Goal: Task Accomplishment & Management: Manage account settings

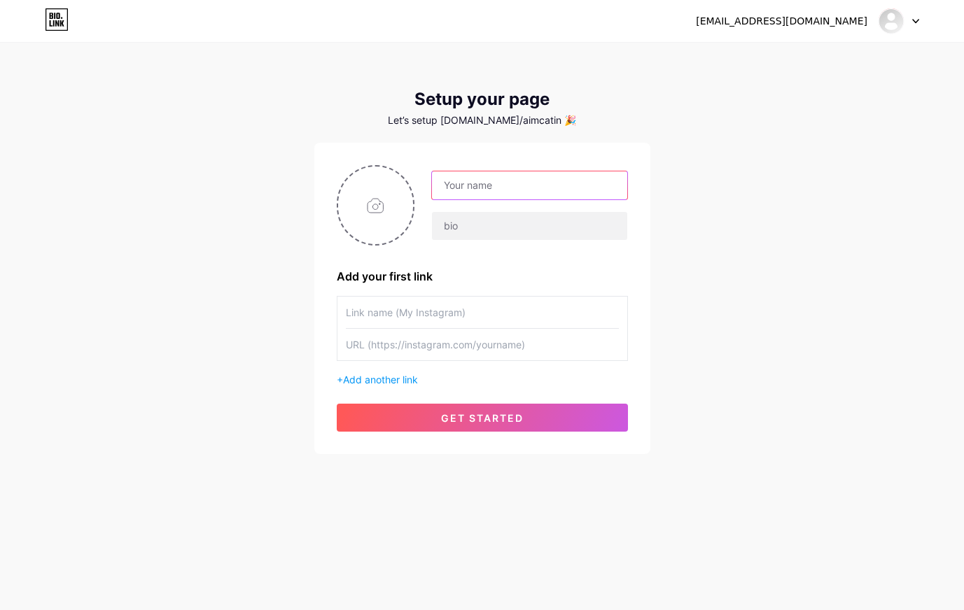
click at [554, 185] on input "text" at bounding box center [529, 185] width 195 height 28
drag, startPoint x: 647, startPoint y: 150, endPoint x: 639, endPoint y: 165, distance: 17.2
click at [647, 150] on div "Add your first link + Add another link get started" at bounding box center [482, 298] width 336 height 311
click at [451, 346] on input "text" at bounding box center [482, 344] width 273 height 31
click at [493, 311] on input "text" at bounding box center [482, 312] width 273 height 31
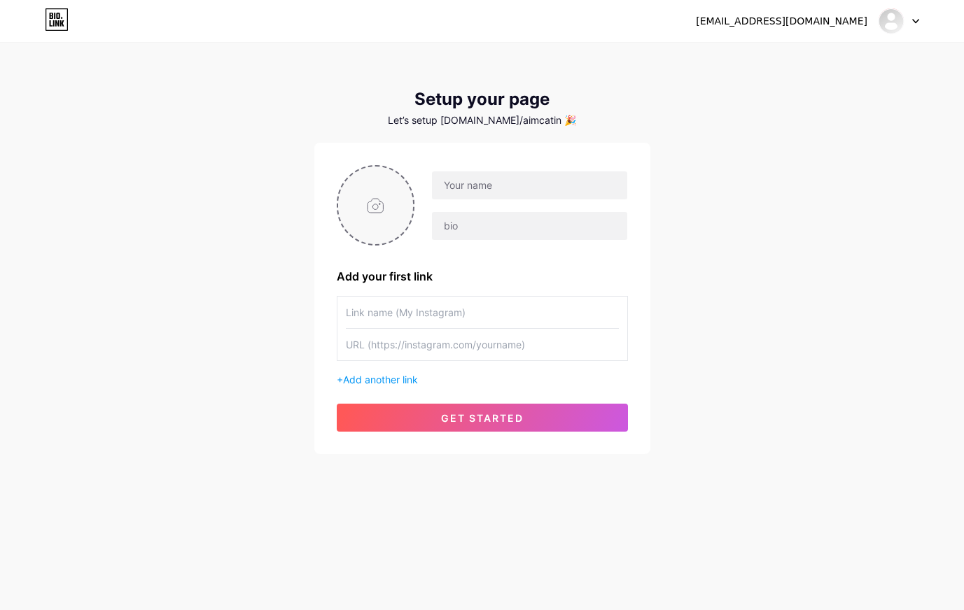
click at [393, 213] on input "file" at bounding box center [376, 206] width 76 height 78
click at [916, 29] on div at bounding box center [898, 20] width 41 height 25
click at [789, 100] on li "Logout" at bounding box center [832, 95] width 174 height 38
click at [799, 105] on div "arise5catin@gmail.com Dashboard Logout Setup your page Let’s setup bio.link/aim…" at bounding box center [482, 249] width 964 height 499
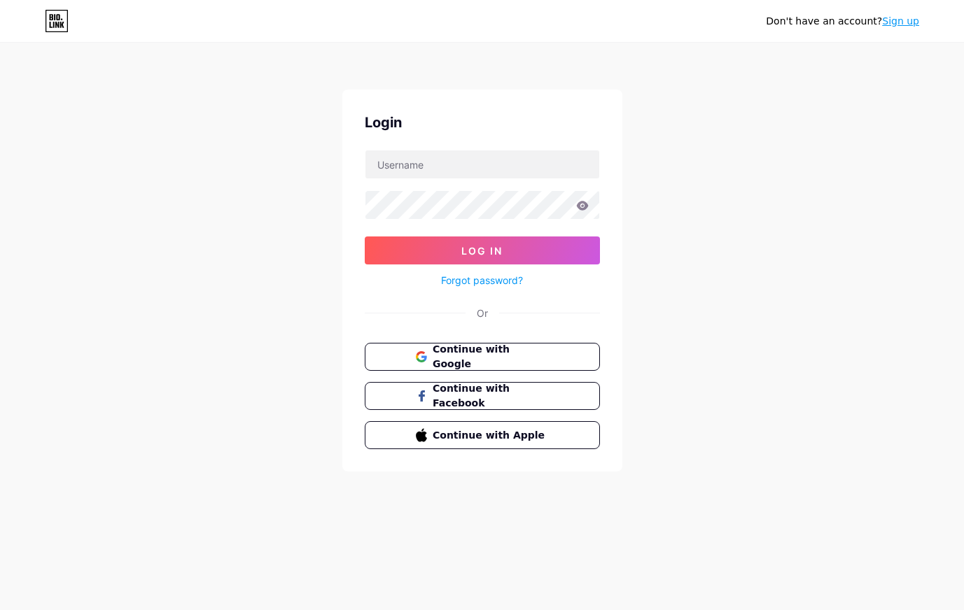
drag, startPoint x: 173, startPoint y: 105, endPoint x: 74, endPoint y: 117, distance: 99.4
click at [174, 104] on div "Don't have an account? Sign up Login Log In Forgot password? Or Continue with G…" at bounding box center [482, 258] width 964 height 516
click at [473, 362] on span "Continue with Google" at bounding box center [490, 357] width 117 height 30
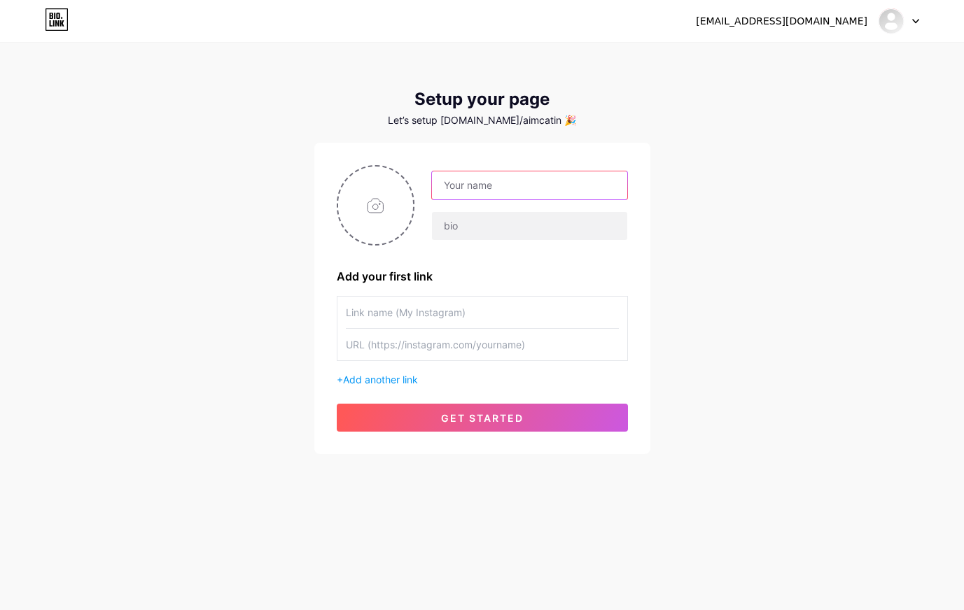
click at [507, 185] on input "text" at bounding box center [529, 185] width 195 height 28
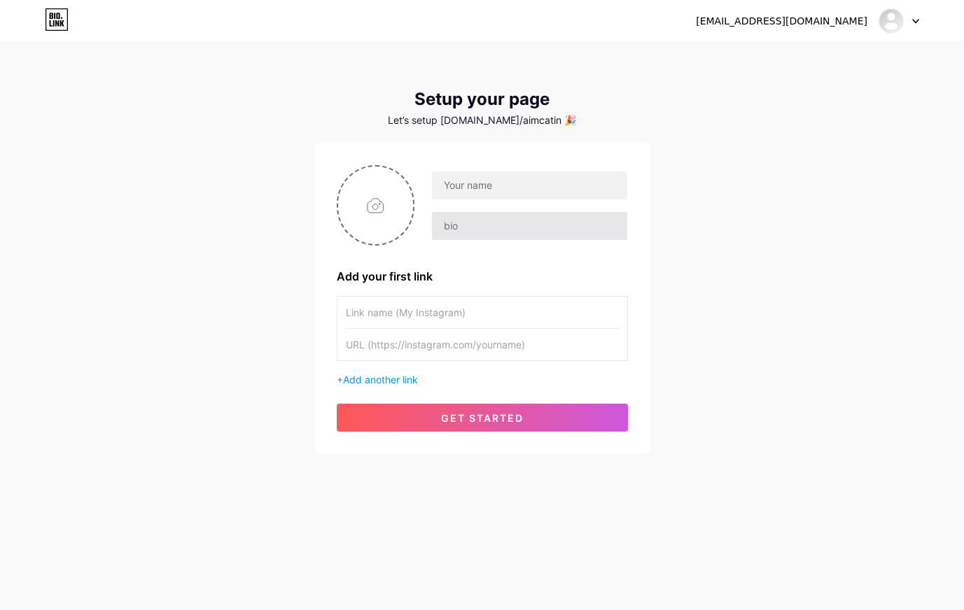
drag, startPoint x: 453, startPoint y: 240, endPoint x: 474, endPoint y: 229, distance: 24.4
click at [460, 234] on div at bounding box center [529, 225] width 196 height 29
click at [489, 225] on input "text" at bounding box center [529, 226] width 195 height 28
click at [485, 231] on input "text" at bounding box center [529, 226] width 195 height 28
type input "m"
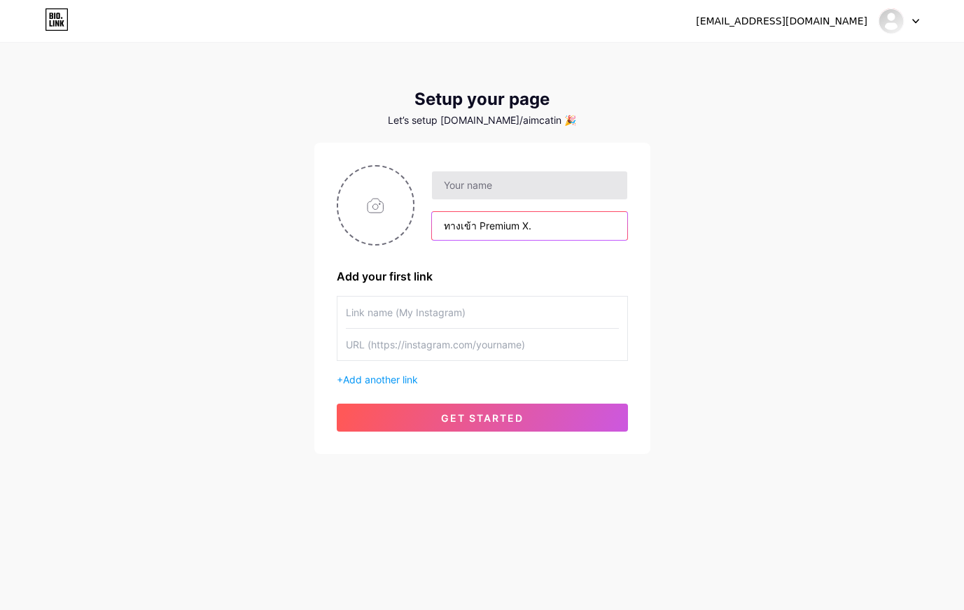
type input "ทางเข้า Premium X."
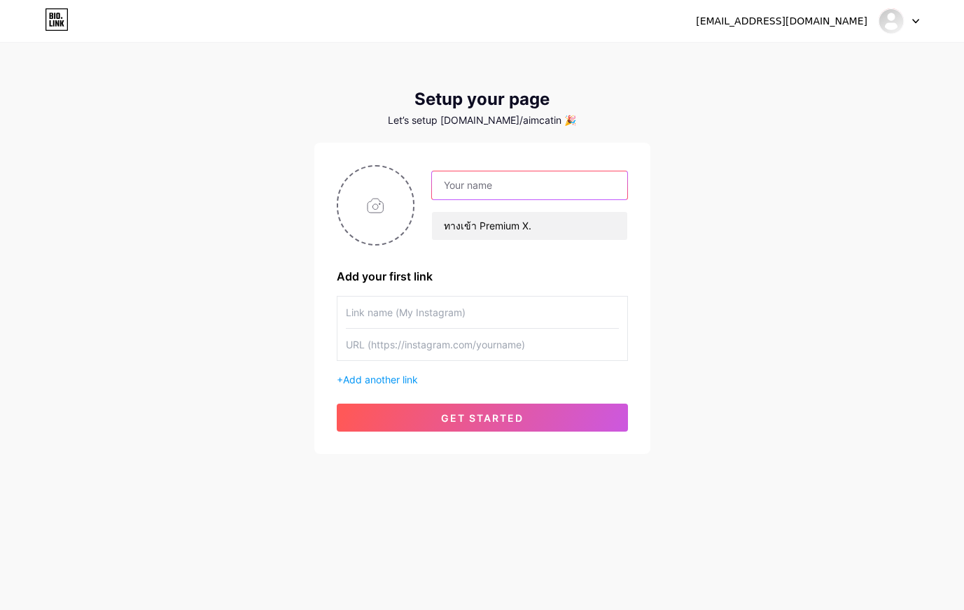
click at [510, 196] on input "text" at bounding box center [529, 185] width 195 height 28
click at [836, 209] on div "arise5catin@gmail.com Dashboard Logout Setup your page Let’s setup bio.link/aim…" at bounding box center [482, 249] width 964 height 499
click at [509, 186] on input "text" at bounding box center [529, 185] width 195 height 28
type input "ฌ"
type input "ท"
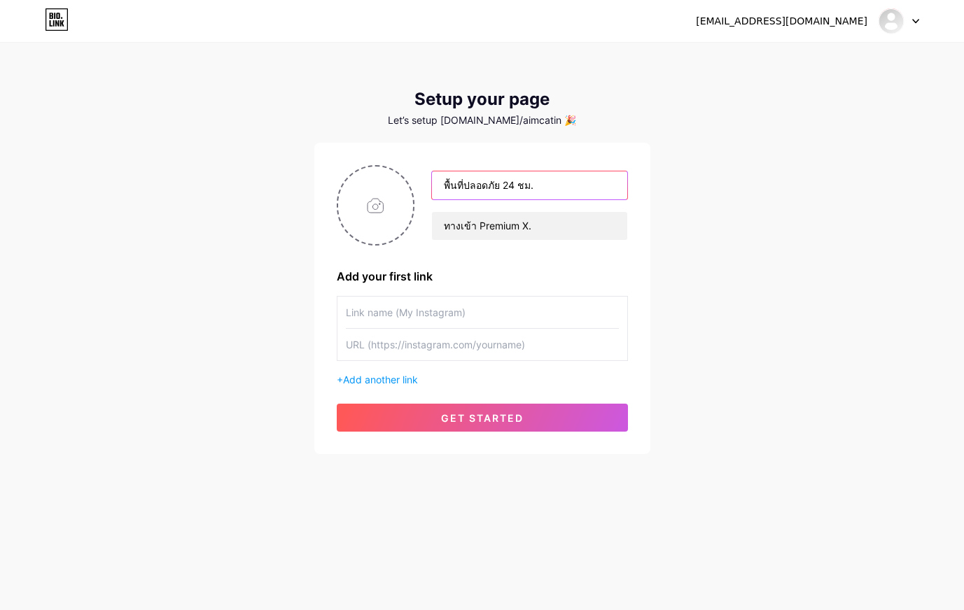
type input "พื้นที่ปลอดภัย 24 ชม."
click at [376, 196] on input "file" at bounding box center [376, 206] width 76 height 78
drag, startPoint x: 845, startPoint y: 53, endPoint x: 842, endPoint y: 64, distance: 10.9
click at [845, 53] on div "arise5catin@gmail.com Dashboard Logout Setup your page Let’s setup bio.link/aim…" at bounding box center [482, 249] width 964 height 499
click at [403, 219] on input "file" at bounding box center [376, 206] width 76 height 78
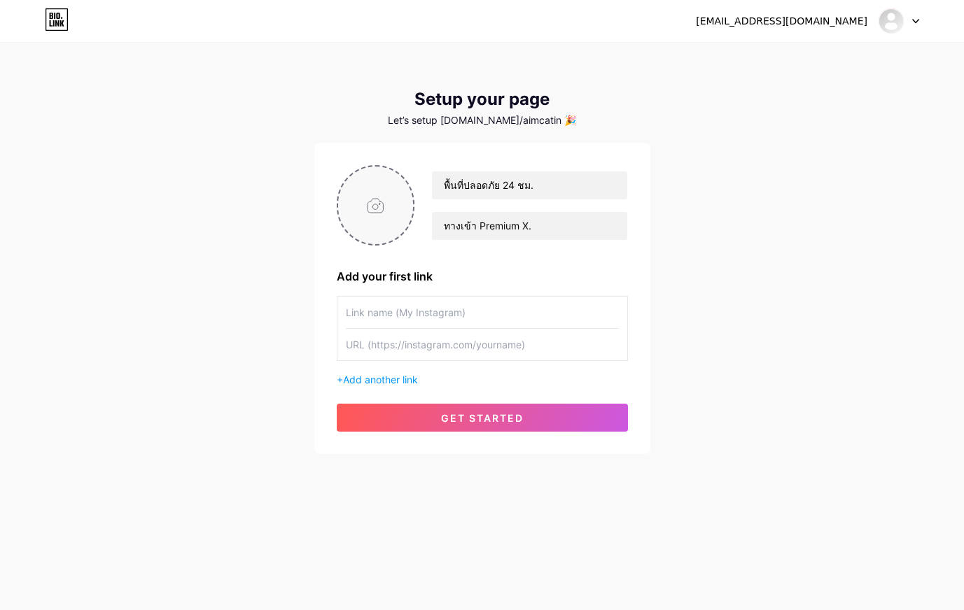
type input "C:\fakepath\22d3c564-846b-4ce7-a8e5-b9b47edf8a49.jpg"
click at [502, 394] on div "พื้นที่ปลอดภัย 24 ชม. ทางเข้า Premium X. Add your first link + Add another link…" at bounding box center [482, 298] width 291 height 267
click at [503, 356] on input "text" at bounding box center [482, 344] width 273 height 31
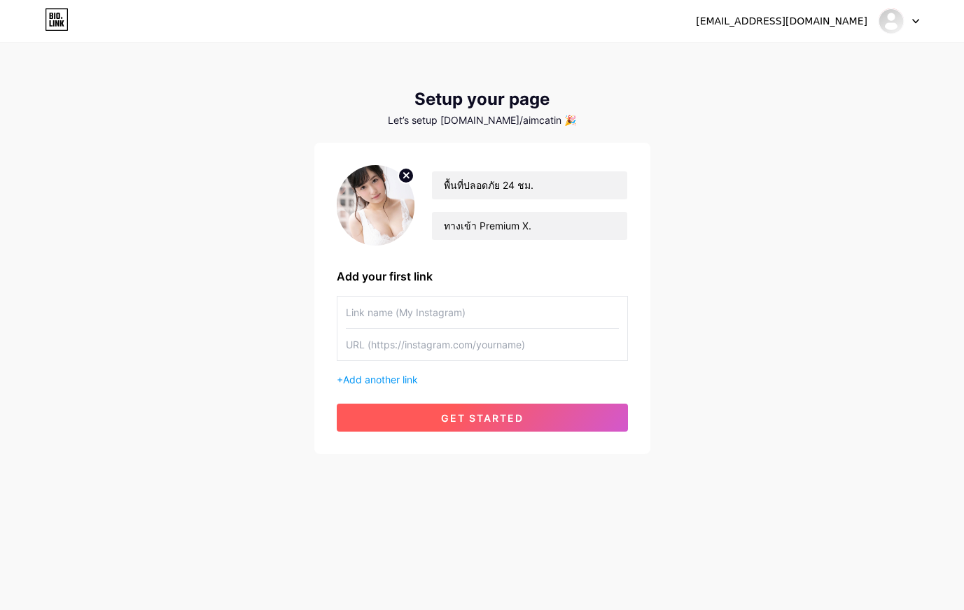
click at [482, 414] on span "get started" at bounding box center [482, 418] width 83 height 12
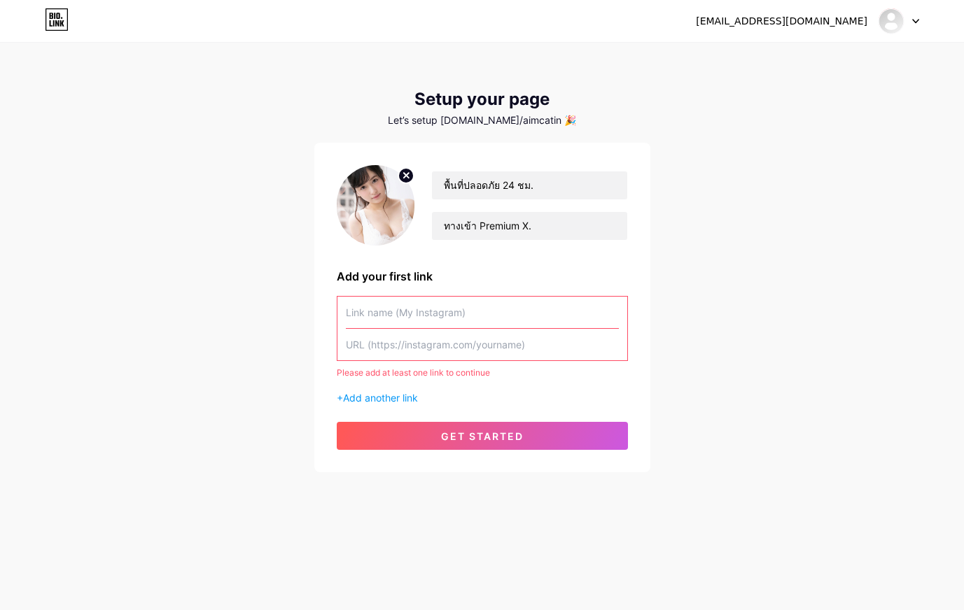
click at [494, 346] on input "text" at bounding box center [482, 344] width 273 height 31
paste input "https://www.facebook.com/profile.php?id=61561439106761"
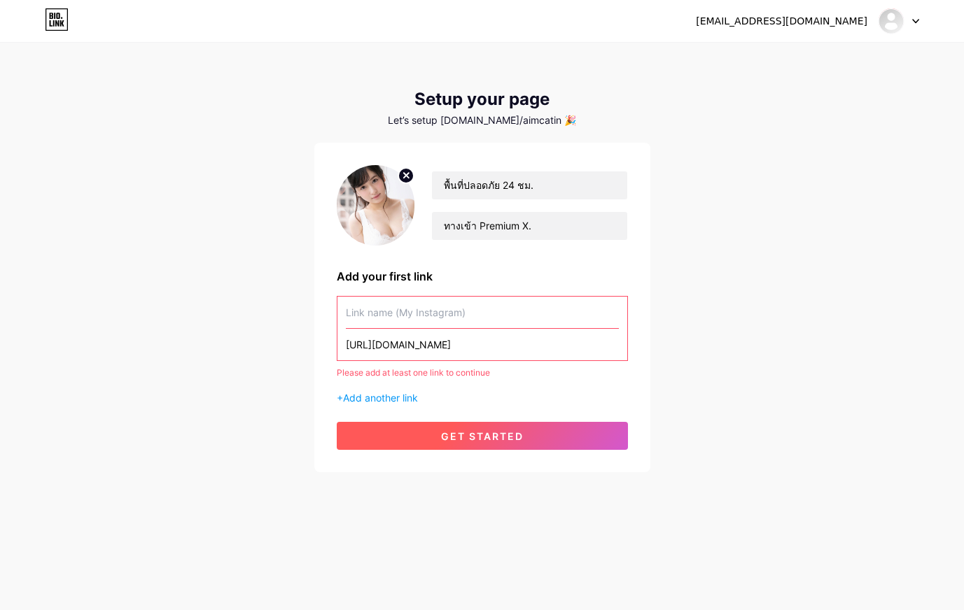
scroll to position [0, 4]
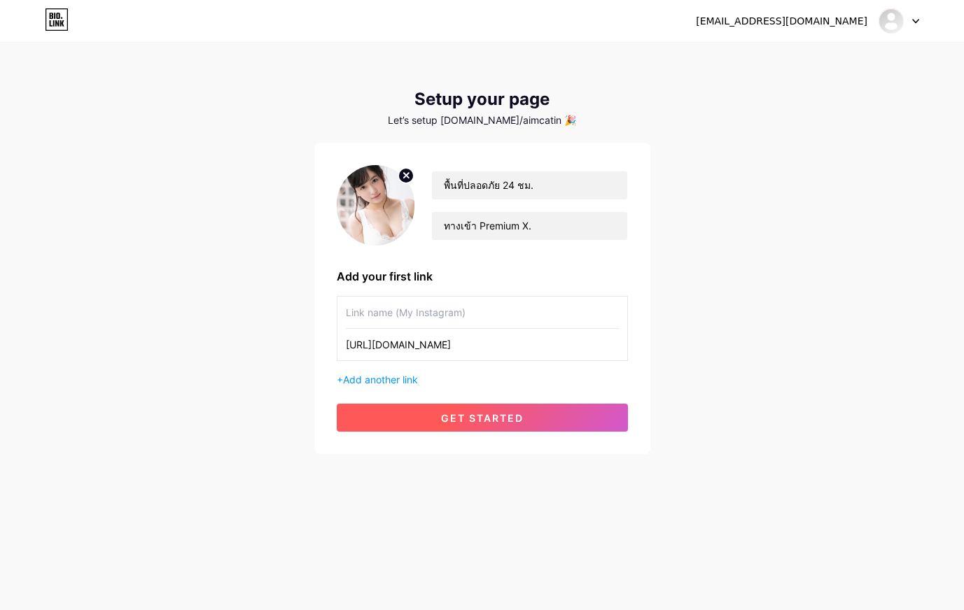
type input "https://www.facebook.com/profile.php?id=61561439106761"
click at [463, 425] on button "get started" at bounding box center [482, 418] width 291 height 28
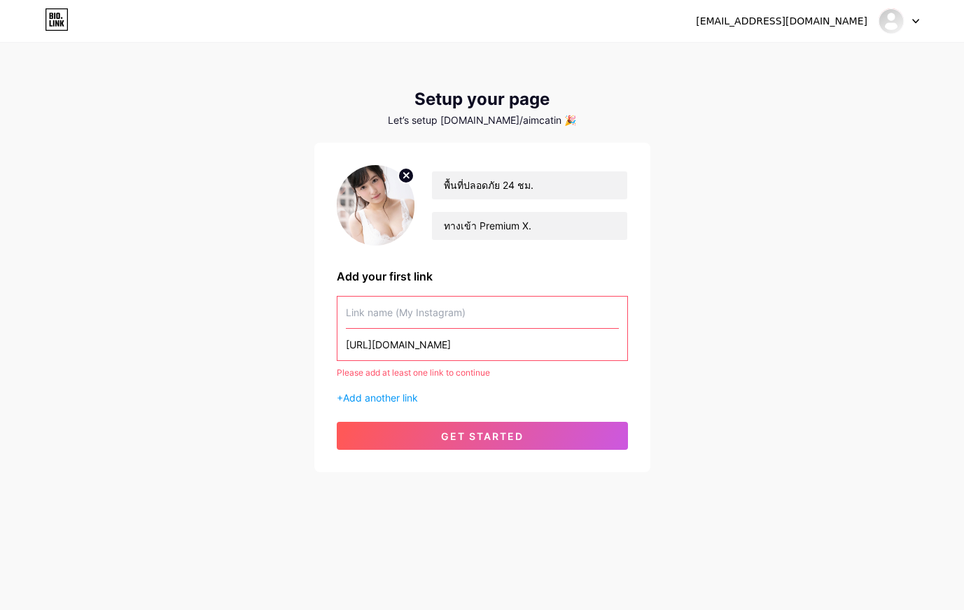
click at [419, 318] on input "text" at bounding box center [482, 312] width 273 height 31
paste input "https://www.facebook.com/profile.php?id=61561439106761"
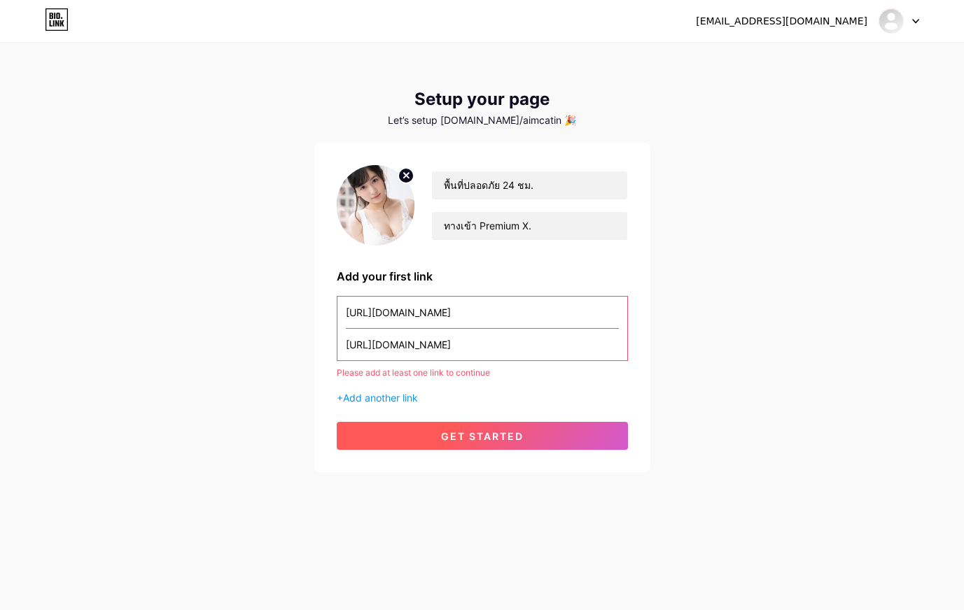
scroll to position [0, 4]
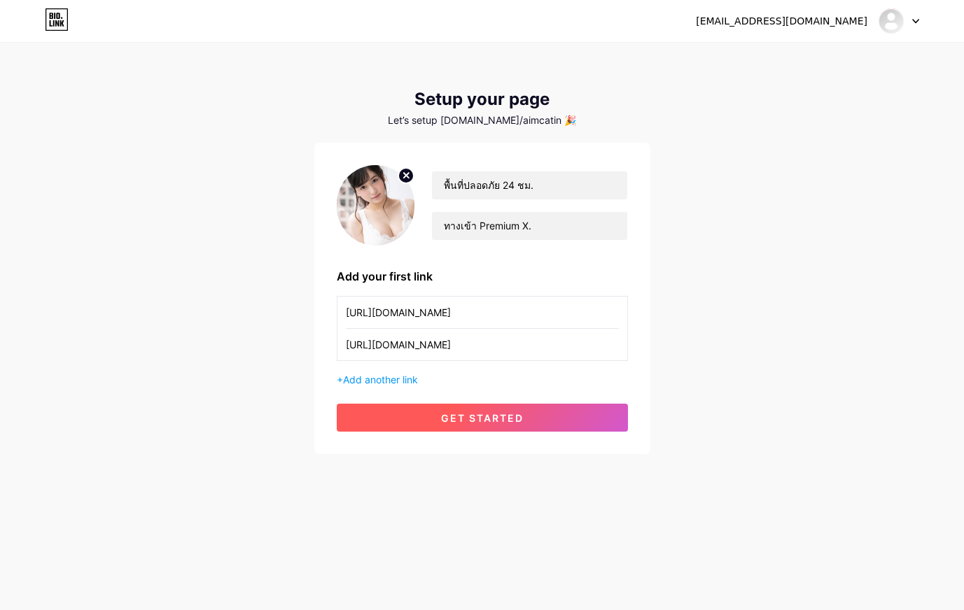
type input "https://www.facebook.com/profile.php?id=61561439106761"
click at [479, 420] on span "get started" at bounding box center [482, 418] width 83 height 12
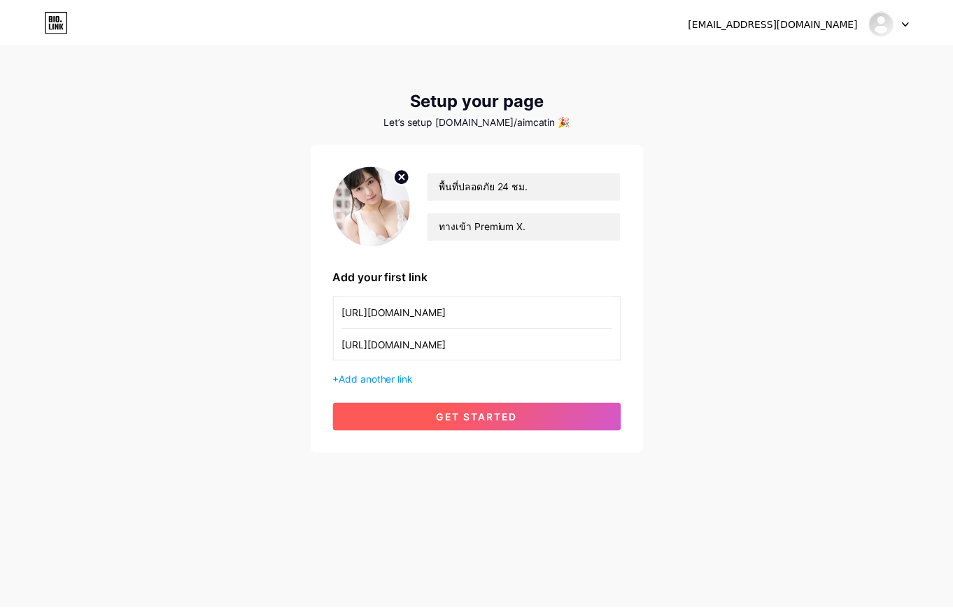
scroll to position [0, 0]
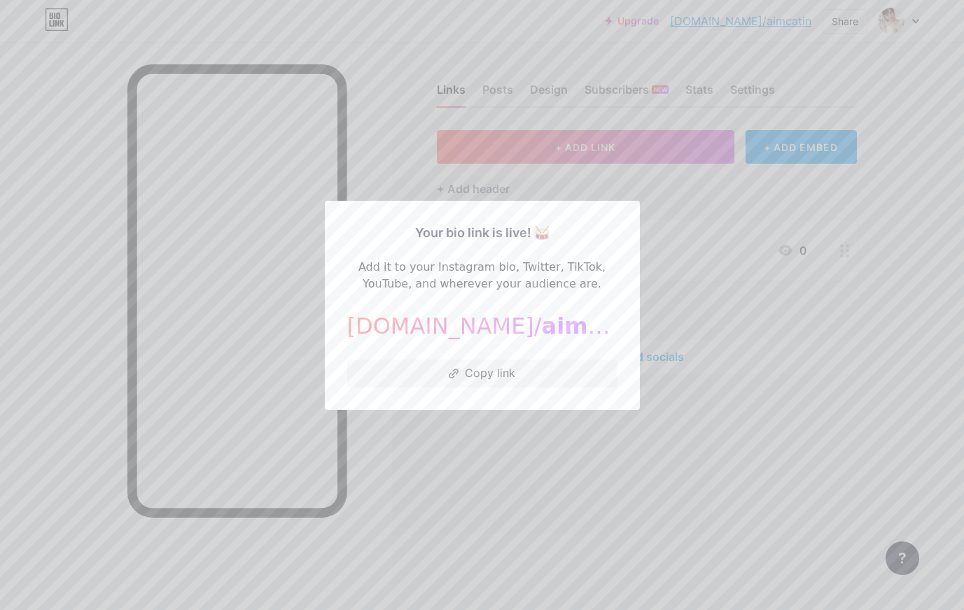
click at [708, 301] on div at bounding box center [482, 305] width 964 height 610
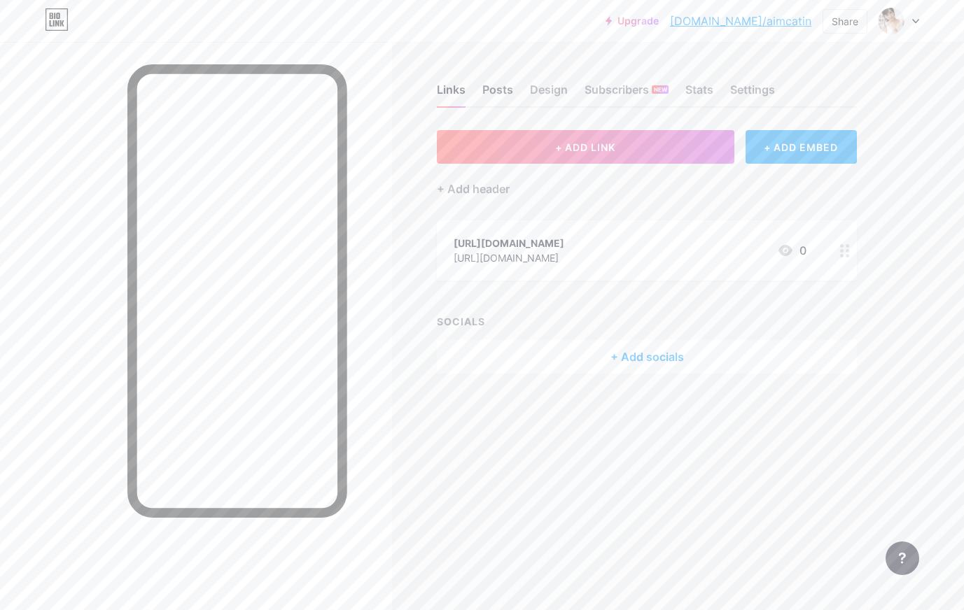
click at [502, 93] on div "Posts" at bounding box center [497, 93] width 31 height 25
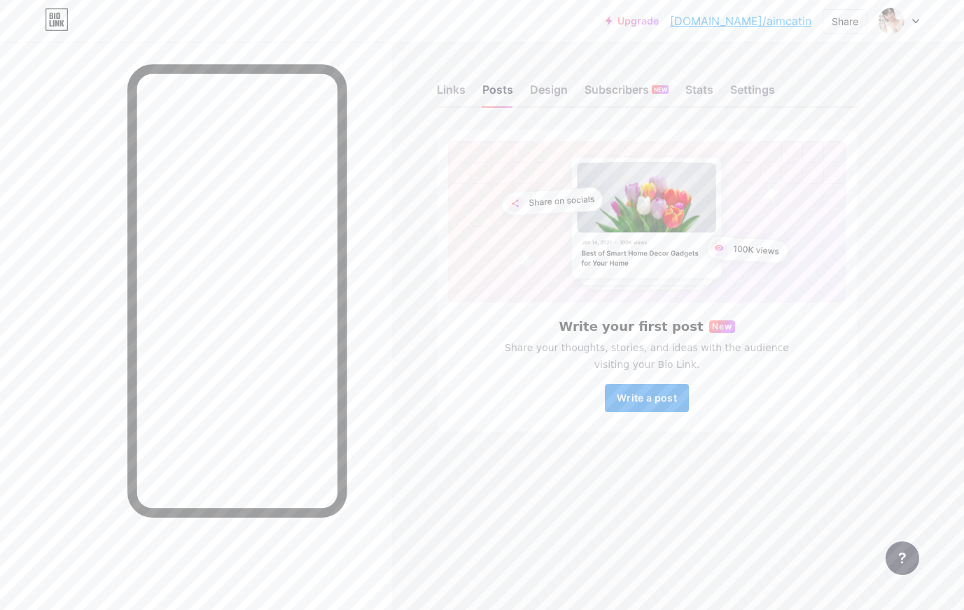
click at [637, 389] on button "Write a post" at bounding box center [647, 398] width 84 height 28
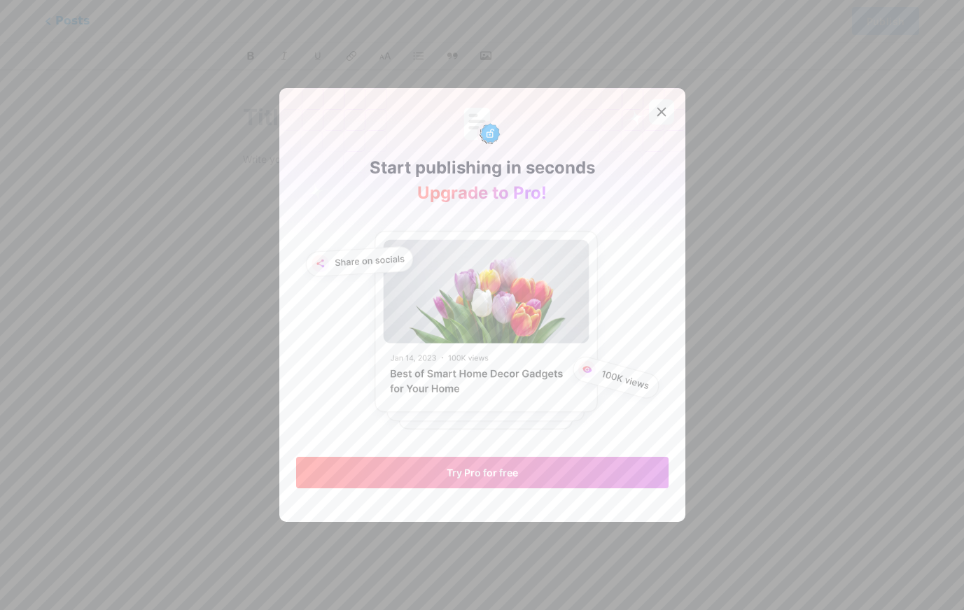
click at [663, 104] on div at bounding box center [661, 111] width 25 height 25
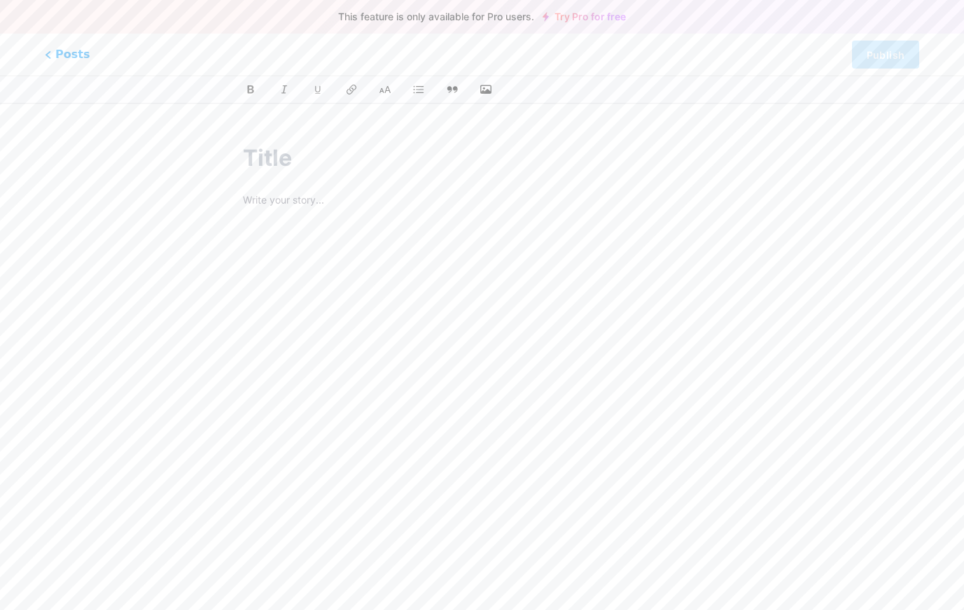
click at [316, 154] on input "text" at bounding box center [481, 158] width 477 height 34
click at [68, 50] on span "Posts" at bounding box center [68, 54] width 50 height 18
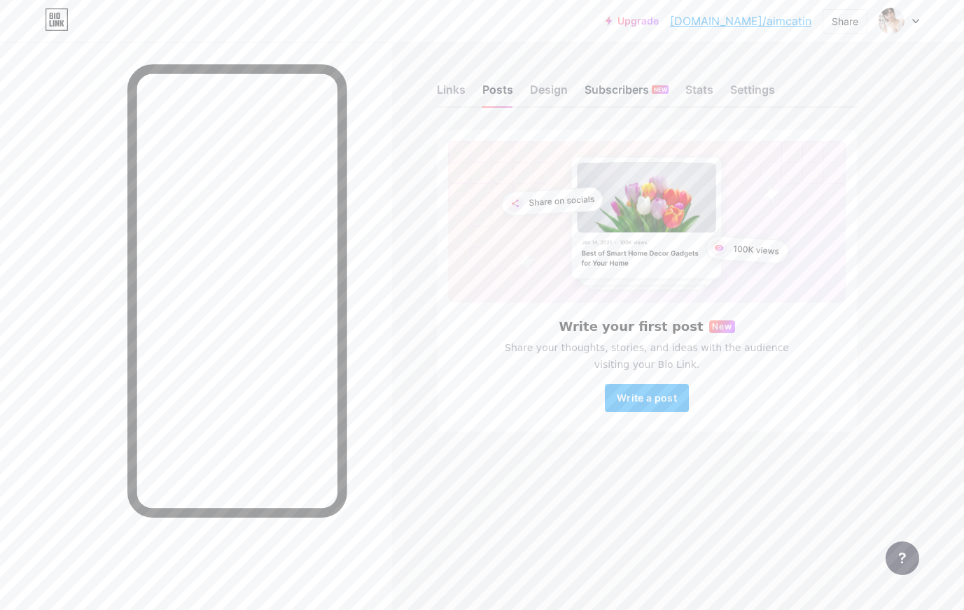
click at [586, 90] on div "Subscribers NEW" at bounding box center [626, 93] width 84 height 25
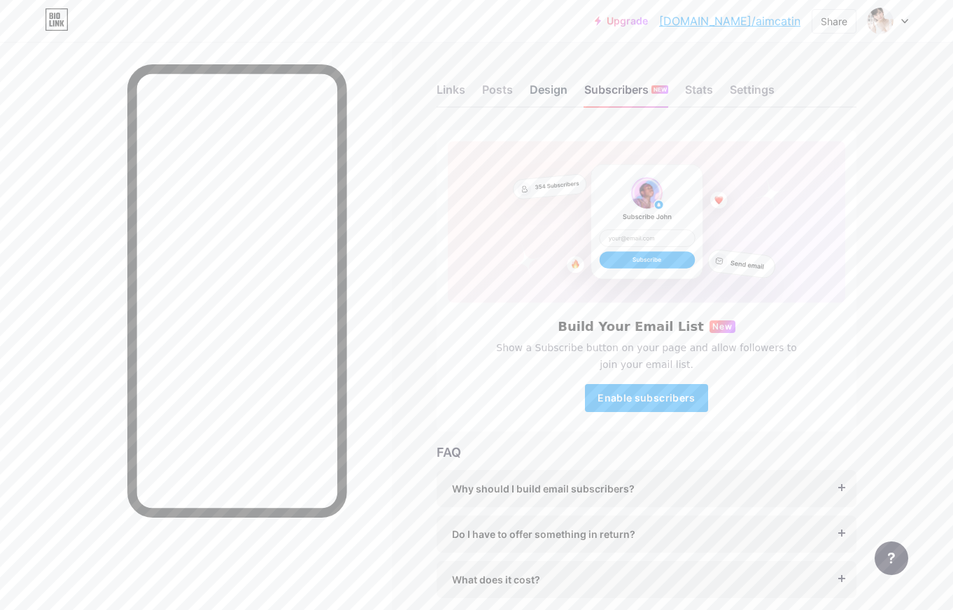
click at [544, 90] on div "Design" at bounding box center [549, 93] width 38 height 25
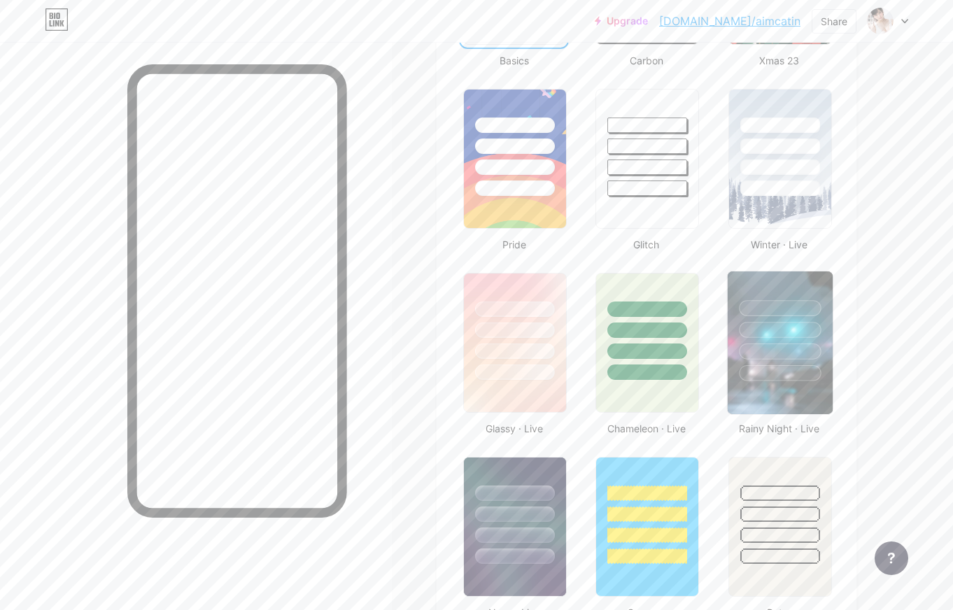
scroll to position [630, 0]
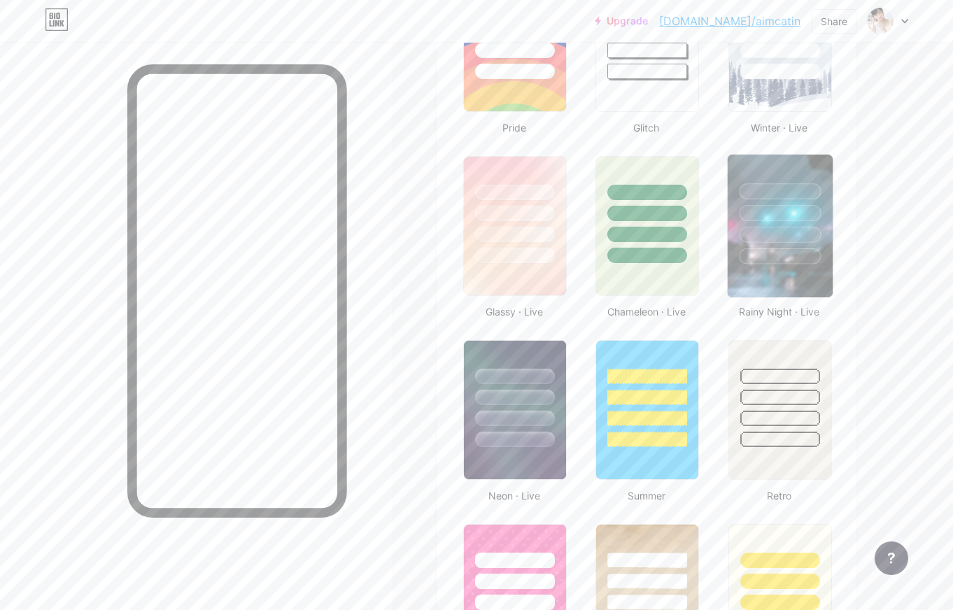
click at [779, 263] on div at bounding box center [780, 256] width 82 height 16
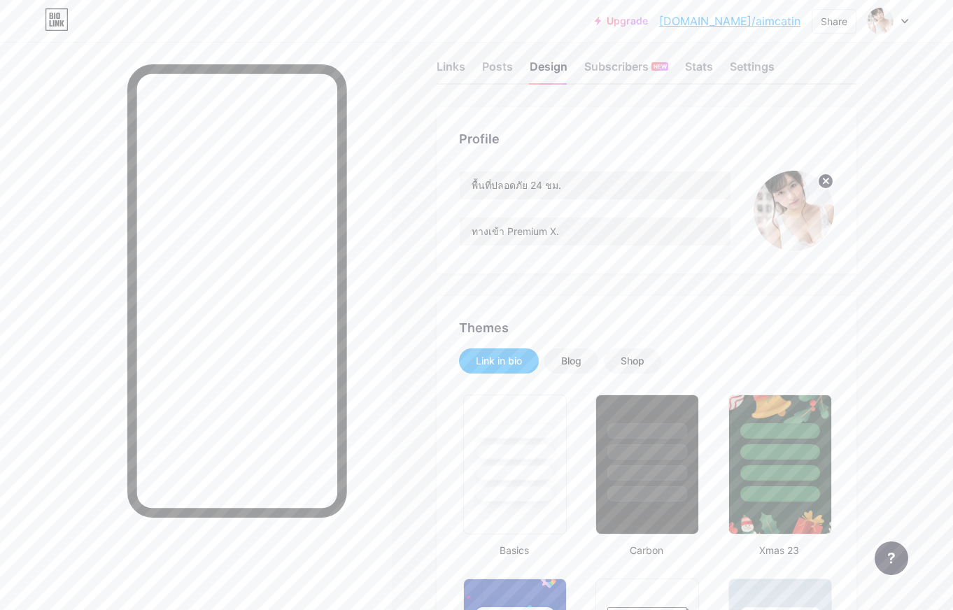
scroll to position [0, 0]
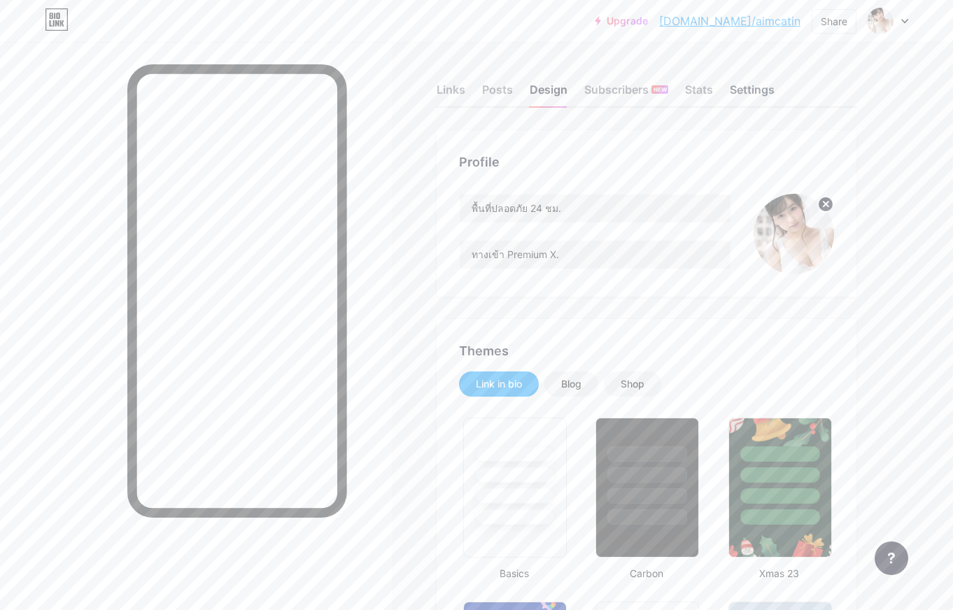
click at [745, 90] on div "Settings" at bounding box center [752, 93] width 45 height 25
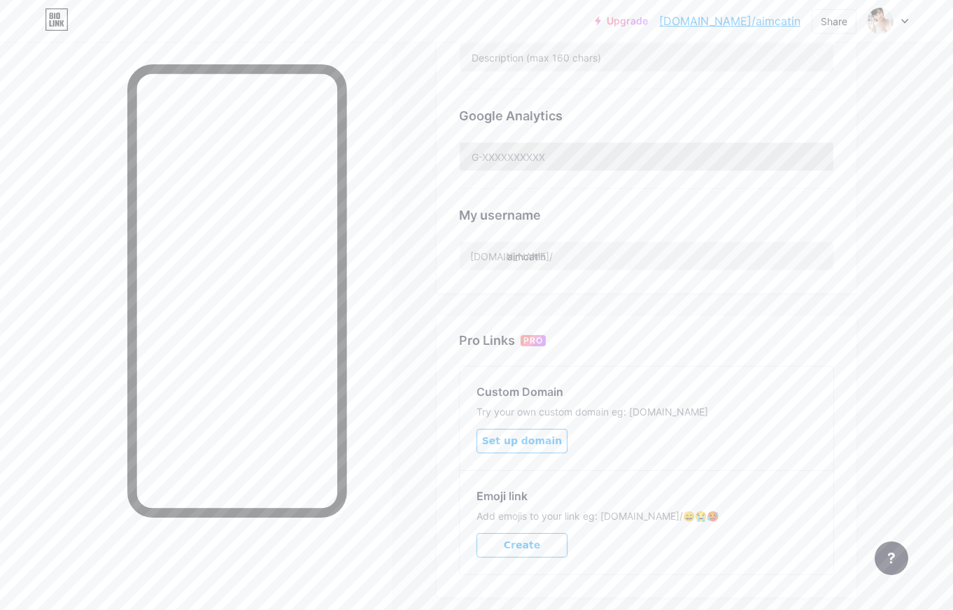
scroll to position [420, 0]
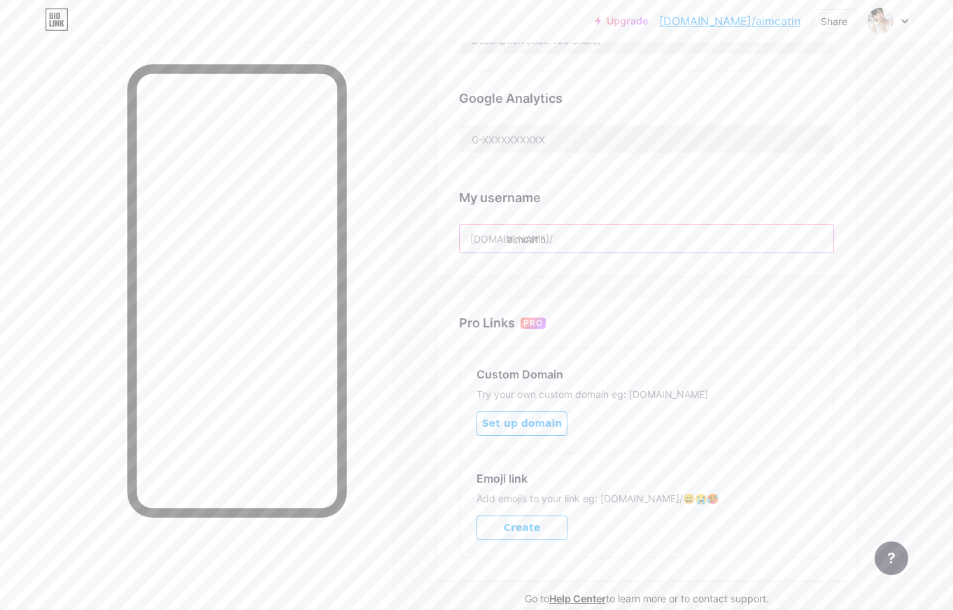
click at [578, 238] on input "aimcatin" at bounding box center [647, 239] width 374 height 28
drag, startPoint x: 577, startPoint y: 239, endPoint x: 491, endPoint y: 243, distance: 86.9
click at [491, 243] on div "bio.link/ aimcatin" at bounding box center [646, 238] width 375 height 29
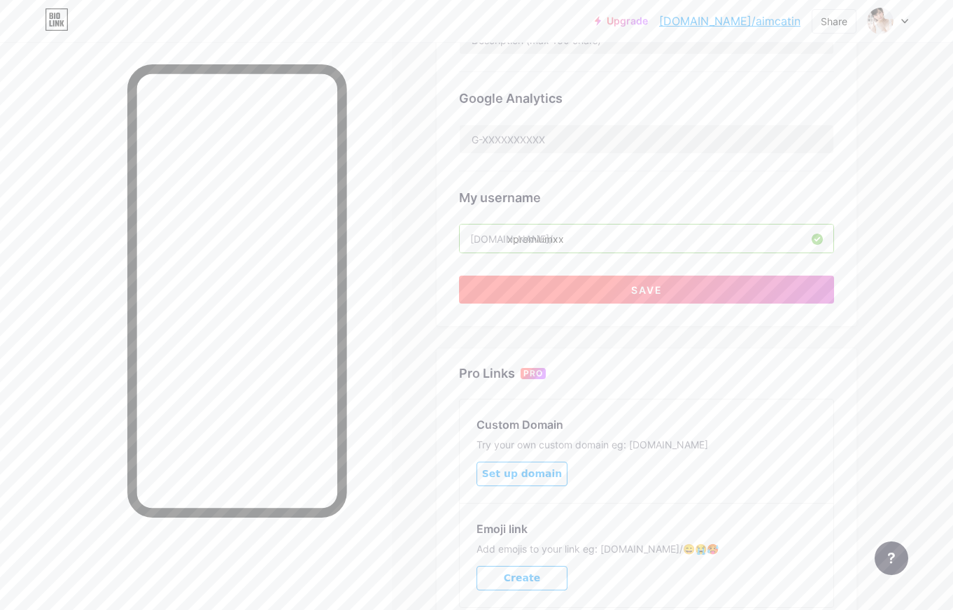
type input "xpremiumxx"
click at [668, 290] on button "Save" at bounding box center [646, 290] width 375 height 28
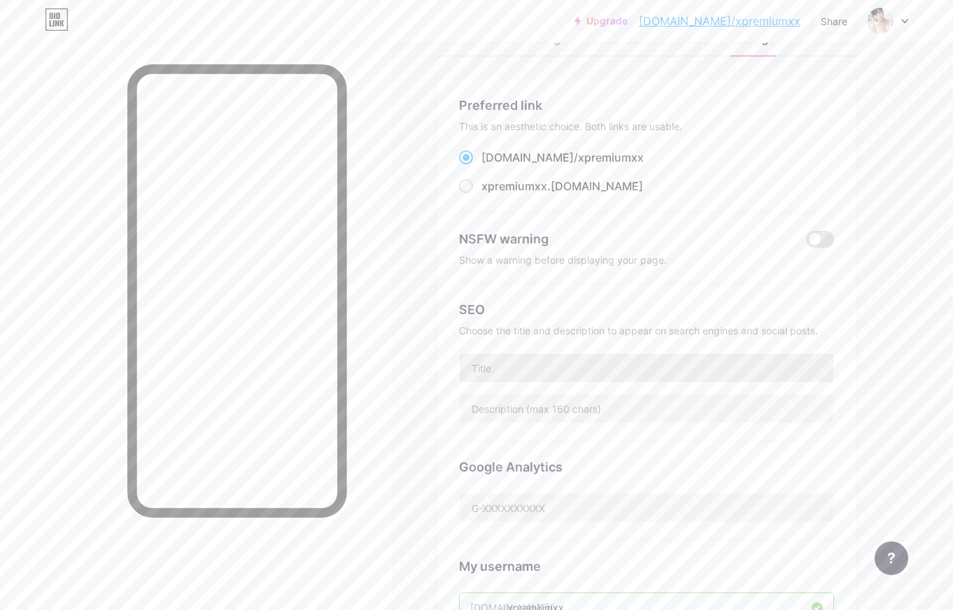
scroll to position [0, 0]
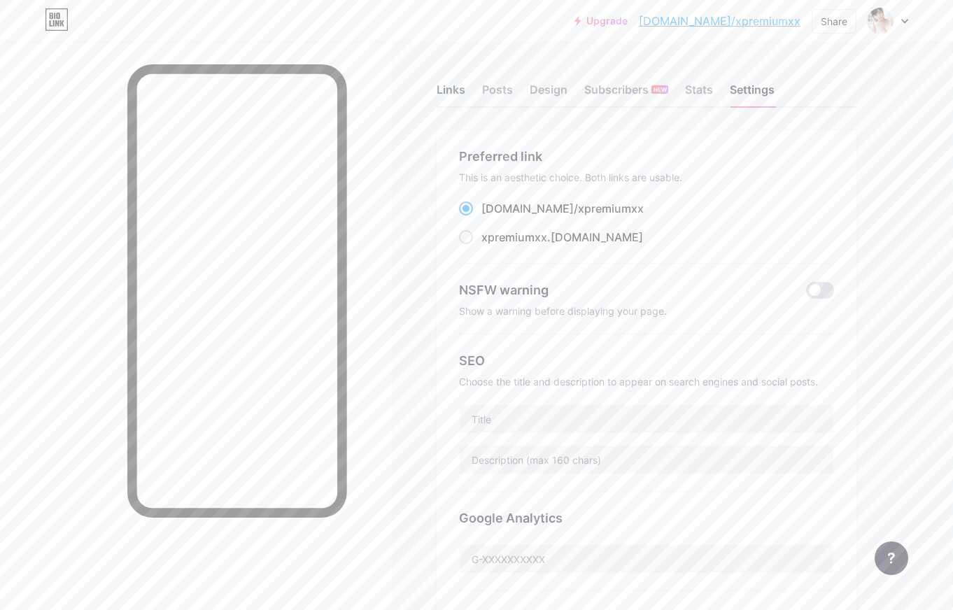
click at [446, 89] on div "Links" at bounding box center [451, 93] width 29 height 25
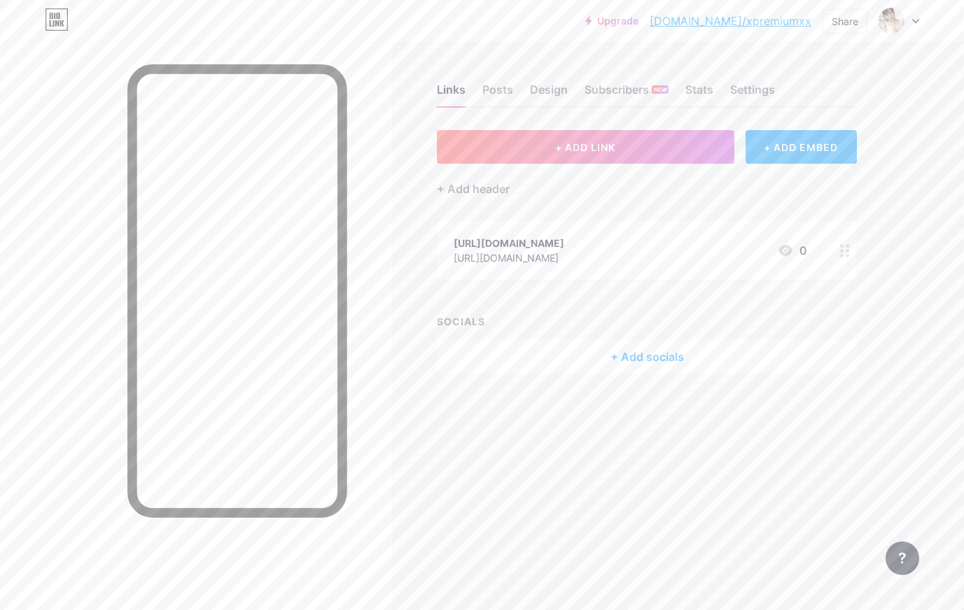
click at [564, 259] on div "https://www.facebook.com/profile.php?id=61561439106761" at bounding box center [508, 258] width 111 height 15
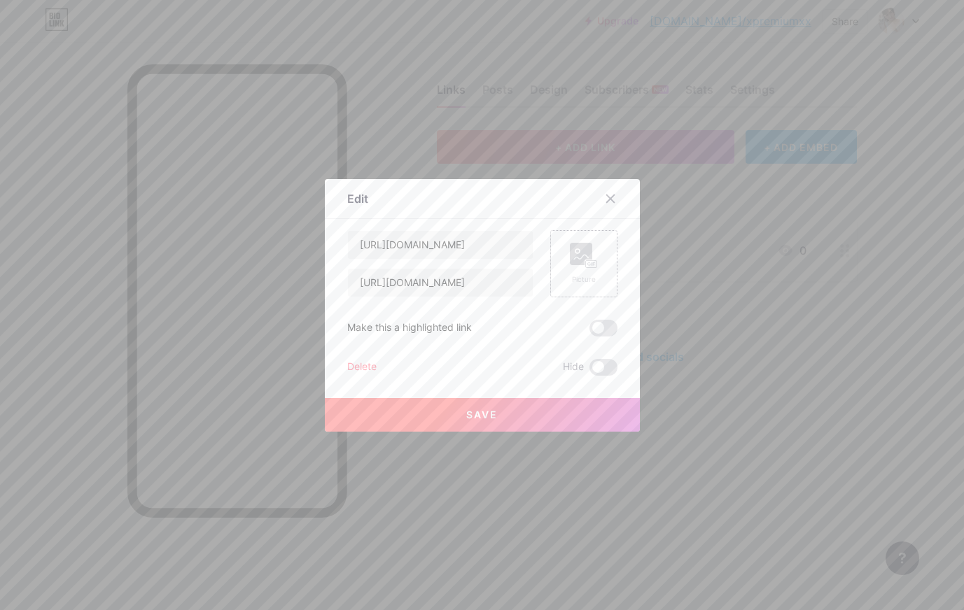
click at [570, 261] on rect at bounding box center [581, 254] width 22 height 22
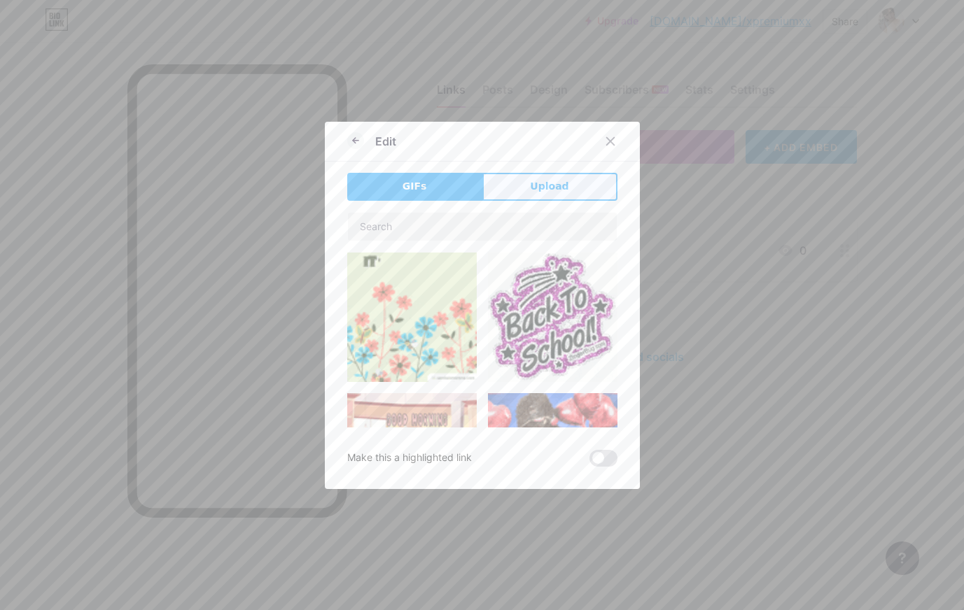
click at [506, 185] on button "Upload" at bounding box center [549, 187] width 135 height 28
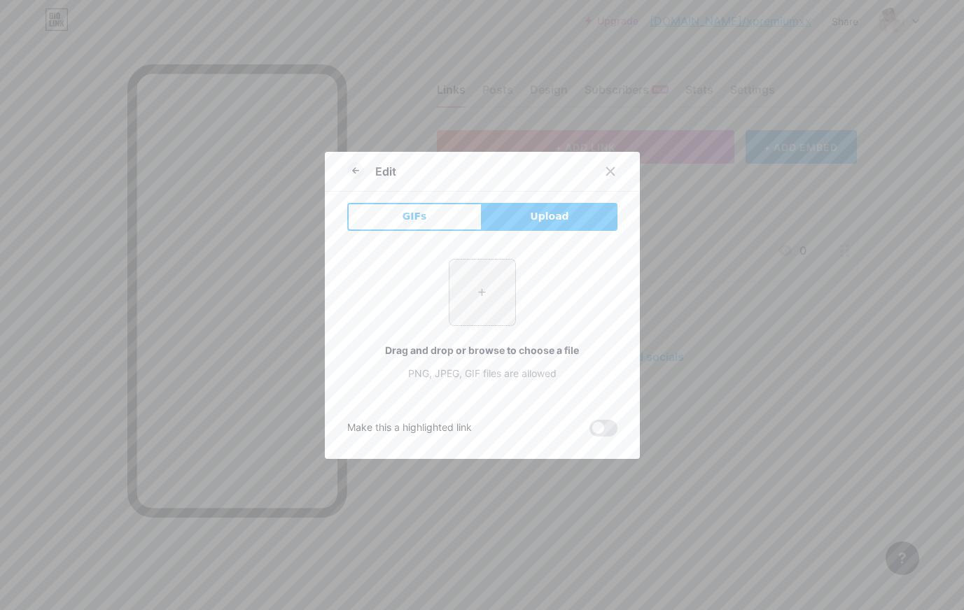
click at [489, 284] on input "file" at bounding box center [482, 293] width 66 height 66
type input "C:\fakepath\sm_5b321ca4f02e2.jpg"
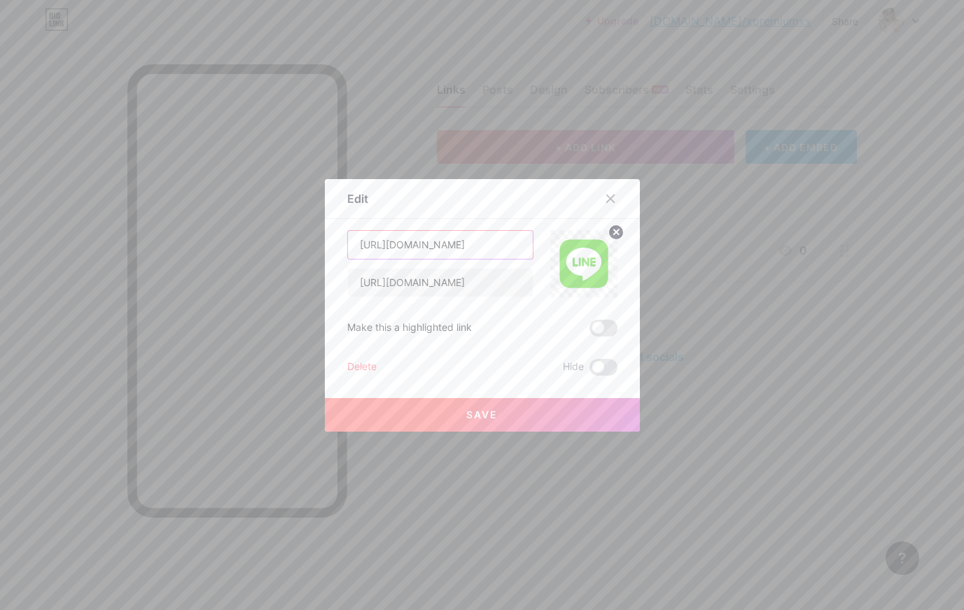
click at [457, 245] on input "https://www.facebook.com/profile.php?id=61561439106761" at bounding box center [440, 245] width 185 height 28
click at [451, 280] on input "https://www.facebook.com/profile.php?id=61561439106761" at bounding box center [440, 283] width 185 height 28
paste input "line.me/R/ti/p/@772wyuvo"
type input "[URL][DOMAIN_NAME]"
click at [479, 247] on input "https://www.facebook.com/profile.php?id=61561439106761" at bounding box center [440, 245] width 185 height 28
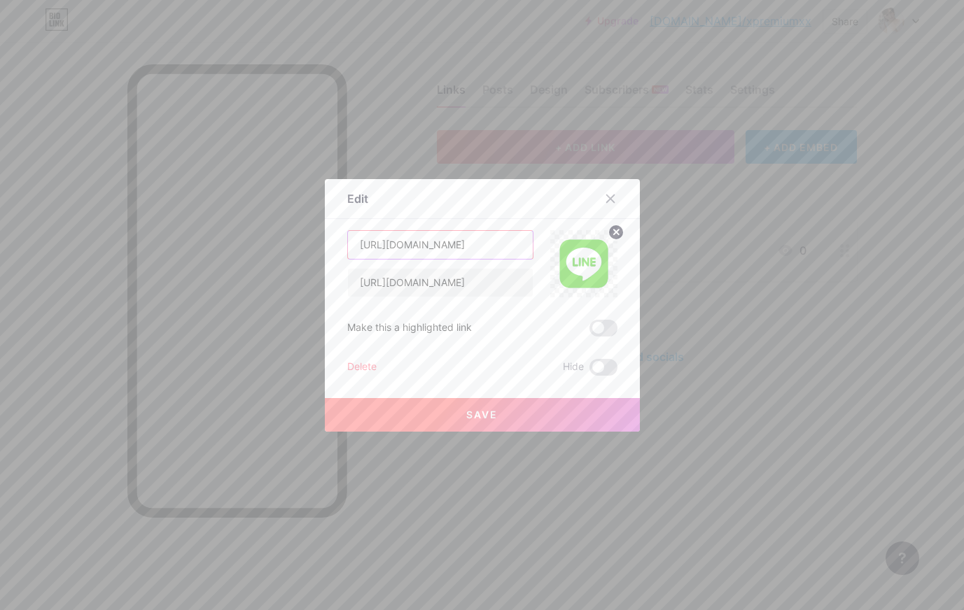
type input "m"
type input "ทางเข้าปลอดภัย"
click at [456, 411] on button "Save" at bounding box center [482, 415] width 315 height 34
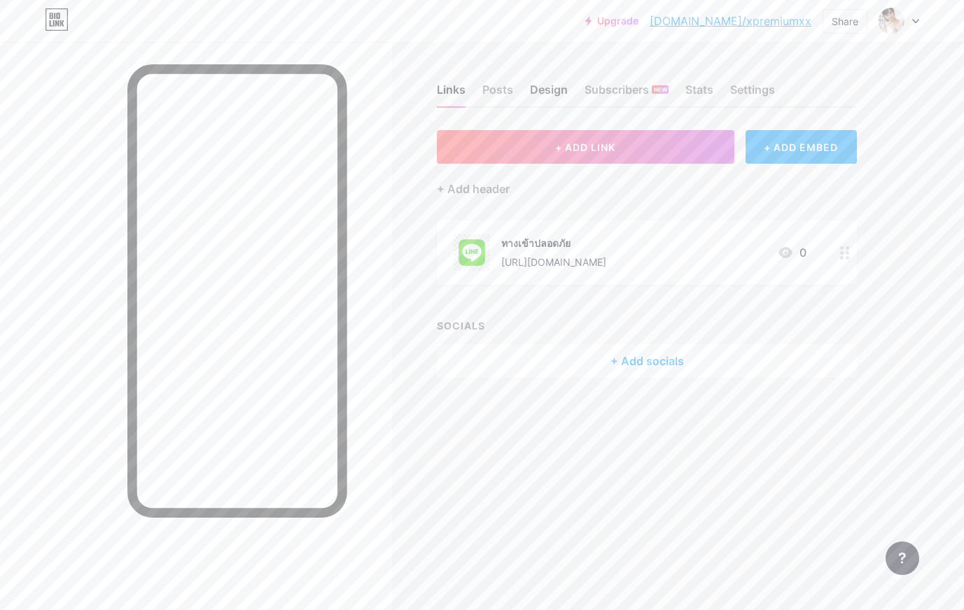
click at [559, 88] on div "Design" at bounding box center [549, 93] width 38 height 25
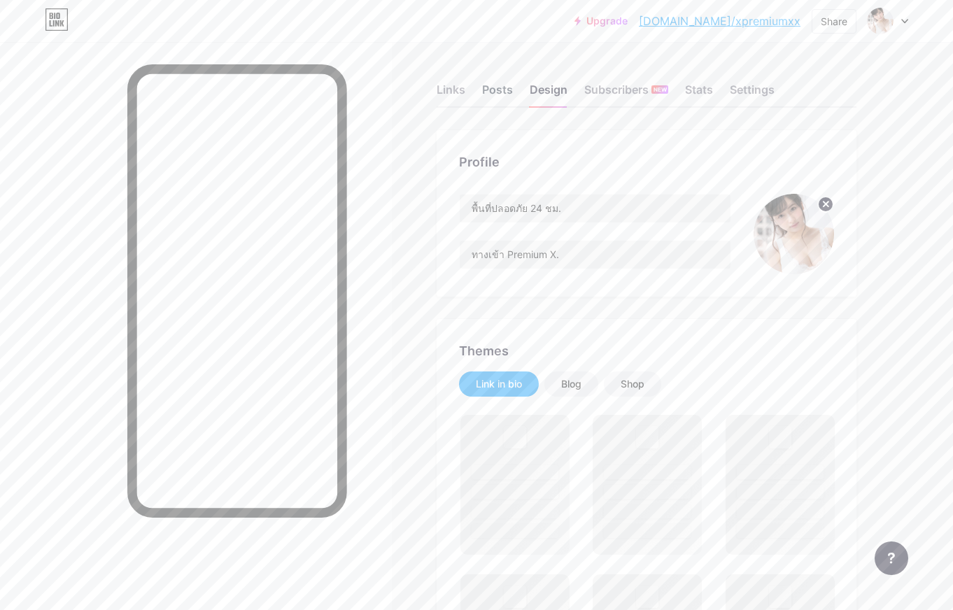
click at [498, 91] on div "Posts" at bounding box center [497, 93] width 31 height 25
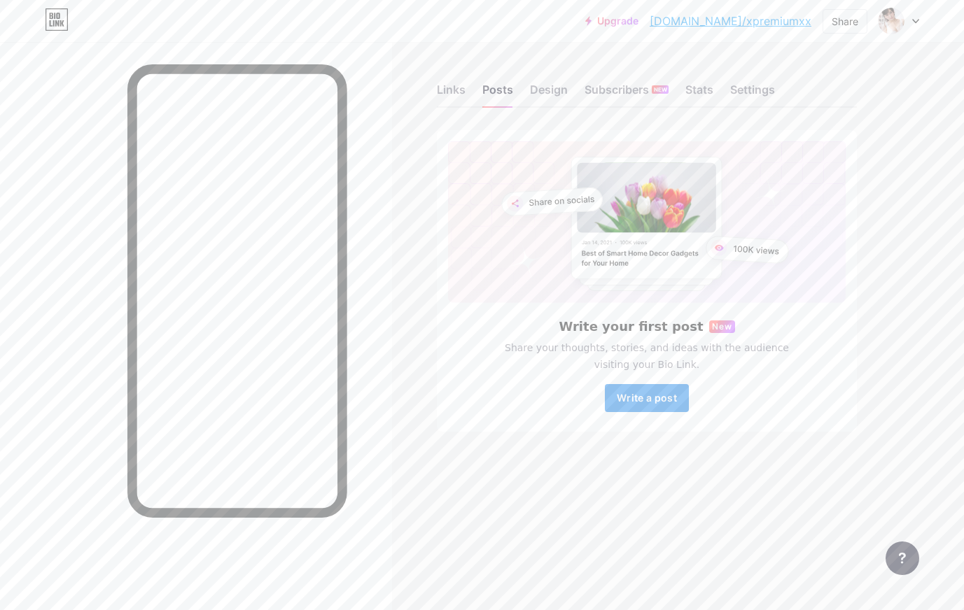
click at [637, 402] on span "Write a post" at bounding box center [647, 398] width 60 height 12
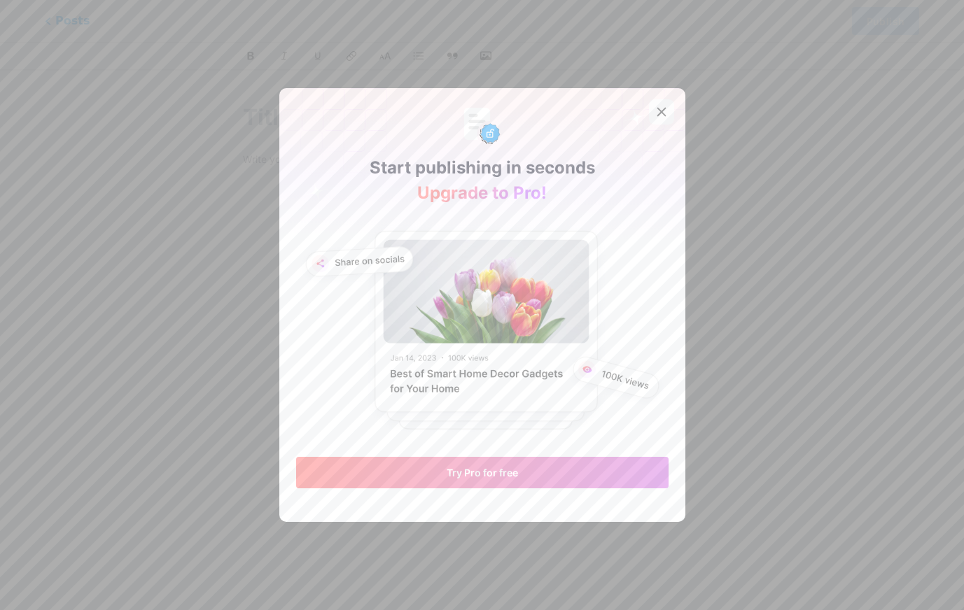
click at [662, 107] on div at bounding box center [661, 111] width 25 height 25
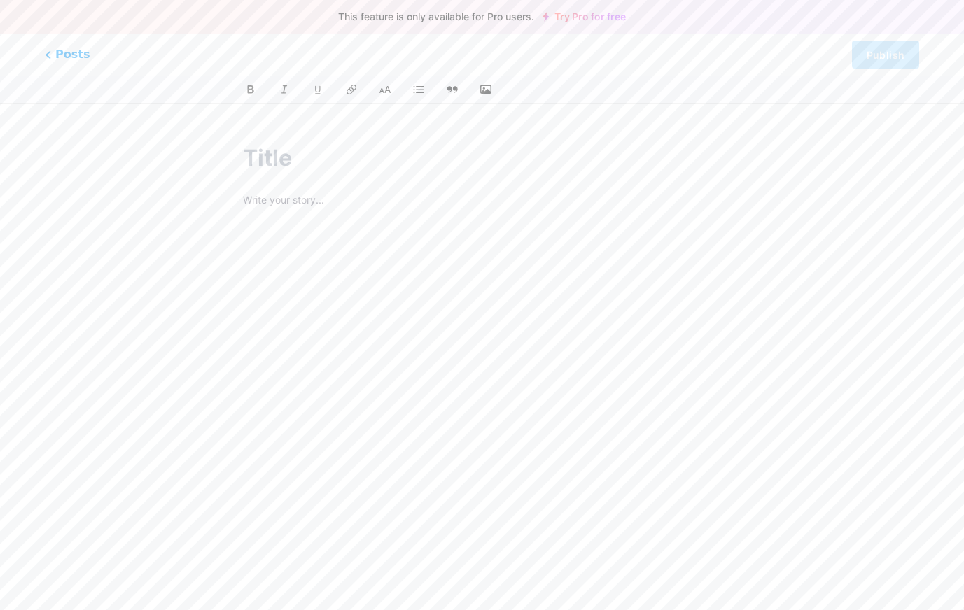
click at [344, 171] on input "text" at bounding box center [481, 158] width 477 height 34
click at [299, 205] on p at bounding box center [481, 202] width 477 height 20
click at [67, 54] on span "Posts" at bounding box center [68, 54] width 50 height 18
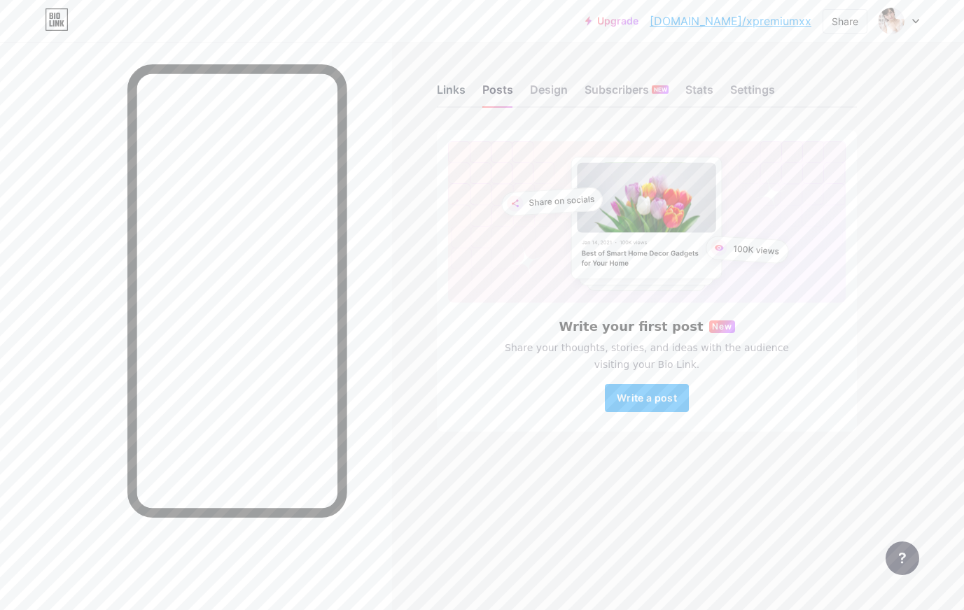
click at [458, 87] on div "Links" at bounding box center [451, 93] width 29 height 25
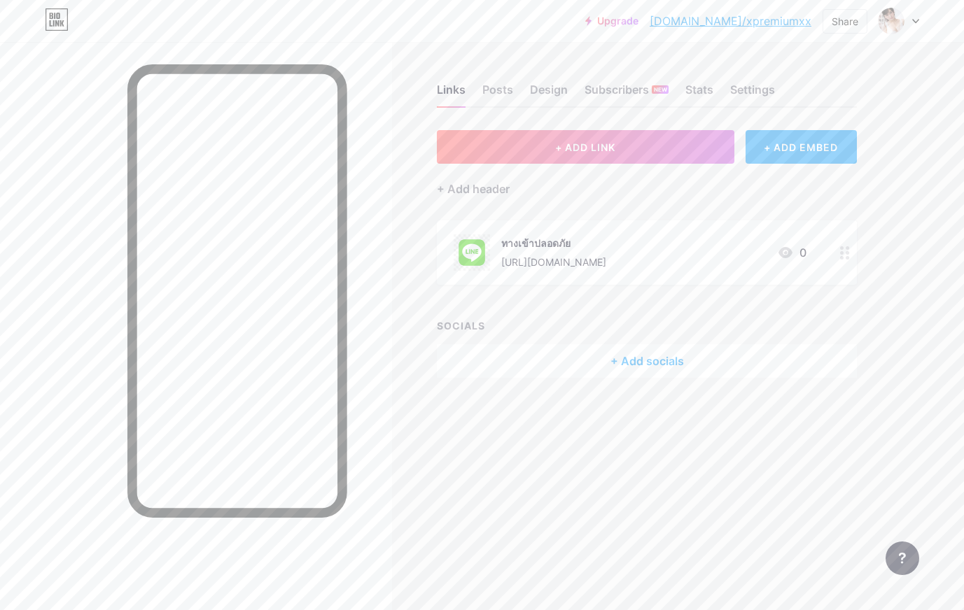
click at [587, 356] on div "+ Add socials" at bounding box center [647, 361] width 420 height 34
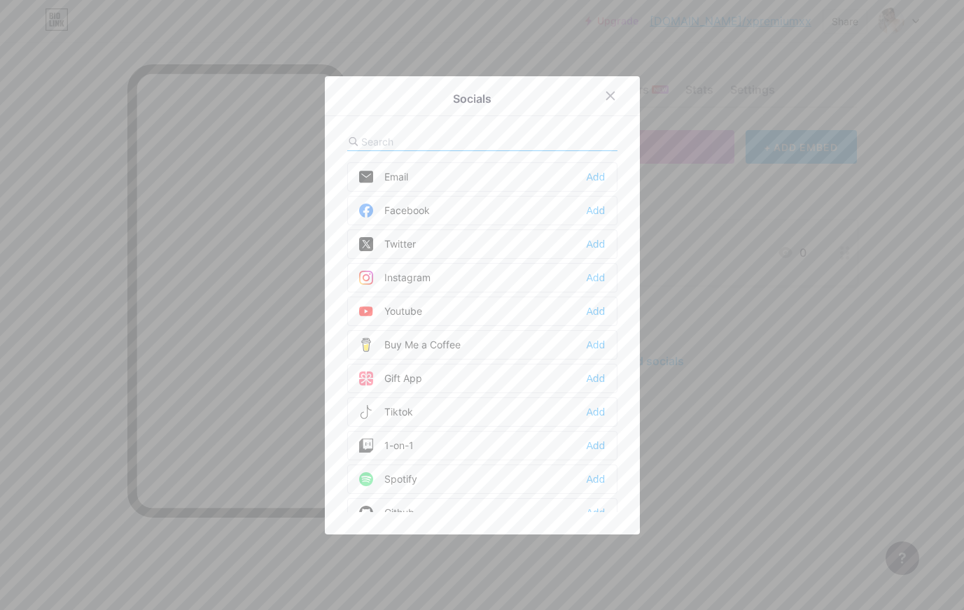
click at [745, 380] on div at bounding box center [482, 305] width 964 height 610
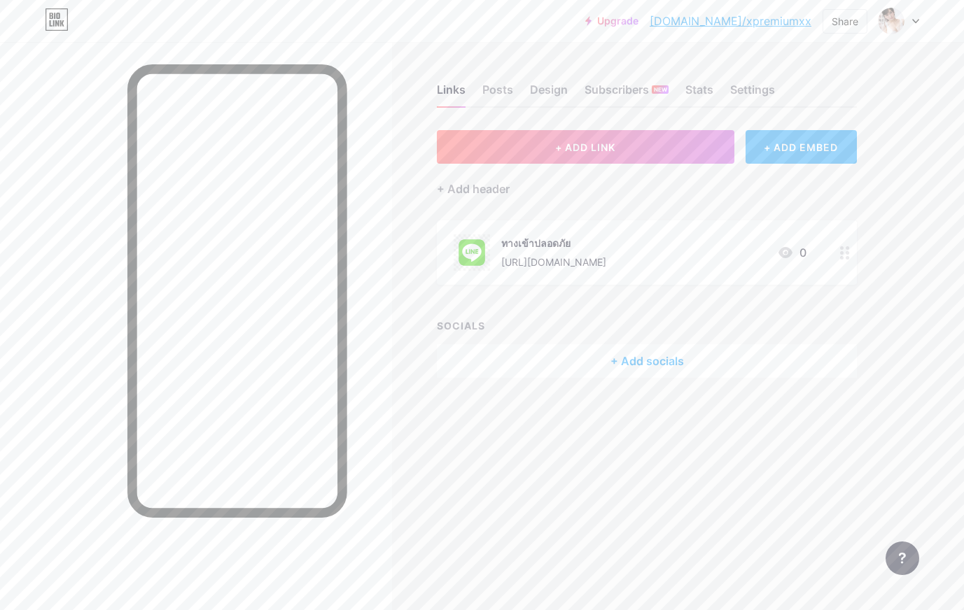
click at [803, 134] on div "+ ADD EMBED" at bounding box center [800, 147] width 111 height 34
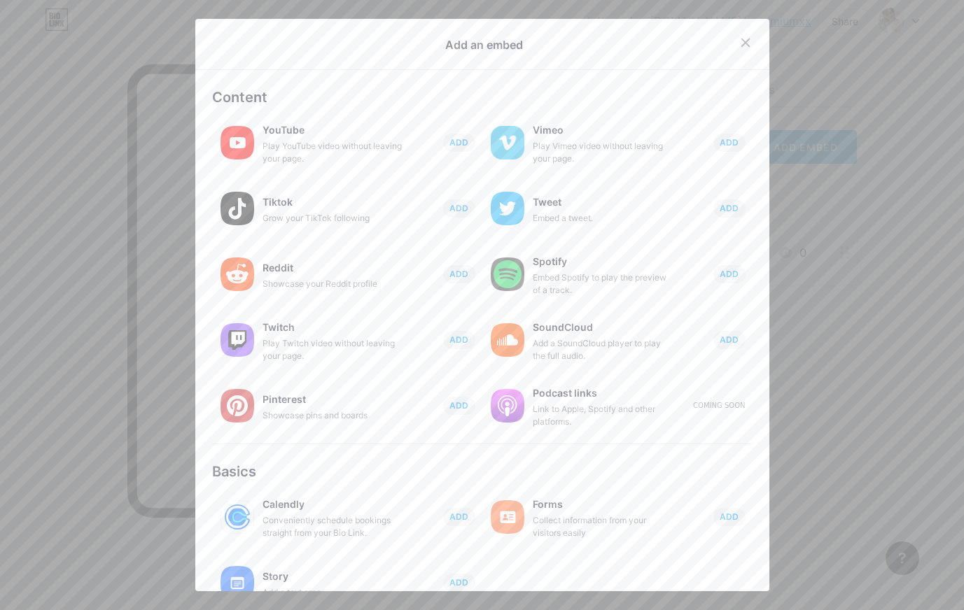
click at [733, 35] on div at bounding box center [745, 42] width 25 height 25
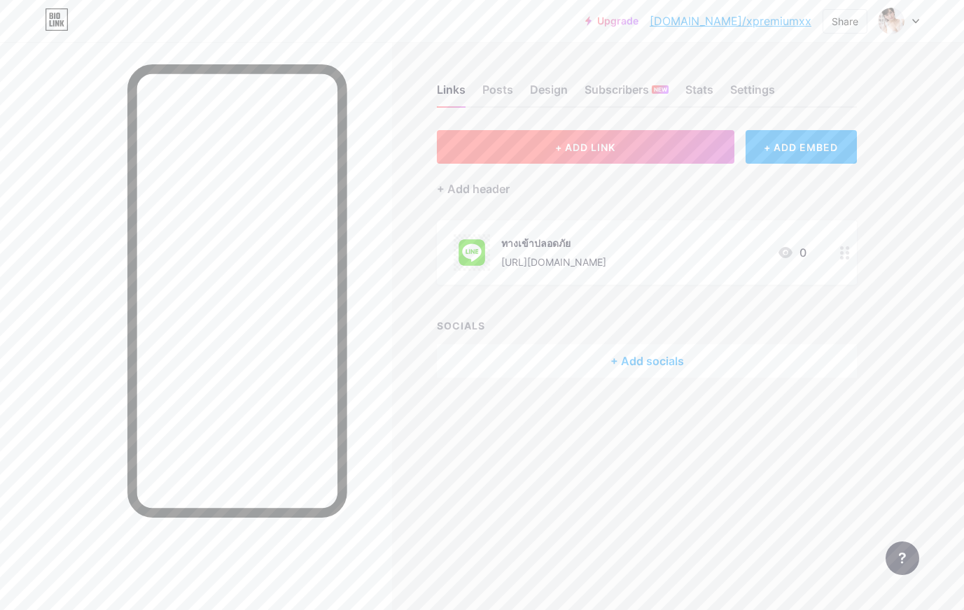
click at [635, 155] on button "+ ADD LINK" at bounding box center [585, 147] width 297 height 34
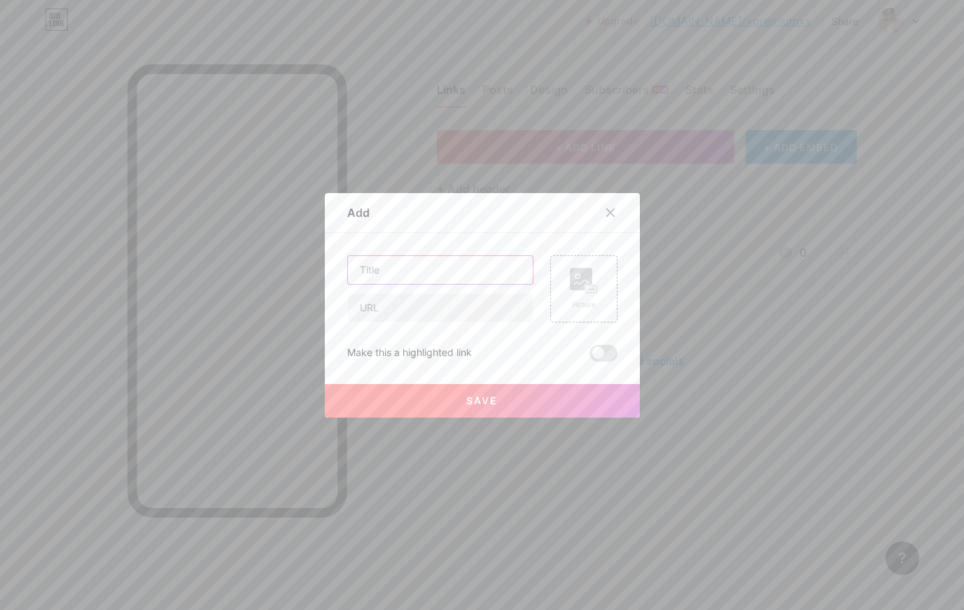
click at [491, 269] on input "text" at bounding box center [440, 270] width 185 height 28
click at [605, 209] on icon at bounding box center [610, 212] width 11 height 11
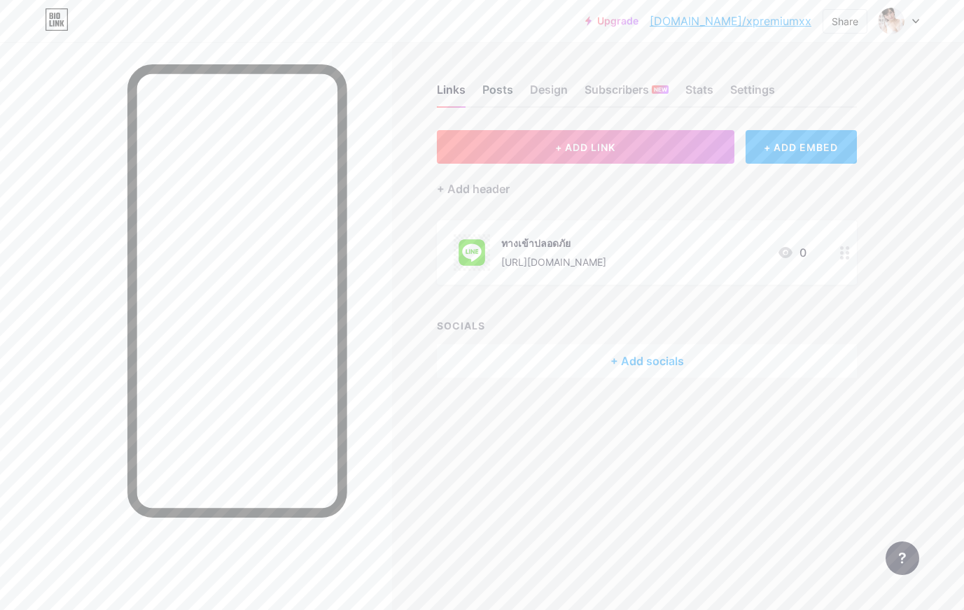
click at [507, 94] on div "Posts" at bounding box center [497, 93] width 31 height 25
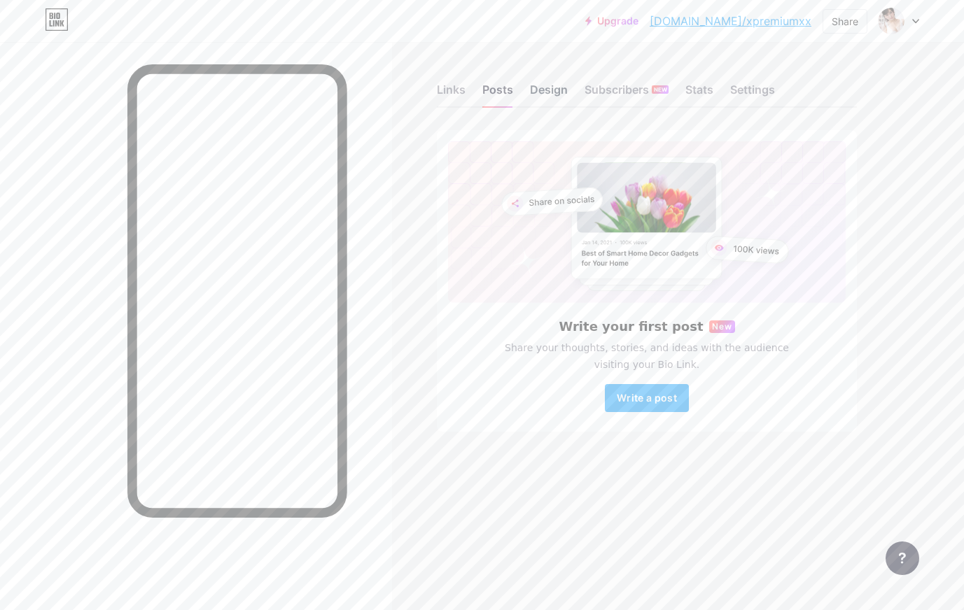
click at [561, 83] on div "Design" at bounding box center [549, 93] width 38 height 25
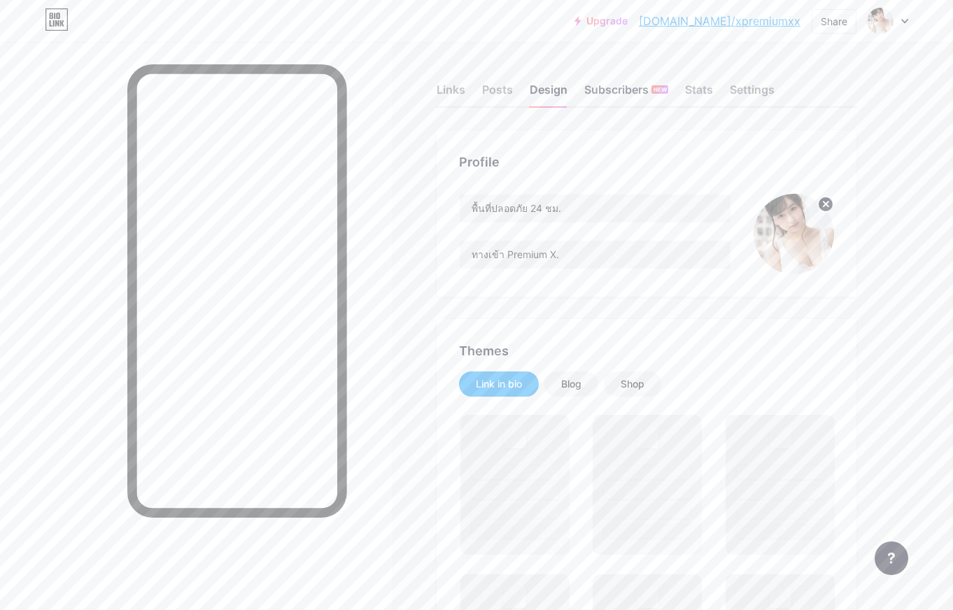
click at [598, 85] on div "Subscribers NEW" at bounding box center [626, 93] width 84 height 25
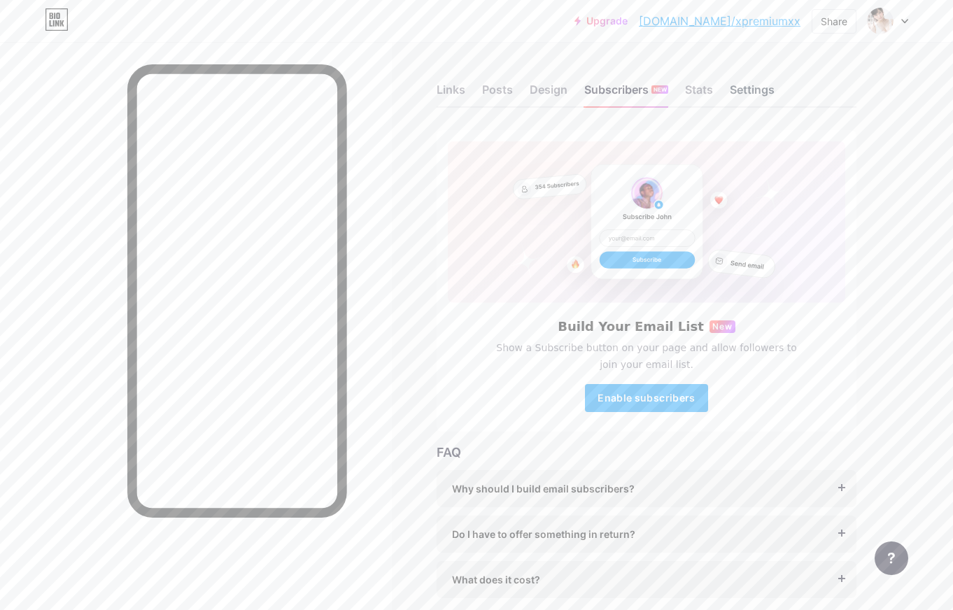
click at [733, 90] on div "Settings" at bounding box center [752, 93] width 45 height 25
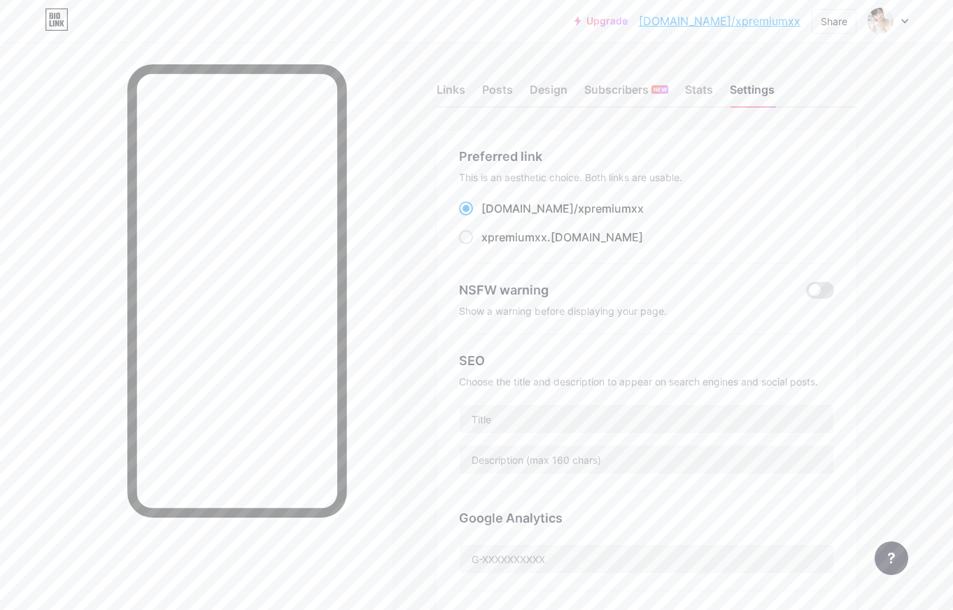
drag, startPoint x: 690, startPoint y: 89, endPoint x: 677, endPoint y: 96, distance: 14.4
click at [690, 90] on div "Stats" at bounding box center [699, 93] width 28 height 25
click at [557, 94] on div "Design" at bounding box center [549, 93] width 38 height 25
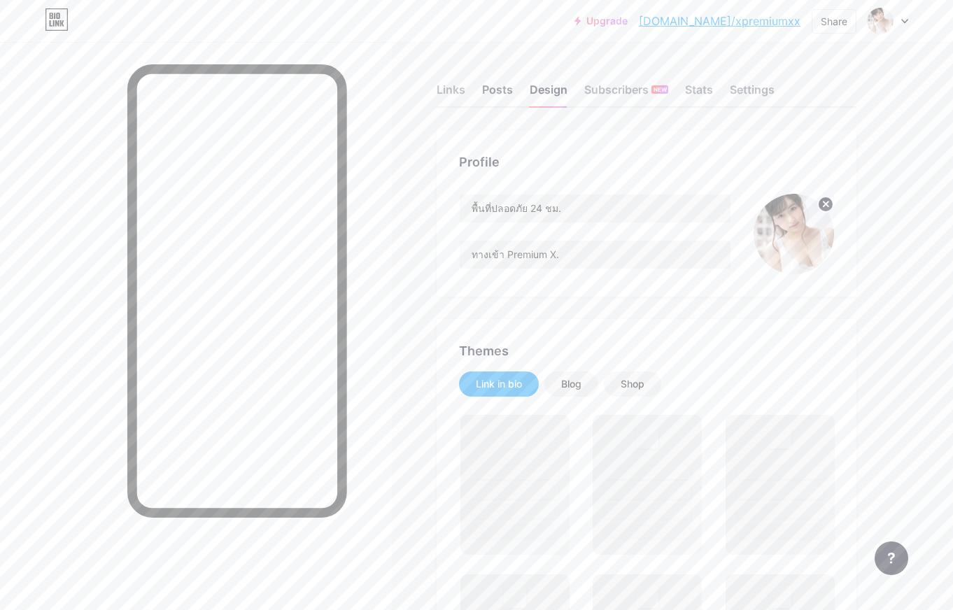
click at [505, 95] on div "Posts" at bounding box center [497, 93] width 31 height 25
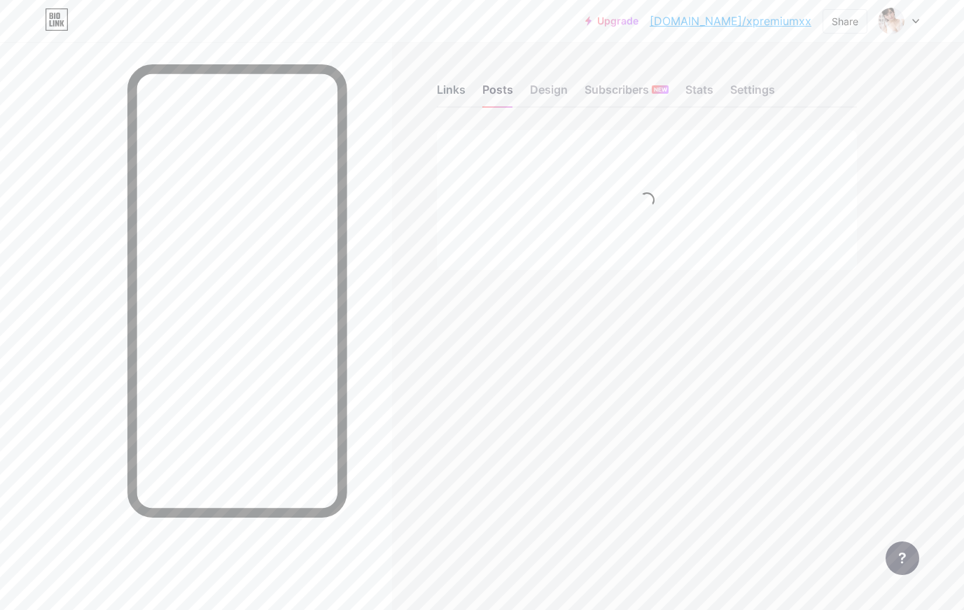
click at [442, 95] on div "Links" at bounding box center [451, 93] width 29 height 25
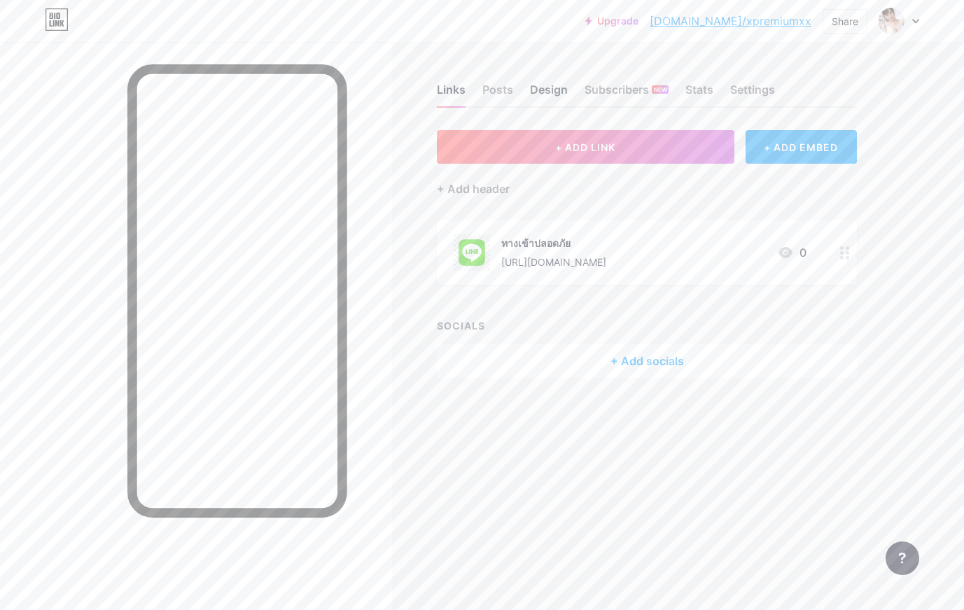
click at [534, 92] on div "Design" at bounding box center [549, 93] width 38 height 25
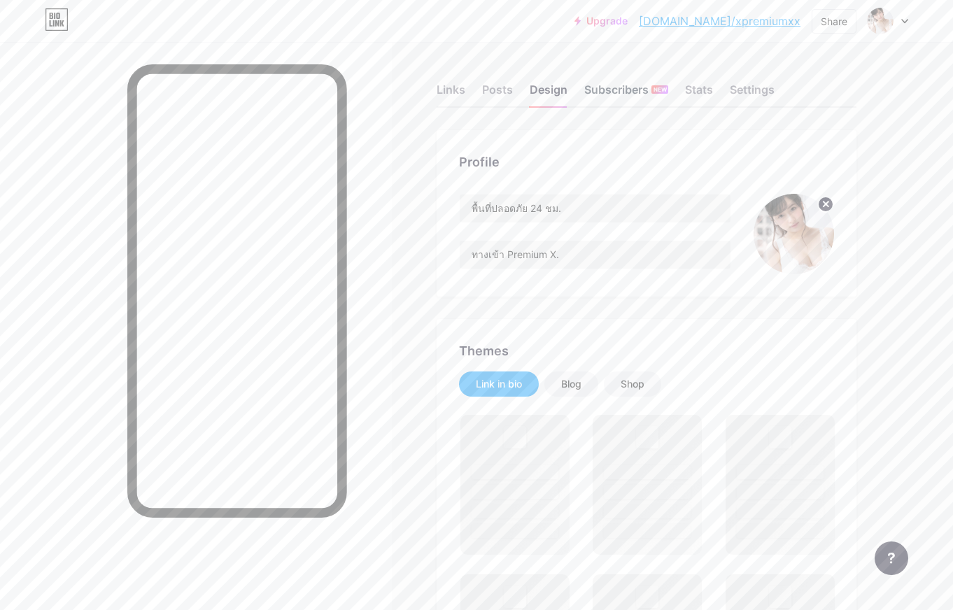
click at [599, 91] on div "Subscribers NEW" at bounding box center [626, 93] width 84 height 25
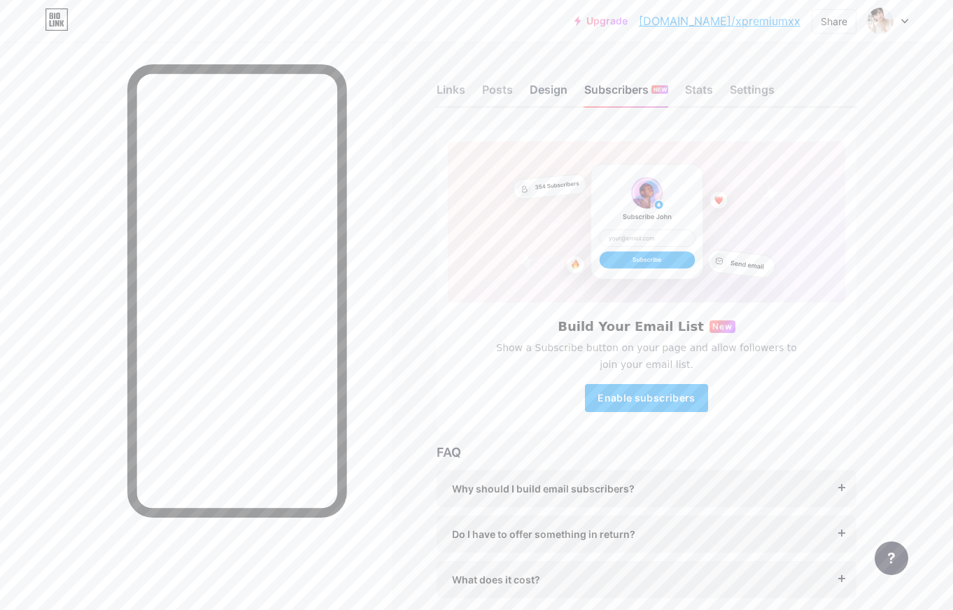
click at [535, 82] on div "Design" at bounding box center [549, 93] width 38 height 25
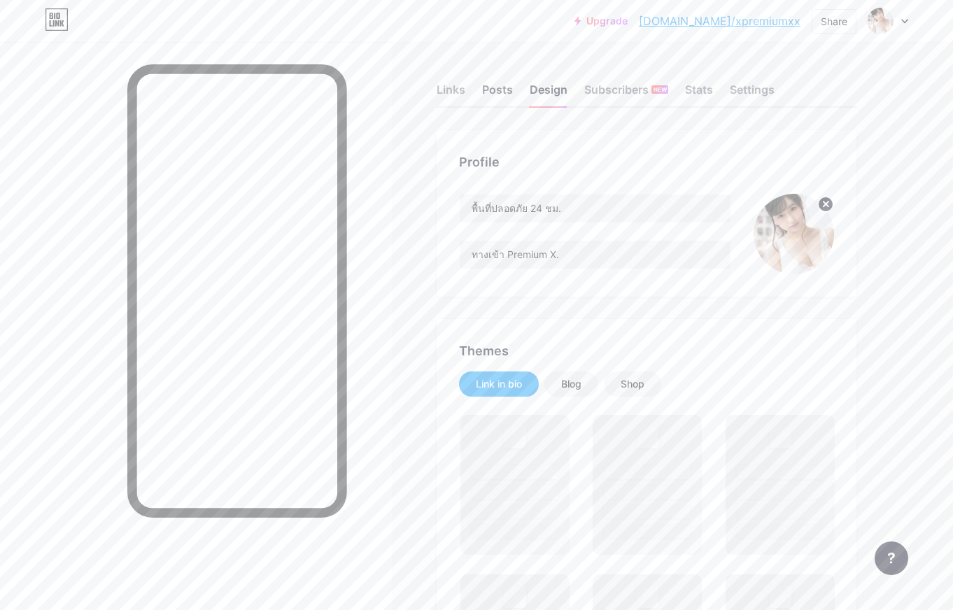
click at [497, 92] on div "Posts" at bounding box center [497, 93] width 31 height 25
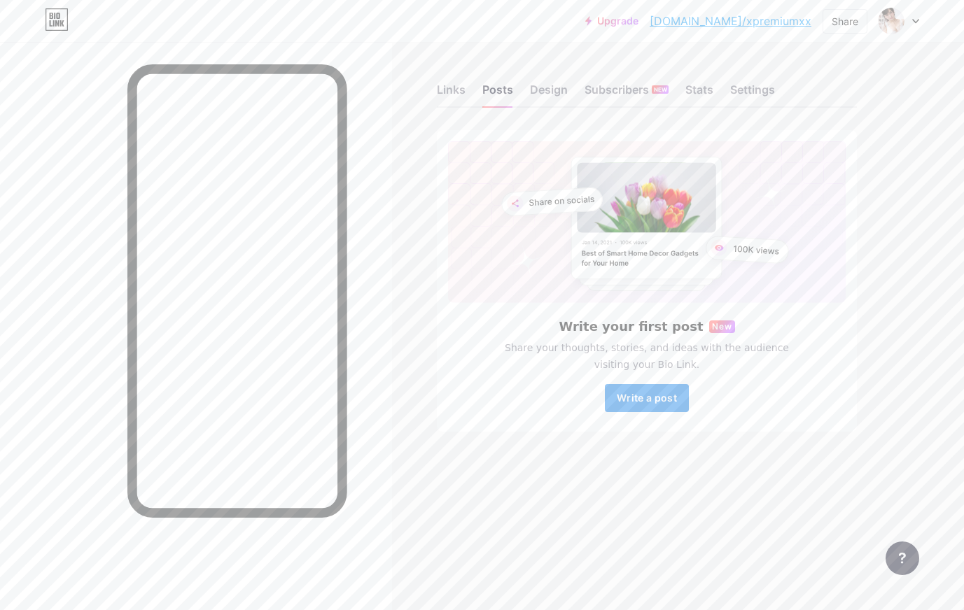
click at [637, 406] on button "Write a post" at bounding box center [647, 398] width 84 height 28
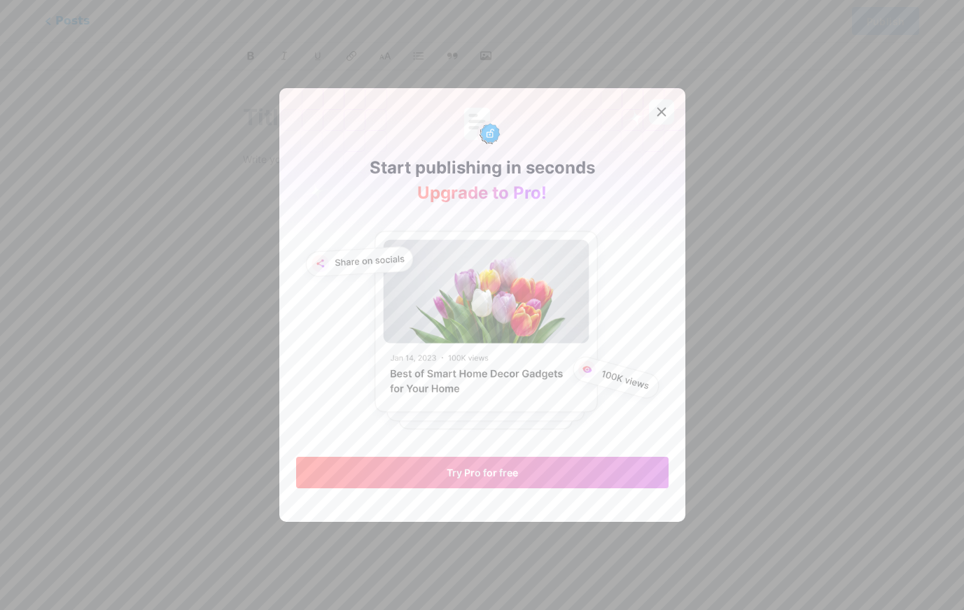
click at [657, 111] on icon at bounding box center [661, 112] width 8 height 8
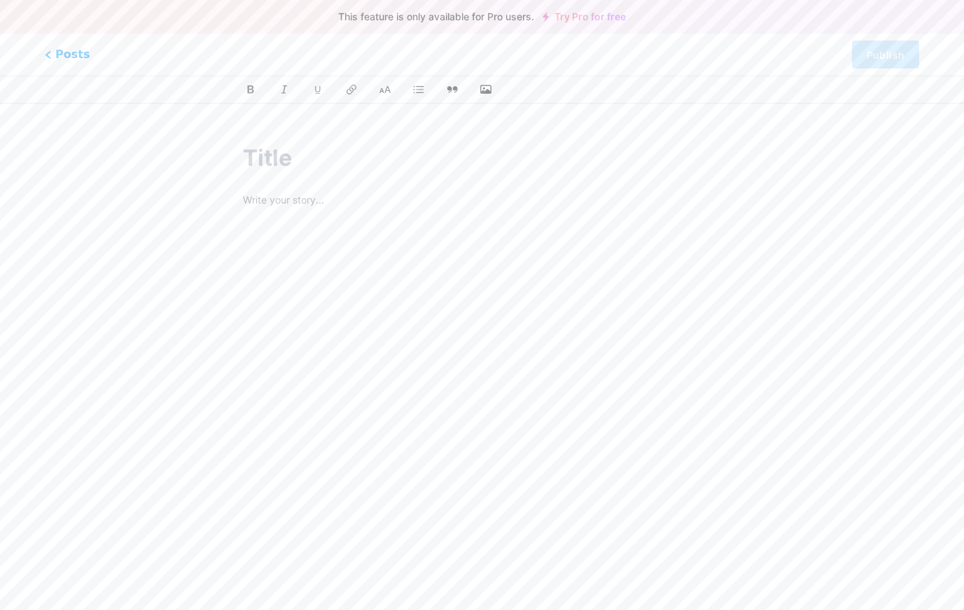
click at [365, 187] on div at bounding box center [481, 344] width 516 height 439
click at [321, 137] on div at bounding box center [481, 344] width 516 height 439
click at [267, 154] on input "text" at bounding box center [481, 158] width 477 height 34
click at [477, 89] on button "button" at bounding box center [485, 89] width 21 height 21
click at [482, 87] on icon "button" at bounding box center [486, 90] width 14 height 14
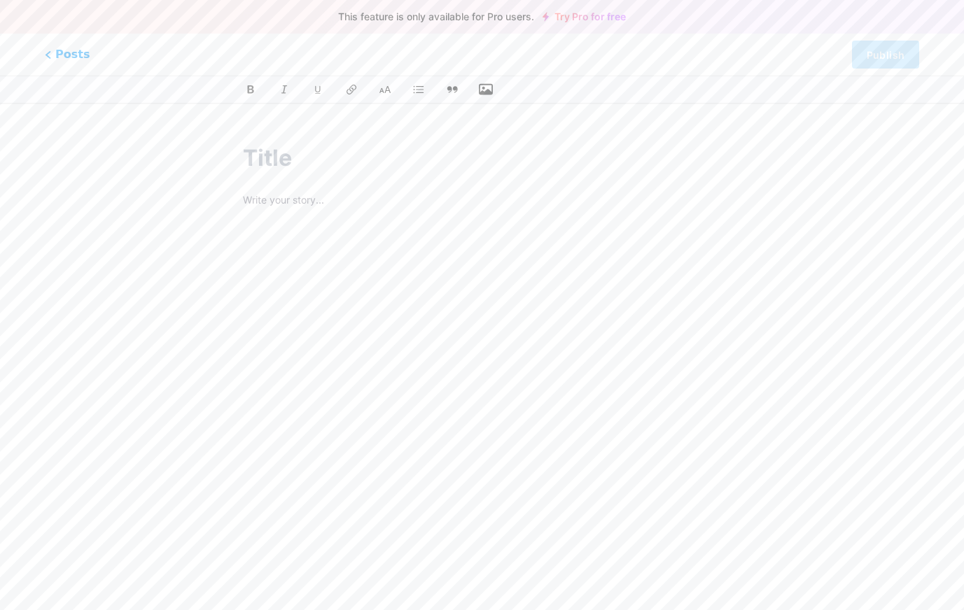
click at [0, 0] on input "file" at bounding box center [0, 0] width 0 height 0
click at [478, 88] on button "button" at bounding box center [485, 89] width 21 height 21
click at [484, 83] on icon "button" at bounding box center [486, 90] width 14 height 14
click at [0, 0] on input "file" at bounding box center [0, 0] width 0 height 0
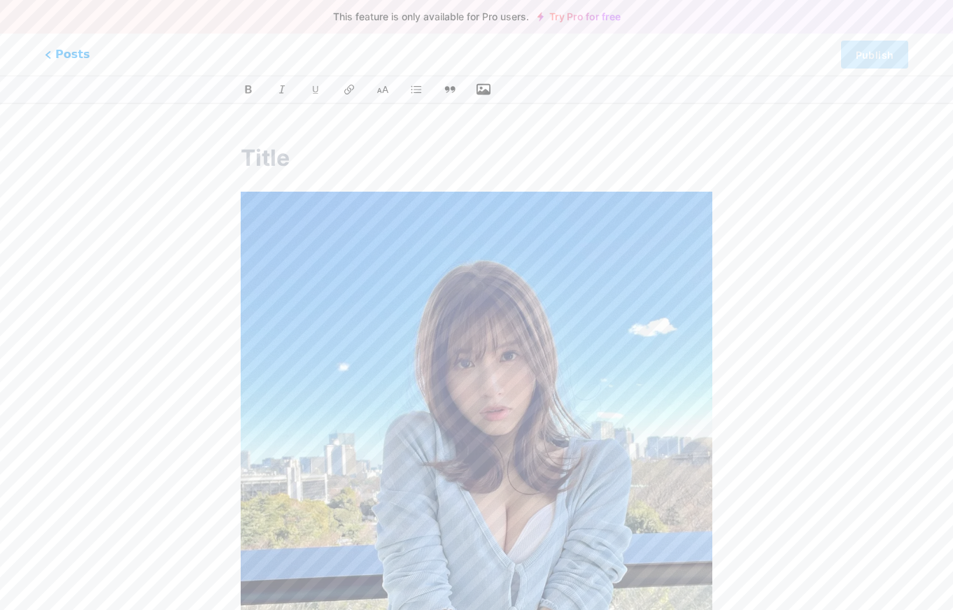
click at [290, 164] on input "text" at bounding box center [476, 158] width 471 height 34
paste input "Momo Sakura ส่วนสูง:160 ซม ขนาดคัพ:G Cup"
type input "Momo Sakura ส่วนสูง:160 ซม ขนาดคัพ:G Cup"
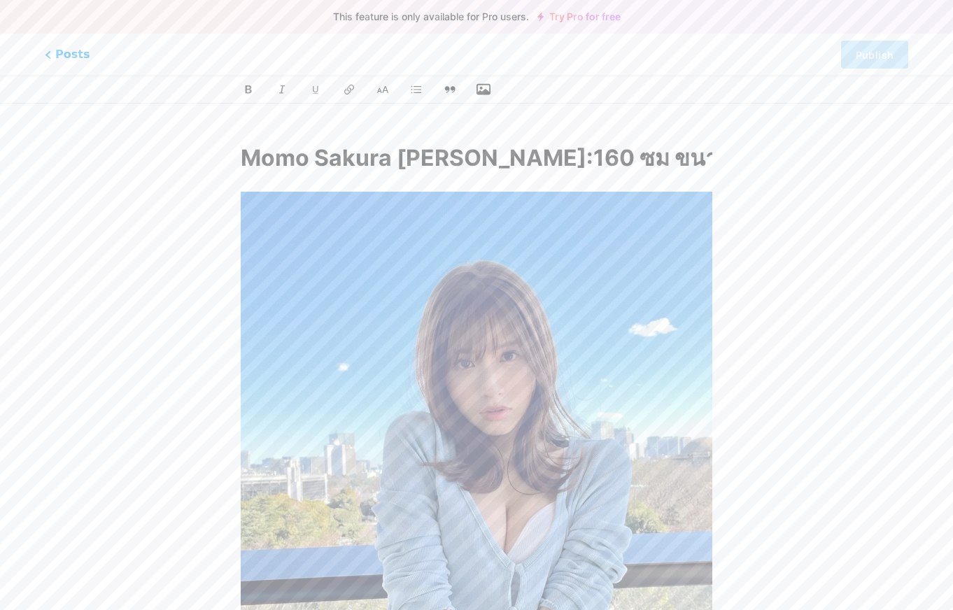
scroll to position [0, 8]
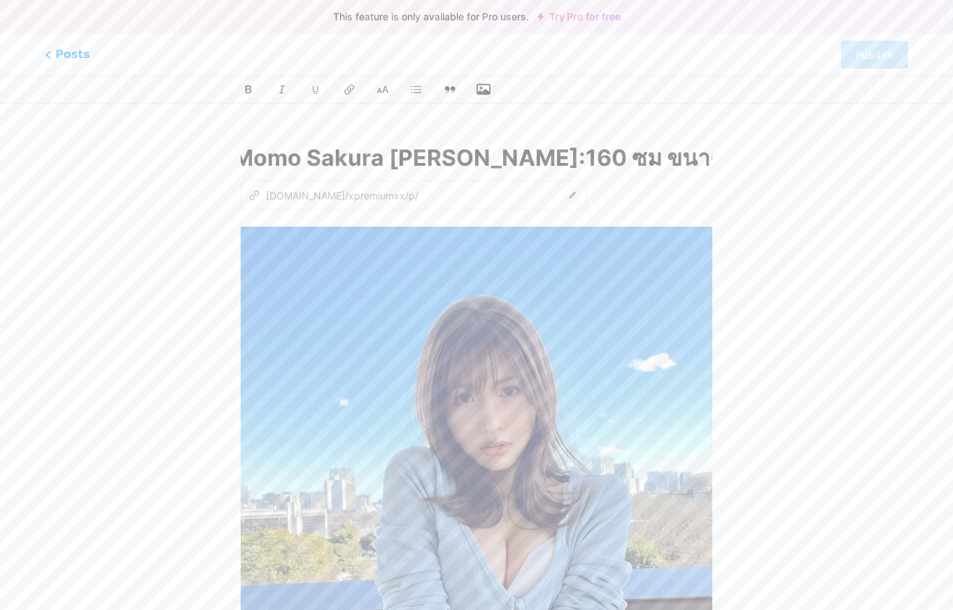
type input "momo-sakura-160-g-cup"
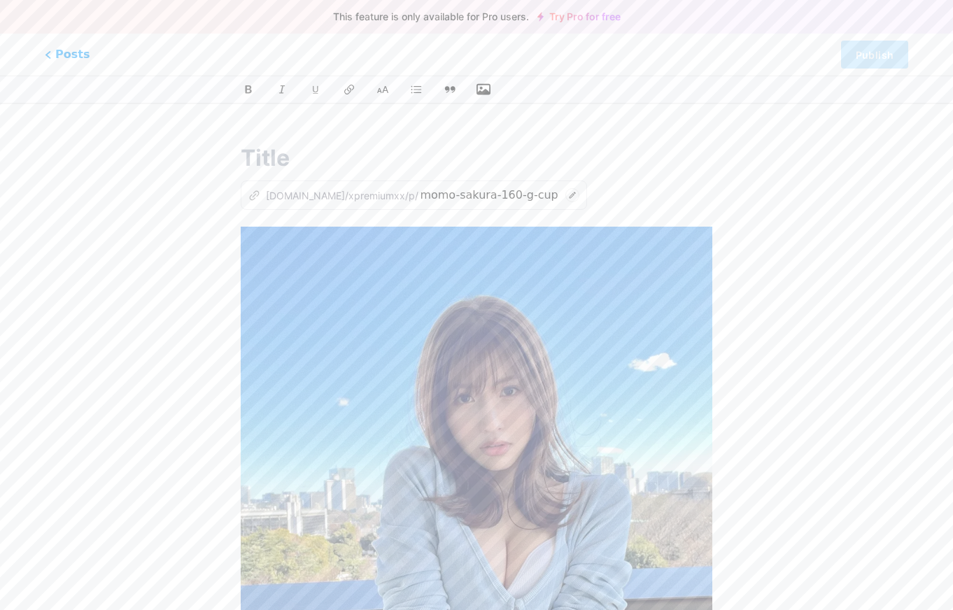
scroll to position [0, 0]
drag, startPoint x: 593, startPoint y: 195, endPoint x: 584, endPoint y: 197, distance: 8.7
click at [593, 195] on div "z bio.link/xpremiumxx/p/" at bounding box center [476, 195] width 471 height 29
click at [563, 204] on div "z bio.link/xpremiumxx/p/" at bounding box center [476, 195] width 471 height 29
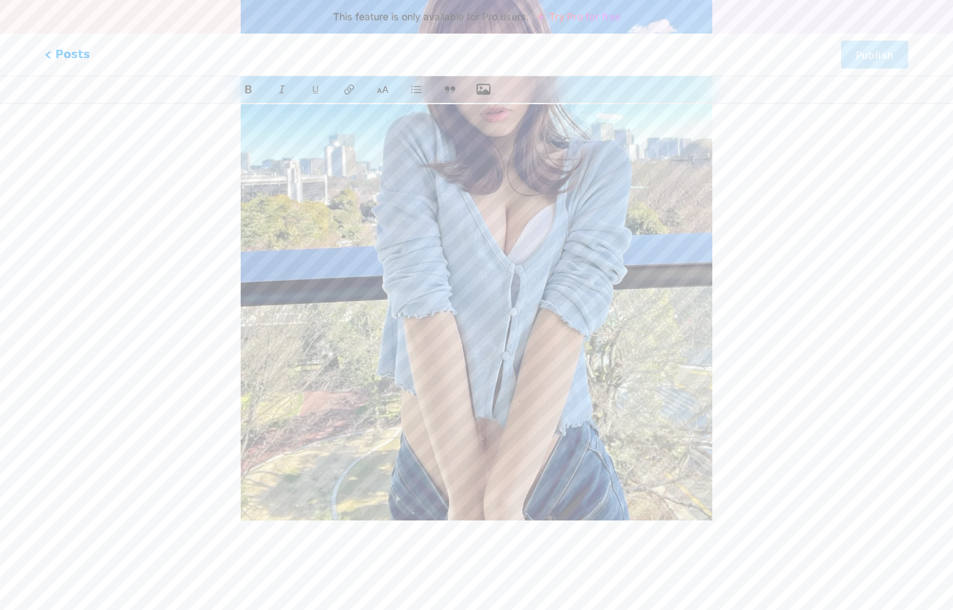
scroll to position [337, 0]
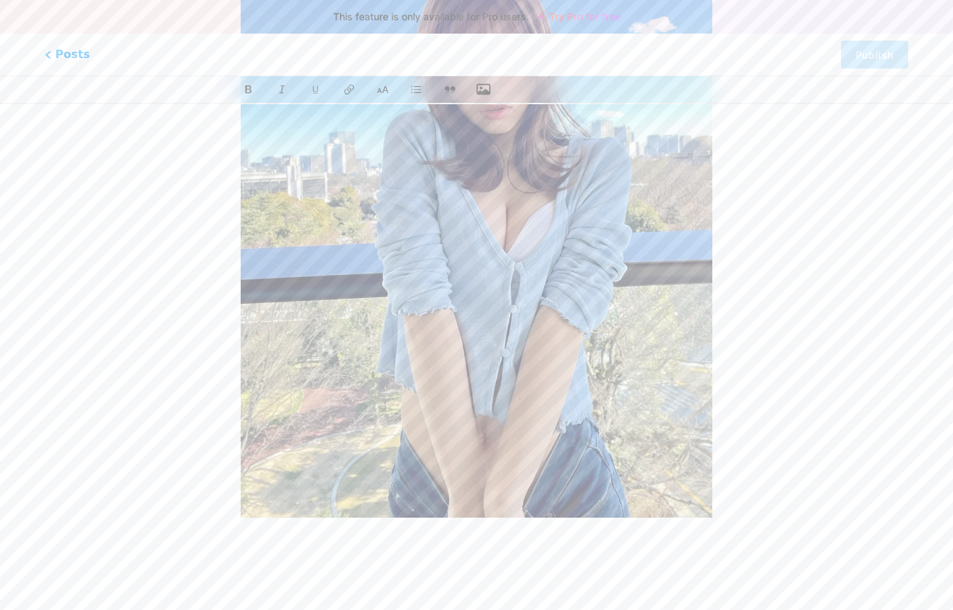
click at [594, 532] on div at bounding box center [476, 227] width 471 height 675
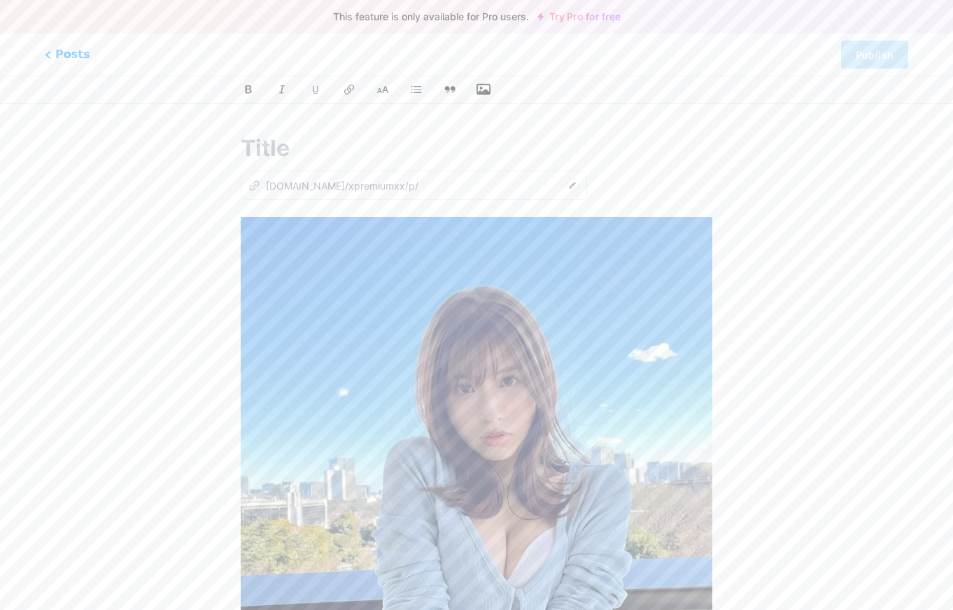
scroll to position [0, 0]
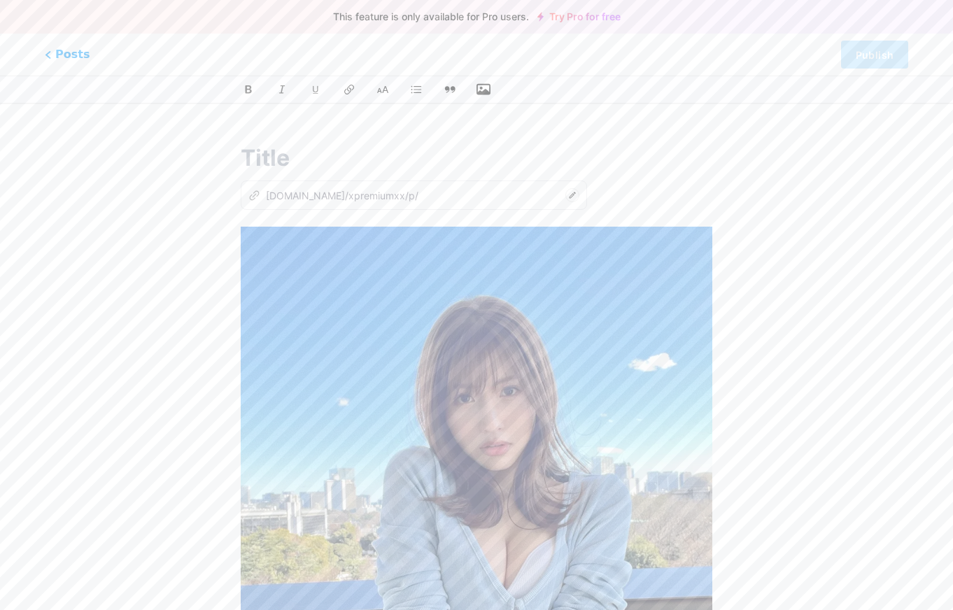
click at [273, 148] on input "text" at bounding box center [476, 158] width 471 height 34
paste input "Momo Sakura ส่วนสูง:160 ซม ขนาดคัพ:G Cup"
type input "Momo Sakura ส่วนสูง:160 ซม ขนาดคัพ:G Cup"
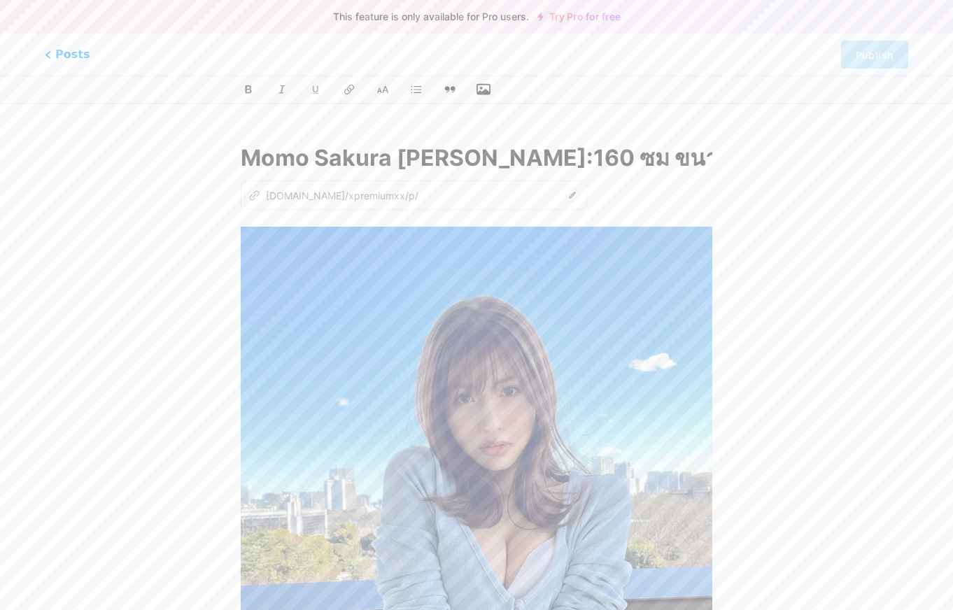
scroll to position [0, 8]
type input "momo-sakura-160-g-cup"
drag, startPoint x: 389, startPoint y: 157, endPoint x: 882, endPoint y: 157, distance: 492.7
click at [882, 157] on div "This feature is only available for Pro users. Try Pro for free Posts Publish Mo…" at bounding box center [476, 525] width 953 height 800
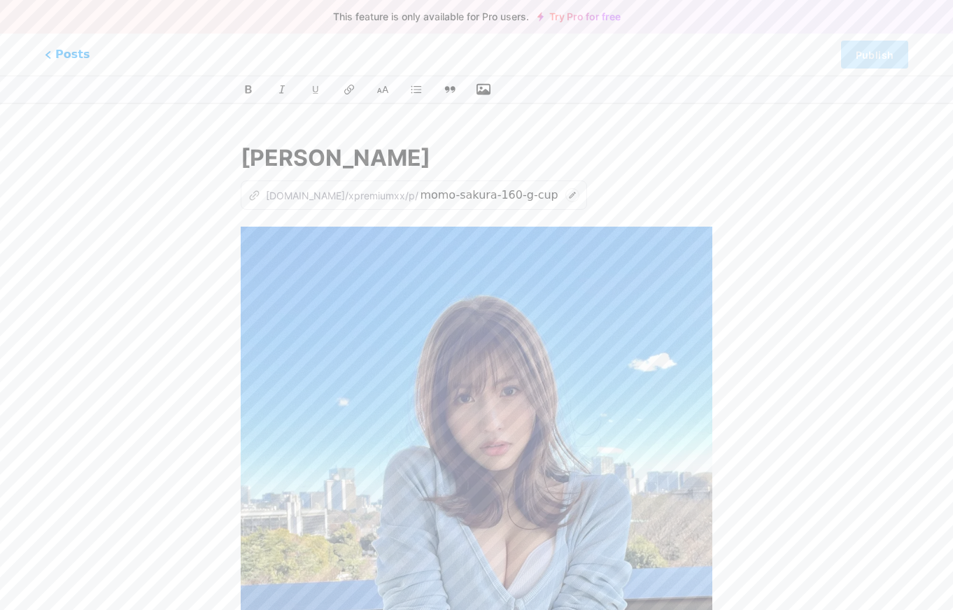
scroll to position [0, 0]
type input "Momo Sakura"
click at [577, 201] on div "z bio.link/xpremiumxx/p/ momo-sakura-160-g-cup" at bounding box center [476, 195] width 471 height 29
type input "momo-sakura"
click at [545, 223] on div "Momo Sakura z bio.link/xpremiumxx/p/ momo-sakura" at bounding box center [476, 525] width 510 height 800
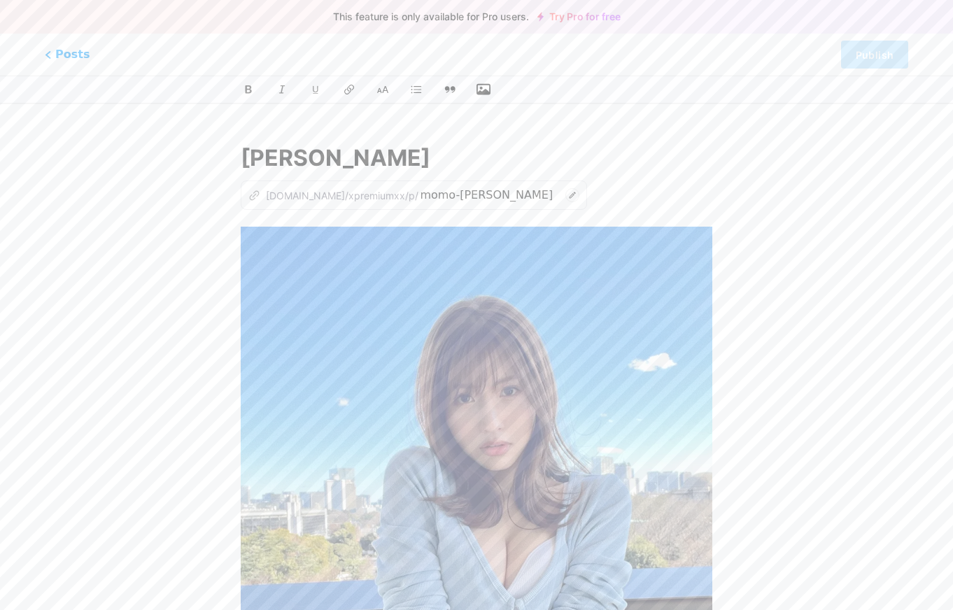
click at [577, 199] on div "z bio.link/xpremiumxx/p/ momo-sakura" at bounding box center [476, 195] width 471 height 29
drag, startPoint x: 311, startPoint y: 220, endPoint x: 395, endPoint y: 181, distance: 92.4
click at [313, 219] on div "Momo Sakura z bio.link/xpremiumxx/p/ momo-sakura" at bounding box center [476, 525] width 510 height 800
click at [398, 158] on input "Momo Sakura" at bounding box center [476, 158] width 471 height 34
click at [586, 206] on div "z bio.link/xpremiumxx/p/ momo-sakura" at bounding box center [476, 195] width 471 height 29
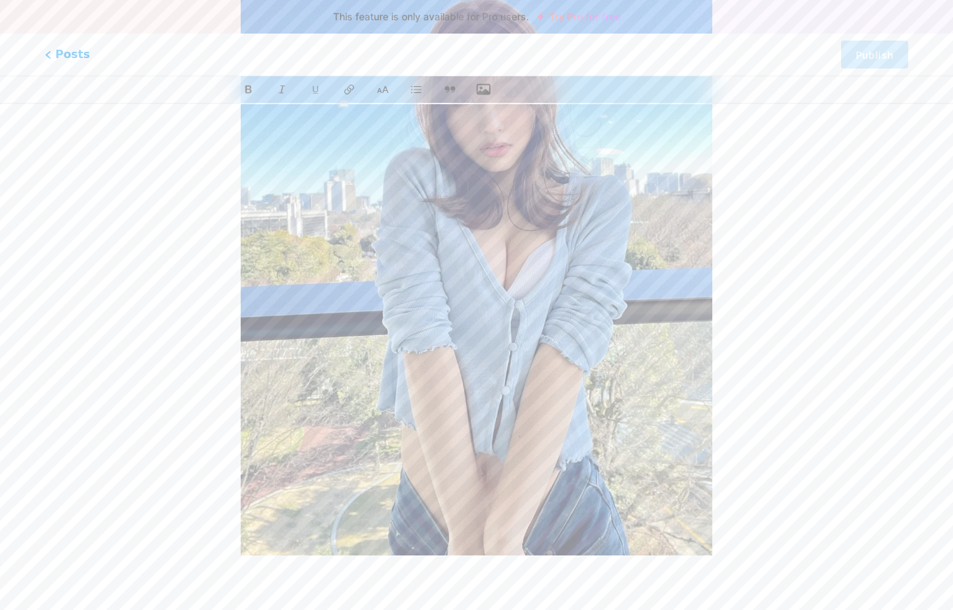
scroll to position [337, 0]
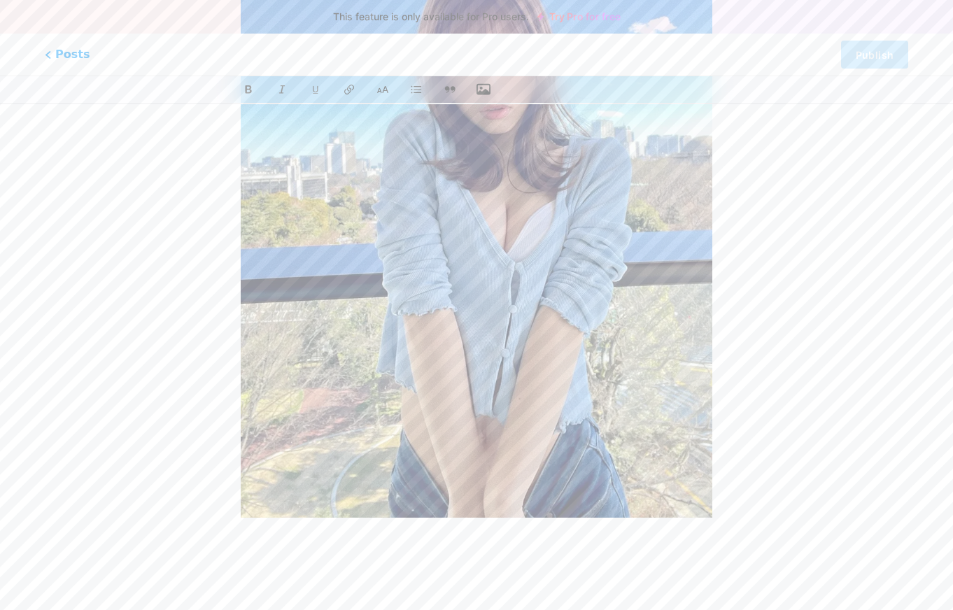
click at [495, 548] on p at bounding box center [476, 545] width 471 height 20
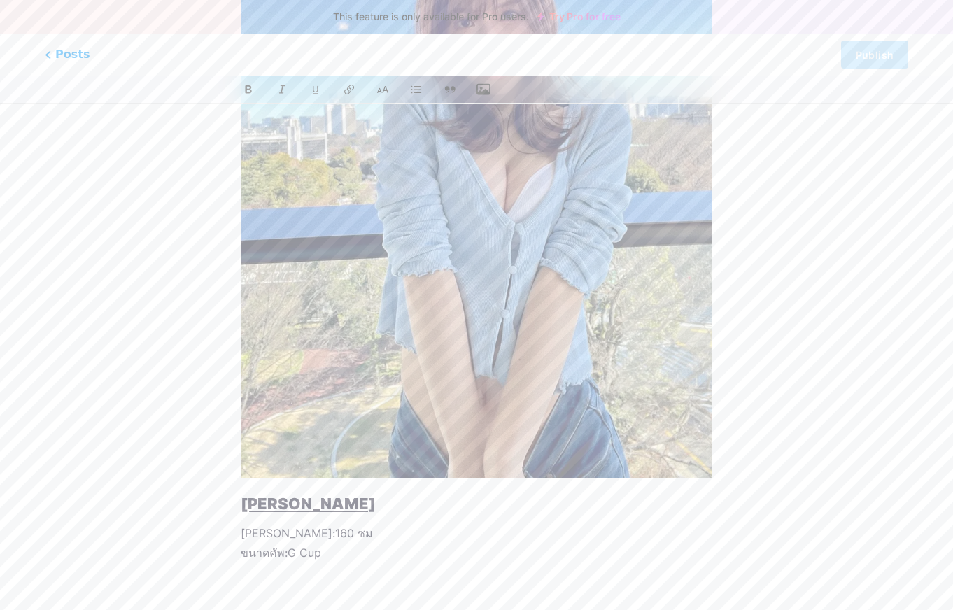
scroll to position [384, 0]
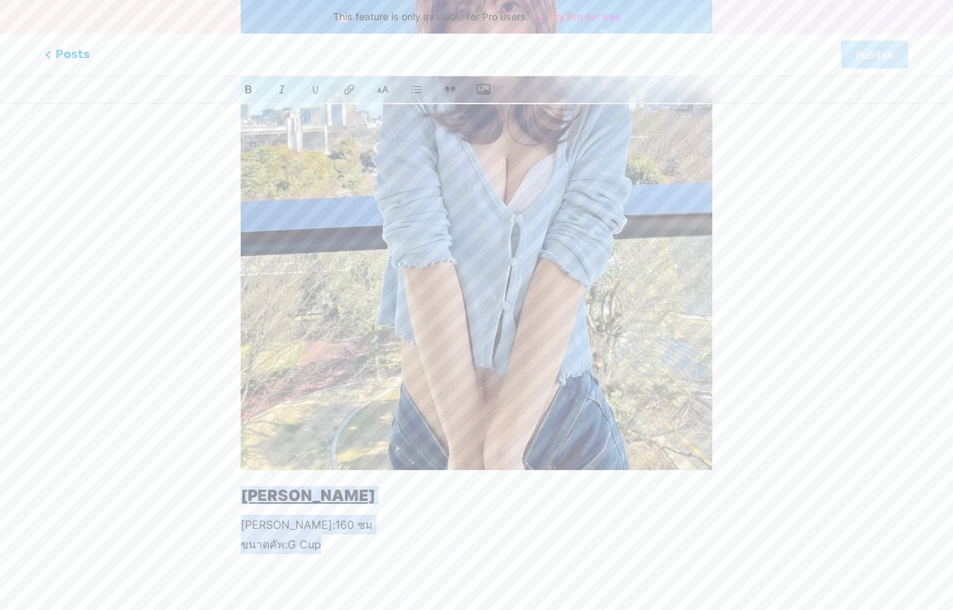
drag, startPoint x: 330, startPoint y: 539, endPoint x: 232, endPoint y: 486, distance: 112.1
click at [232, 486] on div "Momo Sakura z bio.link/xpremiumxx/p/ momo-sakura Momo Sakura ส่วนสูง:160 ซม ขนา…" at bounding box center [476, 179] width 510 height 878
copy div "Momo Sakura ส่วนสูง:160 ซม ขนาดคัพ:G Cup"
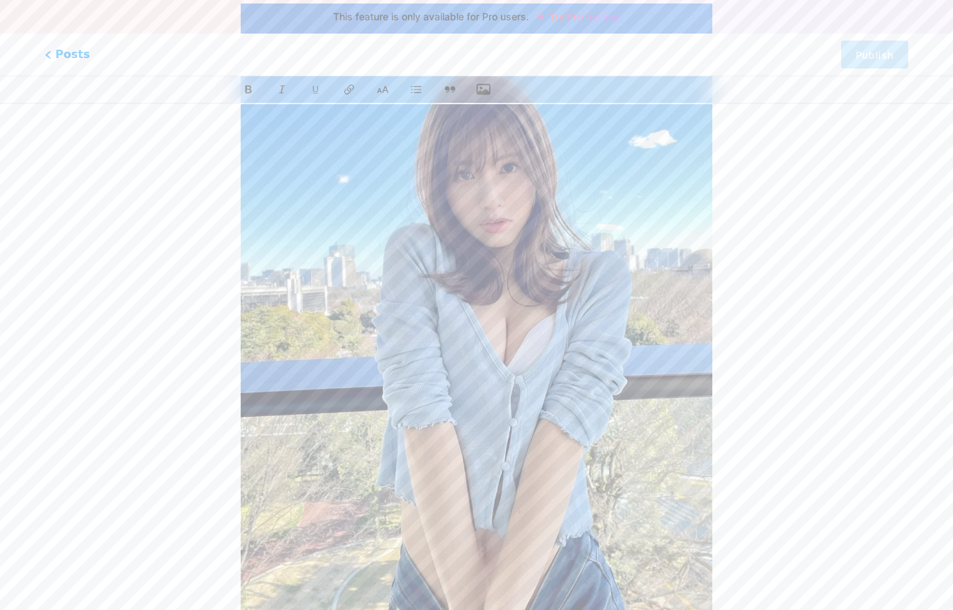
scroll to position [11, 0]
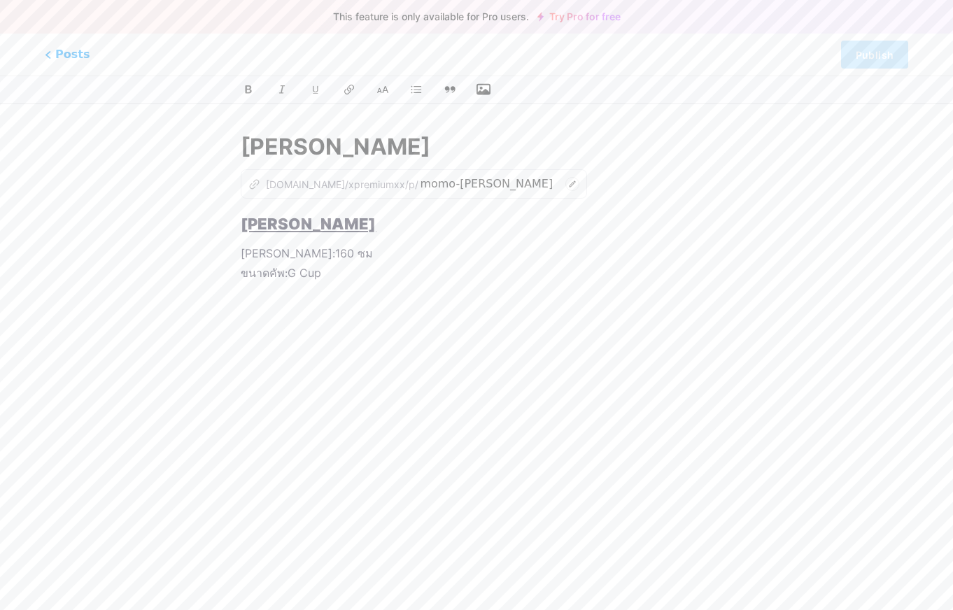
click at [479, 96] on icon "button" at bounding box center [484, 90] width 14 height 14
click at [0, 0] on input "file" at bounding box center [0, 0] width 0 height 0
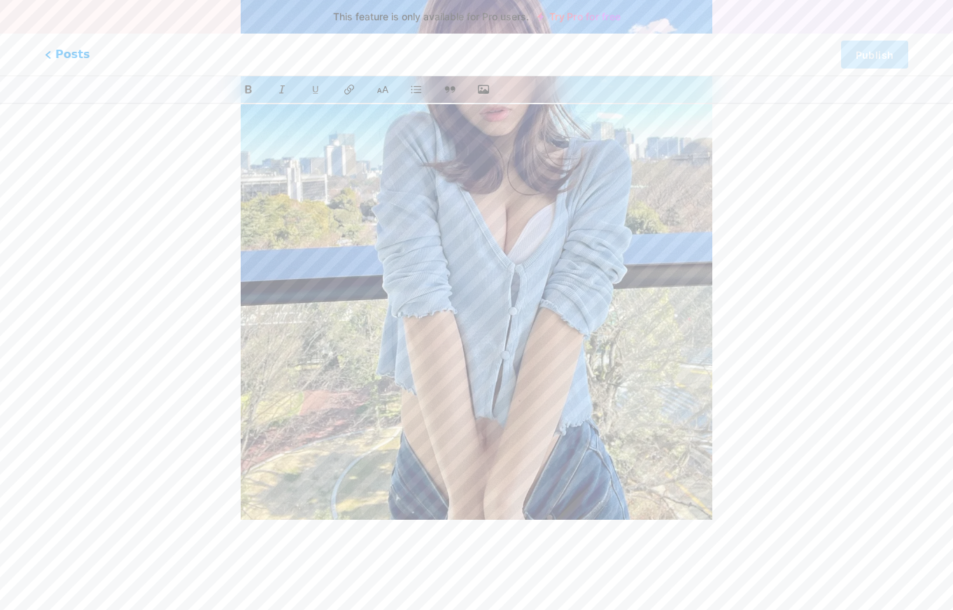
scroll to position [446, 0]
click at [323, 554] on p at bounding box center [476, 545] width 471 height 20
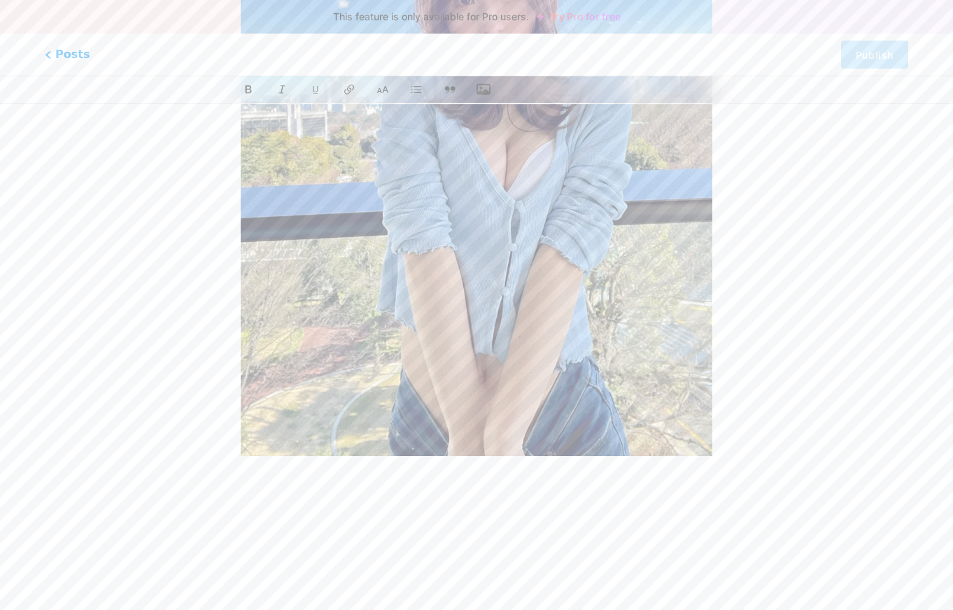
click at [491, 80] on button "button" at bounding box center [483, 89] width 21 height 21
click at [487, 83] on icon "button" at bounding box center [484, 90] width 14 height 14
click at [0, 0] on input "file" at bounding box center [0, 0] width 0 height 0
click at [264, 518] on p at bounding box center [476, 514] width 471 height 20
click at [483, 82] on button "button" at bounding box center [483, 89] width 21 height 21
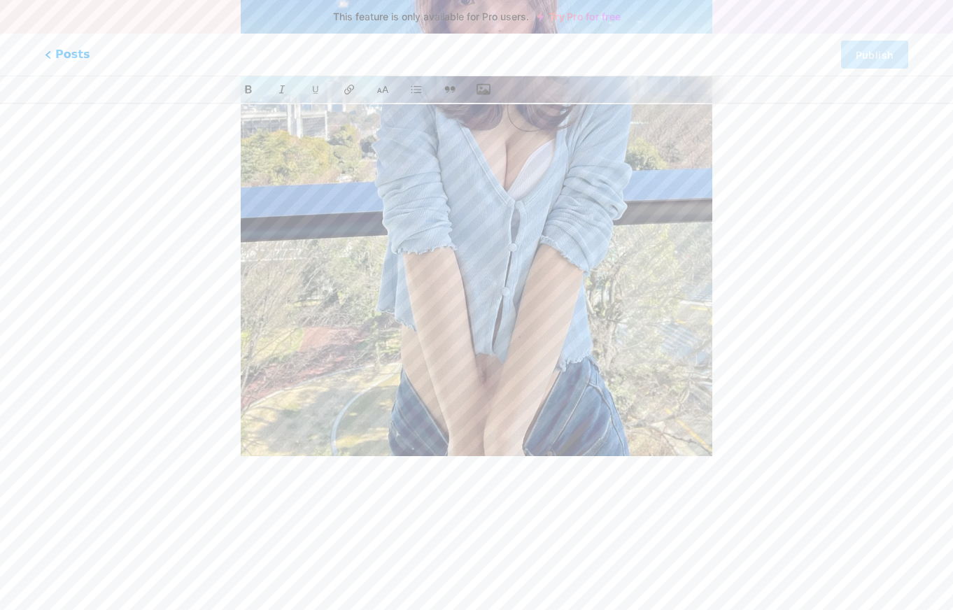
click at [484, 85] on icon "button" at bounding box center [484, 89] width 14 height 11
click at [0, 0] on input "file" at bounding box center [0, 0] width 0 height 0
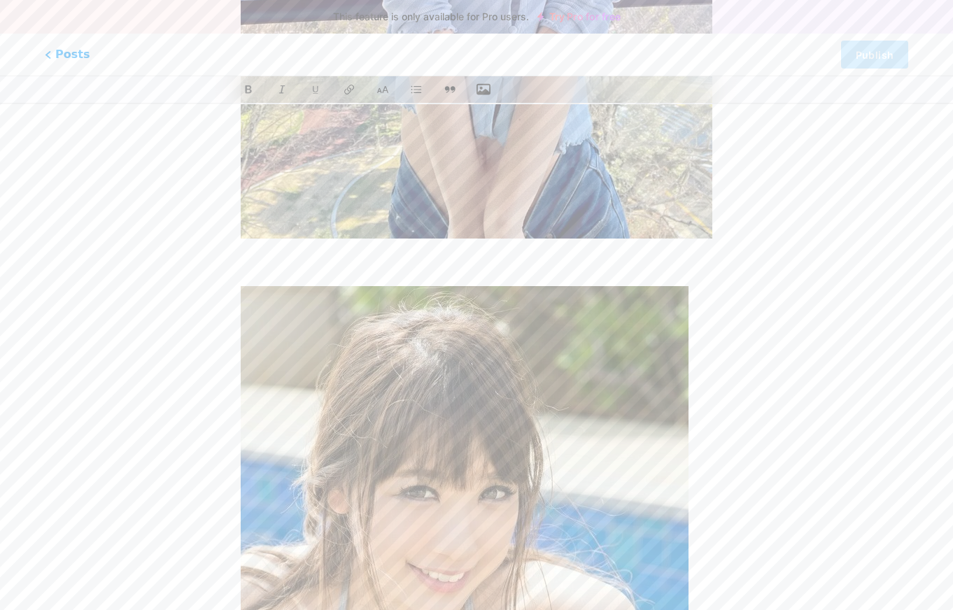
scroll to position [734, 0]
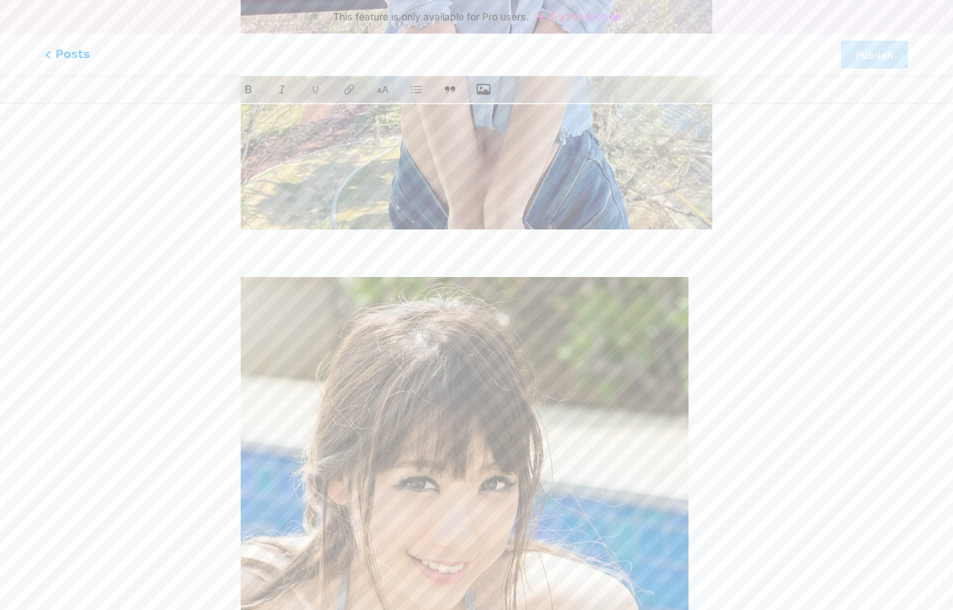
click at [736, 243] on div "Momo Sakura z bio.link/xpremiumxx/p/ momo-sakura Momo Sakura ส่วนสูง:160 ซม ขนา…" at bounding box center [476, 209] width 572 height 1638
drag, startPoint x: 642, startPoint y: 251, endPoint x: 635, endPoint y: 253, distance: 8.0
click at [642, 250] on p at bounding box center [476, 256] width 471 height 20
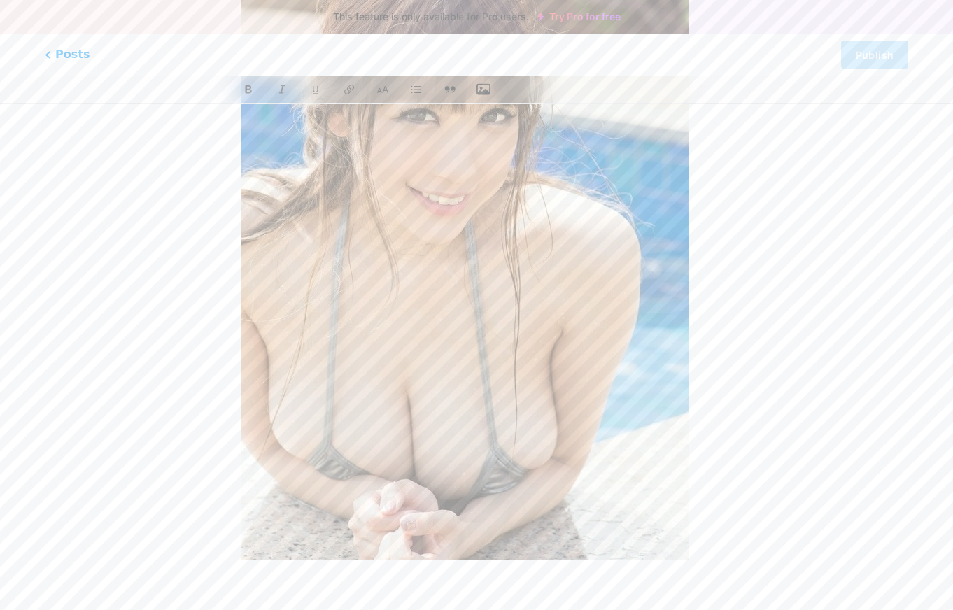
scroll to position [1253, 0]
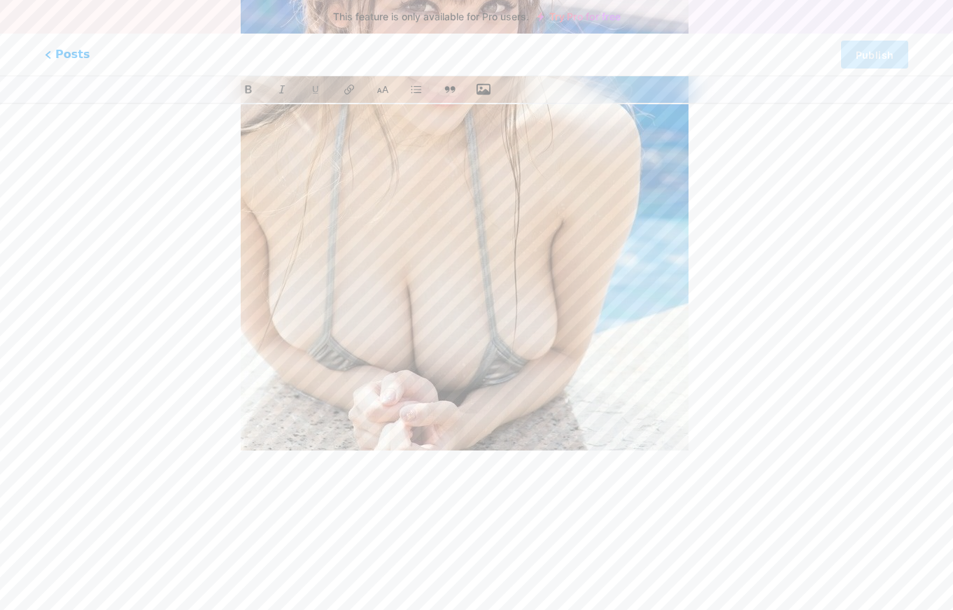
scroll to position [1315, 0]
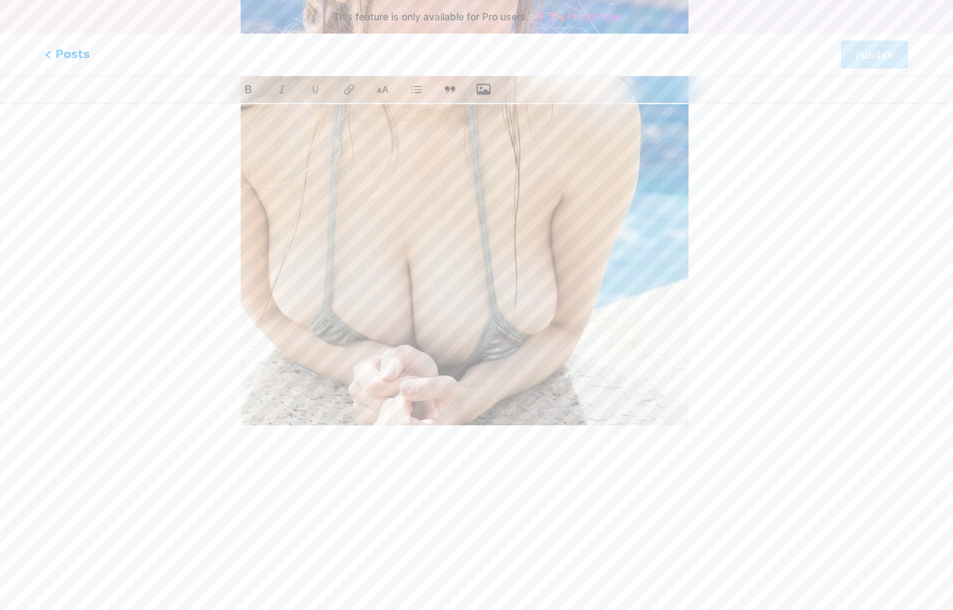
click at [475, 87] on button "button" at bounding box center [483, 89] width 21 height 21
click at [484, 88] on icon "button" at bounding box center [484, 90] width 14 height 14
click at [0, 0] on input "file" at bounding box center [0, 0] width 0 height 0
click at [283, 490] on p at bounding box center [476, 483] width 471 height 20
click at [481, 82] on button "button" at bounding box center [483, 89] width 21 height 21
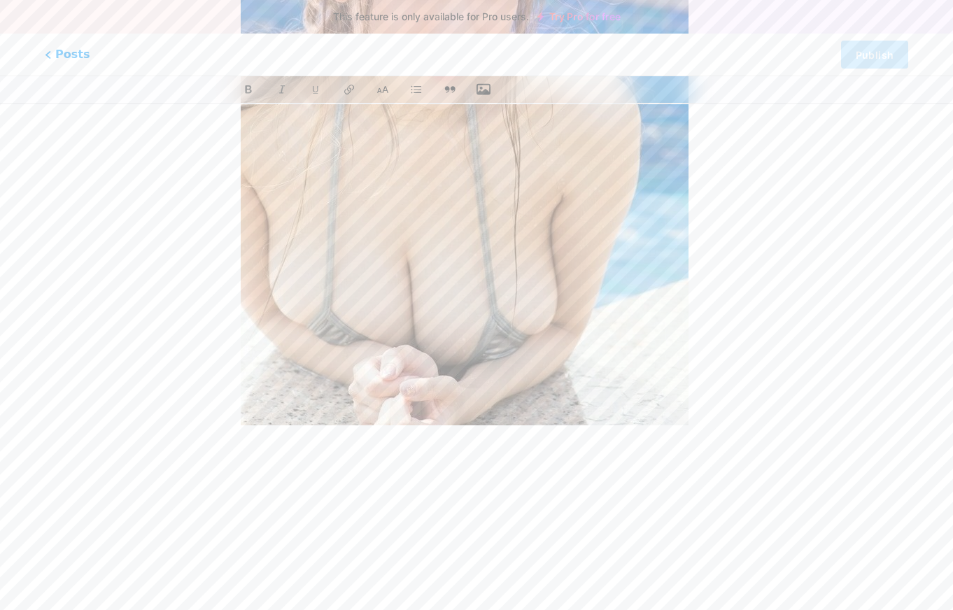
click at [484, 89] on icon "button" at bounding box center [484, 90] width 14 height 14
click at [0, 0] on input "file" at bounding box center [0, 0] width 0 height 0
click at [321, 489] on p at bounding box center [476, 483] width 471 height 20
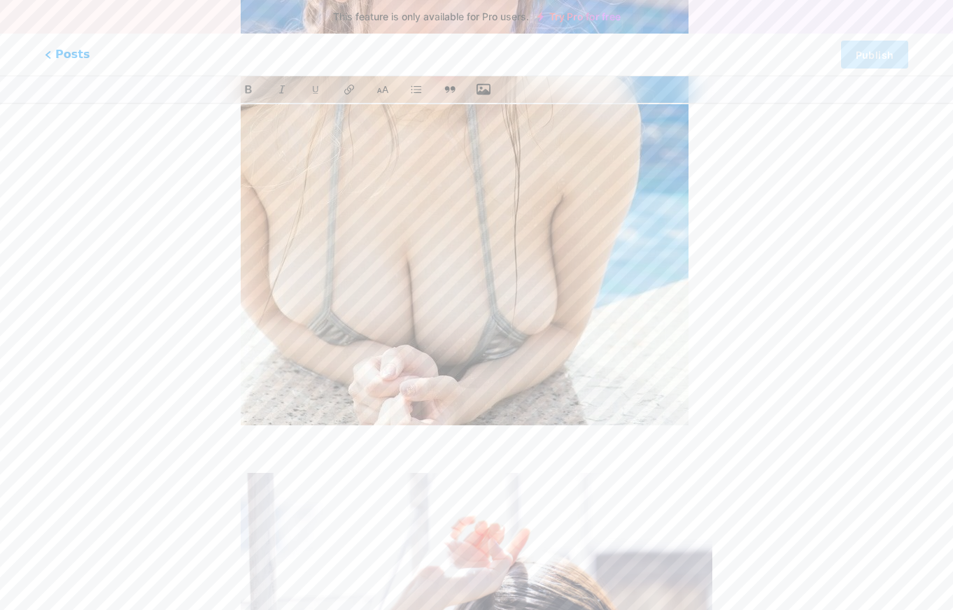
click at [293, 473] on div "Momo Sakura ส่วนสูง:160 ซม ขนาดคัพ:G Cup Rara Anzai ส่วนสูง:161 ซม ขนาดคัพ:J Cup" at bounding box center [476, 100] width 471 height 2377
click at [252, 451] on p at bounding box center [476, 452] width 471 height 20
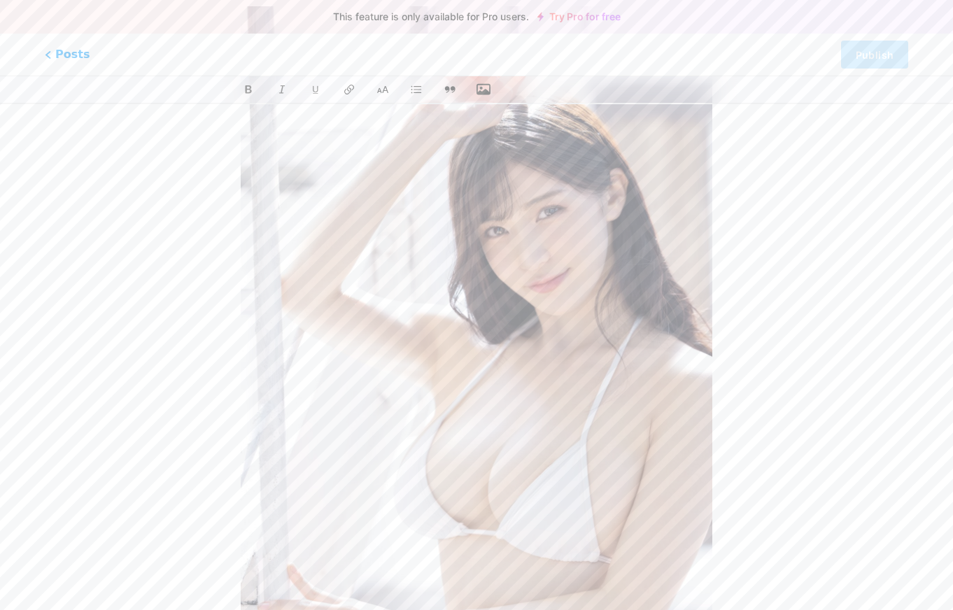
scroll to position [2085, 0]
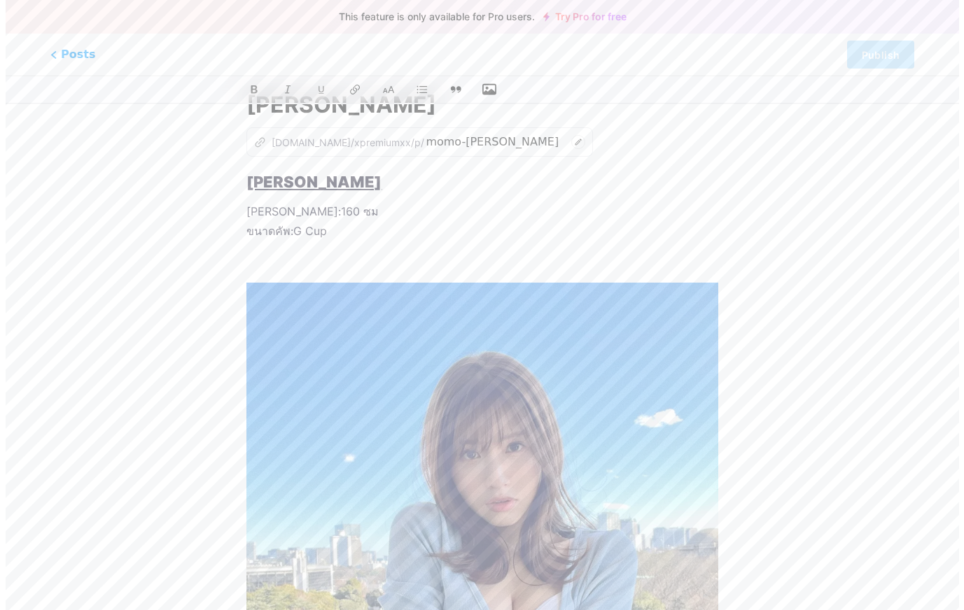
scroll to position [0, 0]
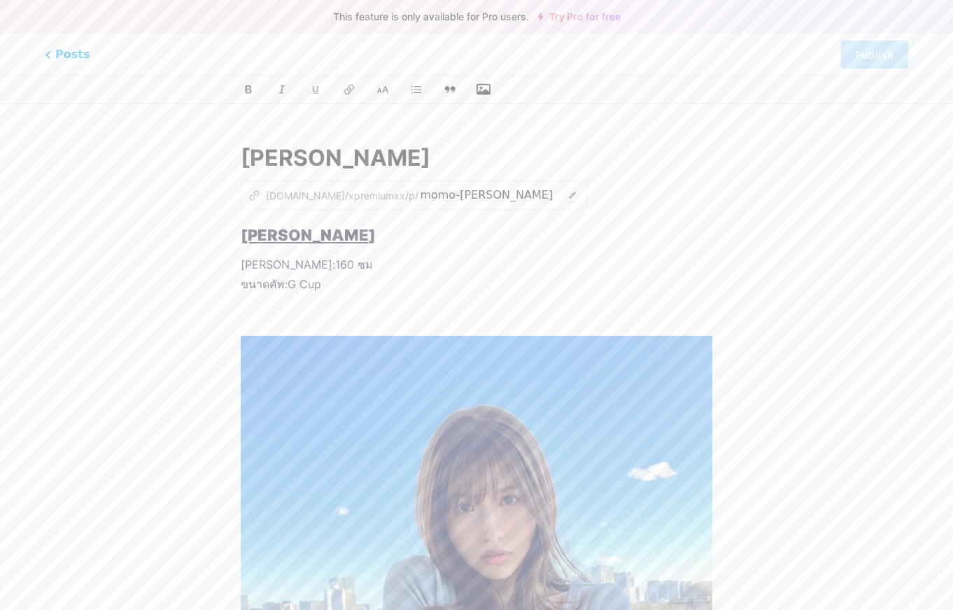
click at [435, 276] on p "ส่วนสูง:160 ซม ขนาดคัพ:G Cup" at bounding box center [476, 274] width 471 height 39
click at [385, 152] on input "Momo Sakura" at bounding box center [476, 158] width 471 height 34
click at [420, 264] on p "ส่วนสูง:160 ซม ขนาดคัพ:G Cup" at bounding box center [476, 274] width 471 height 39
click at [57, 52] on span "Posts" at bounding box center [68, 54] width 50 height 18
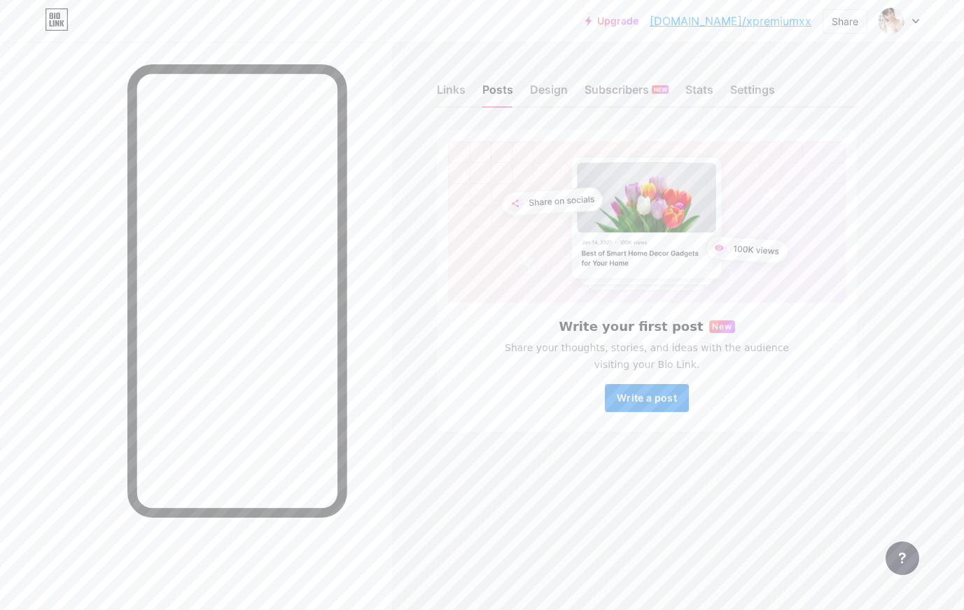
click at [643, 405] on button "Write a post" at bounding box center [647, 398] width 84 height 28
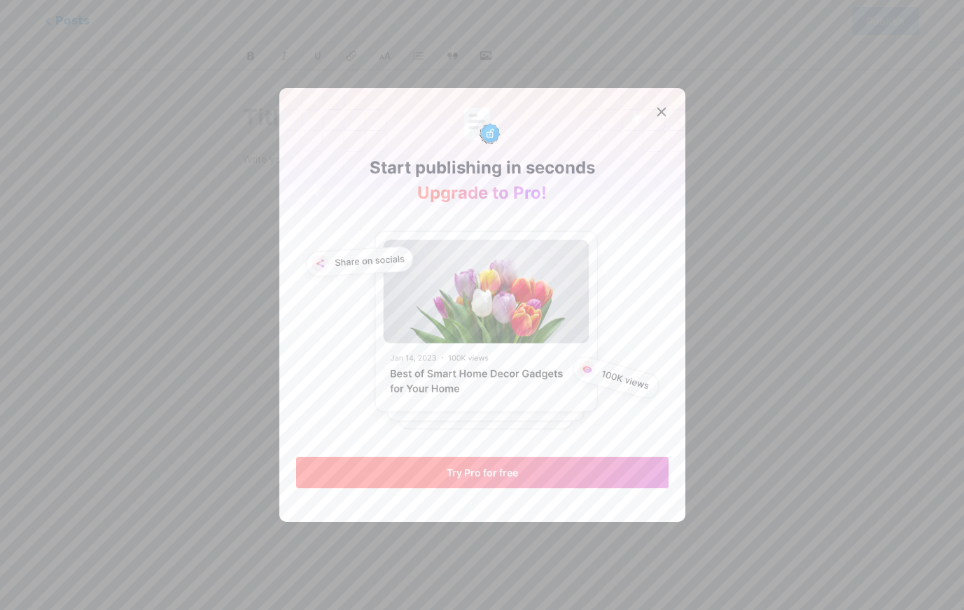
click at [503, 476] on span "Try Pro for free" at bounding box center [481, 473] width 71 height 12
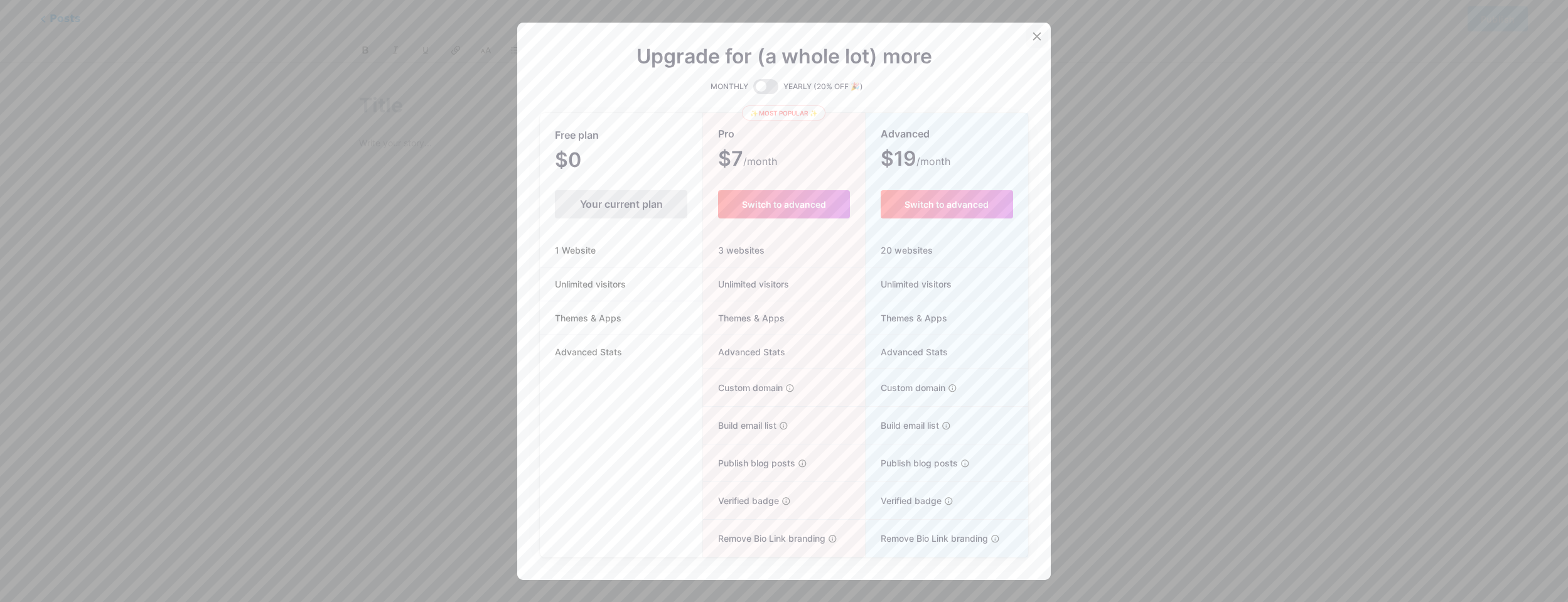
click at [864, 37] on div at bounding box center [1037, 36] width 22 height 22
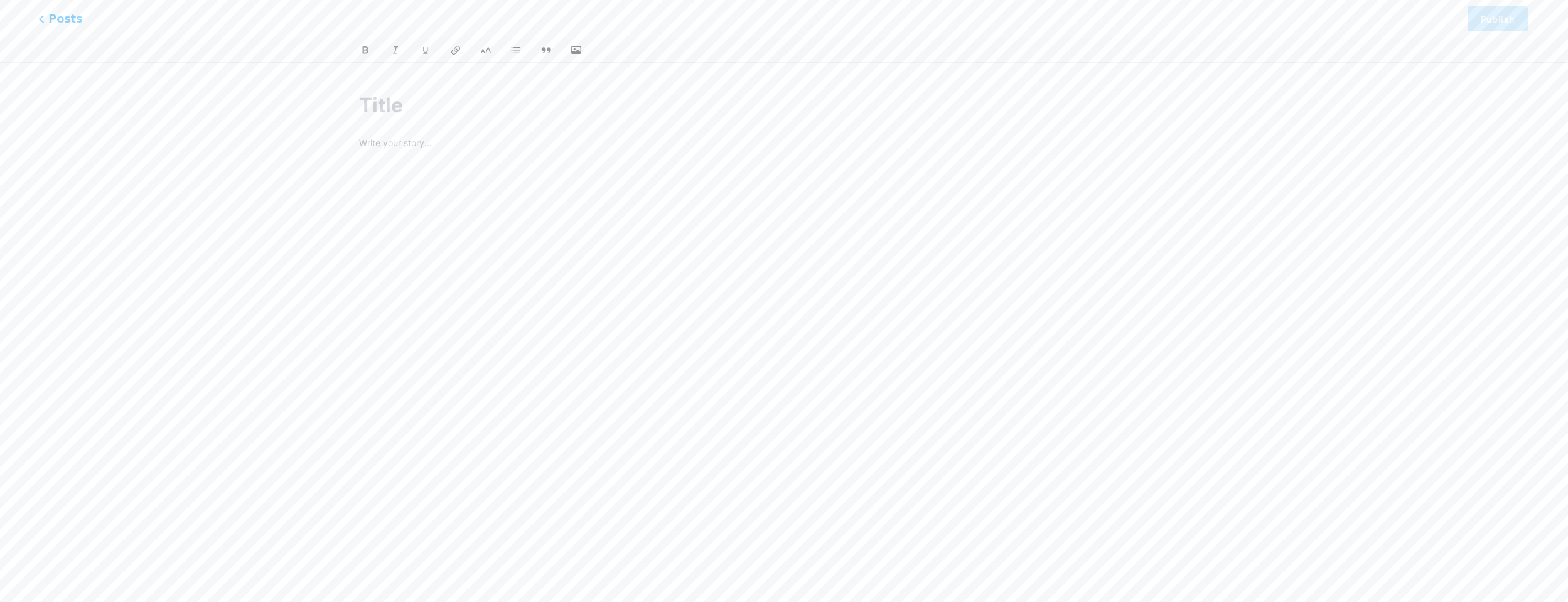
click at [49, 13] on span "Posts" at bounding box center [61, 19] width 45 height 16
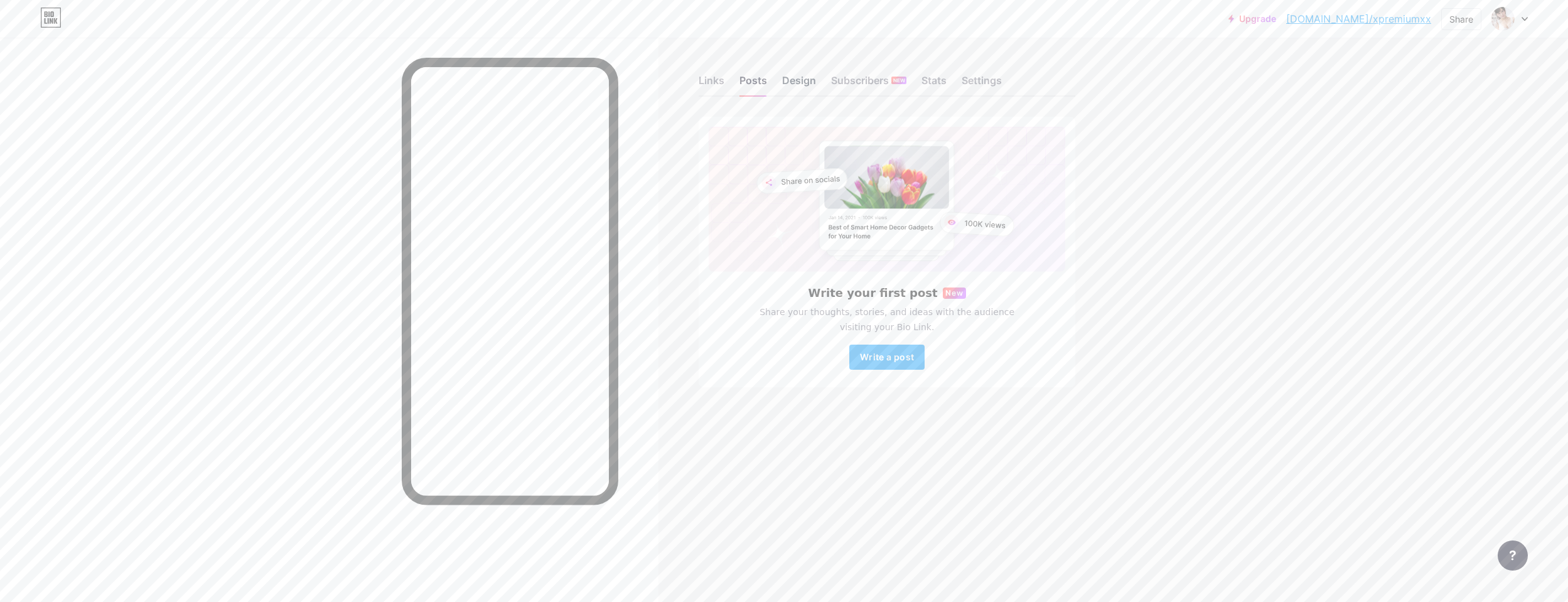
click at [782, 87] on div "Design" at bounding box center [799, 83] width 34 height 22
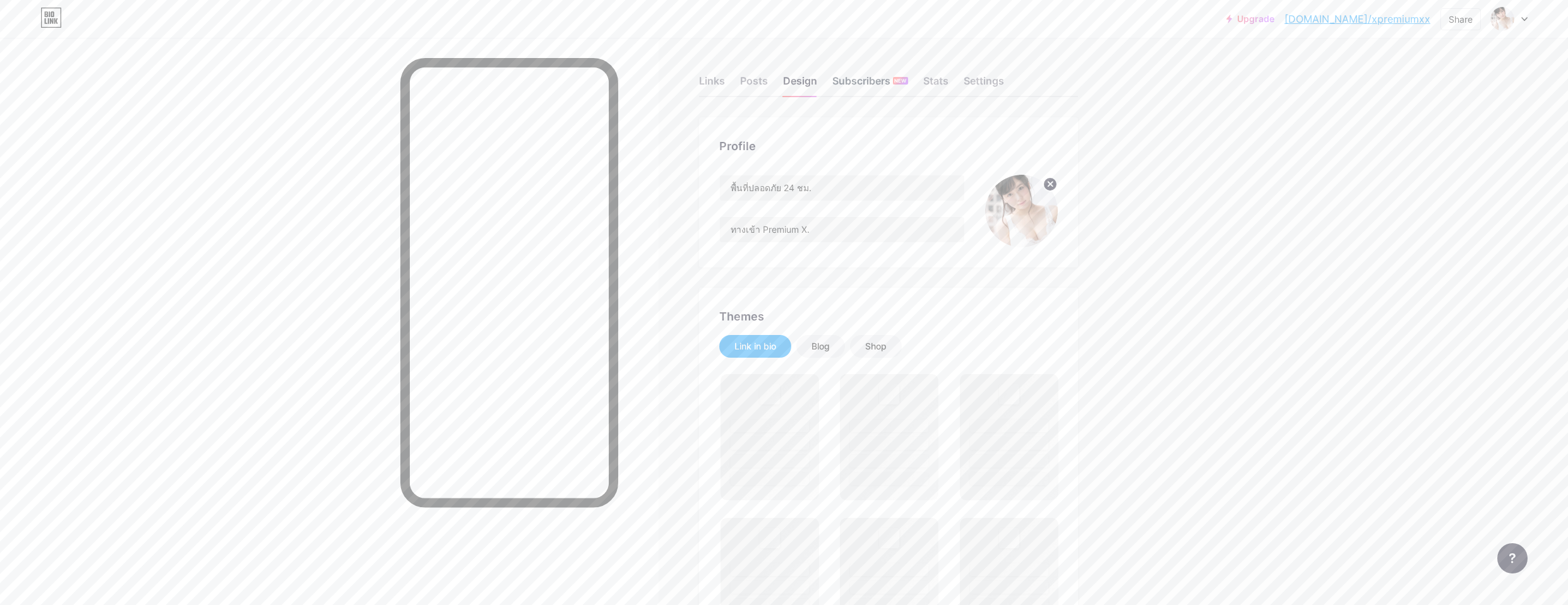
click at [846, 85] on div "Subscribers NEW" at bounding box center [870, 84] width 76 height 23
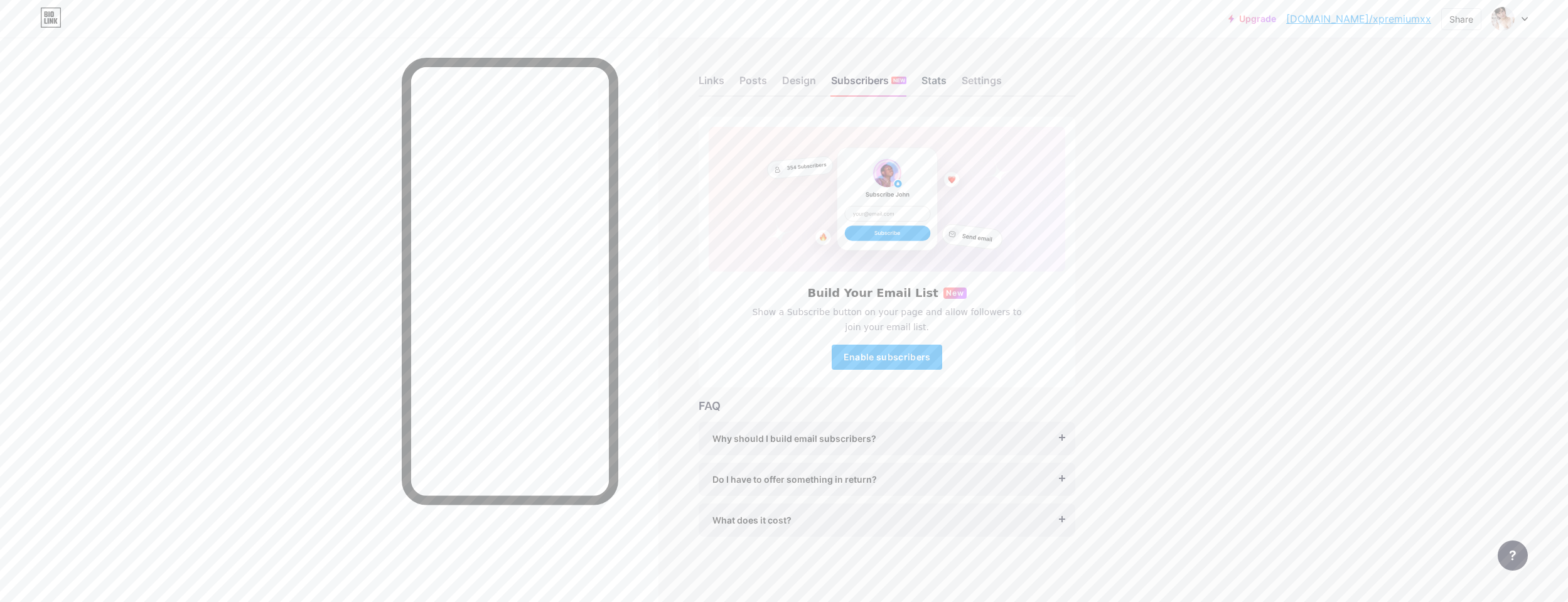
click at [864, 87] on div "Stats" at bounding box center [934, 83] width 25 height 22
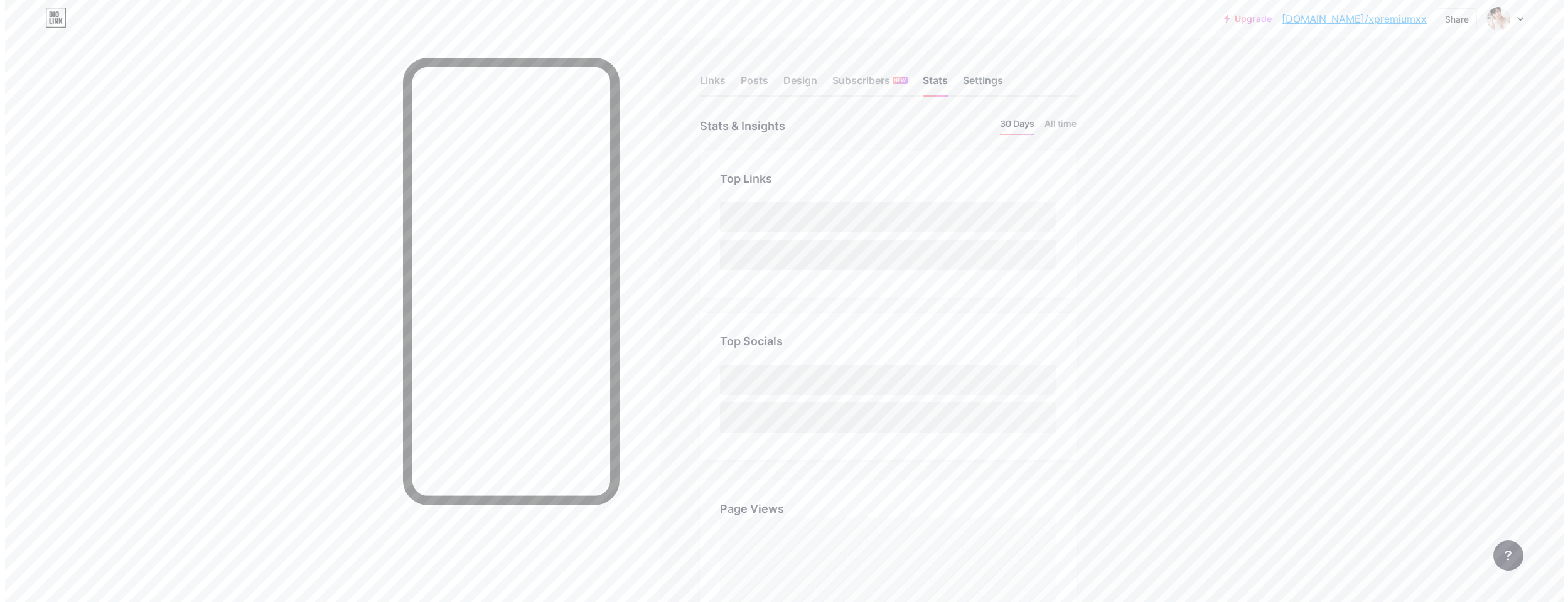
scroll to position [602, 1559]
click at [864, 76] on div "Settings" at bounding box center [978, 83] width 40 height 22
click at [712, 90] on div "Links" at bounding box center [708, 83] width 26 height 22
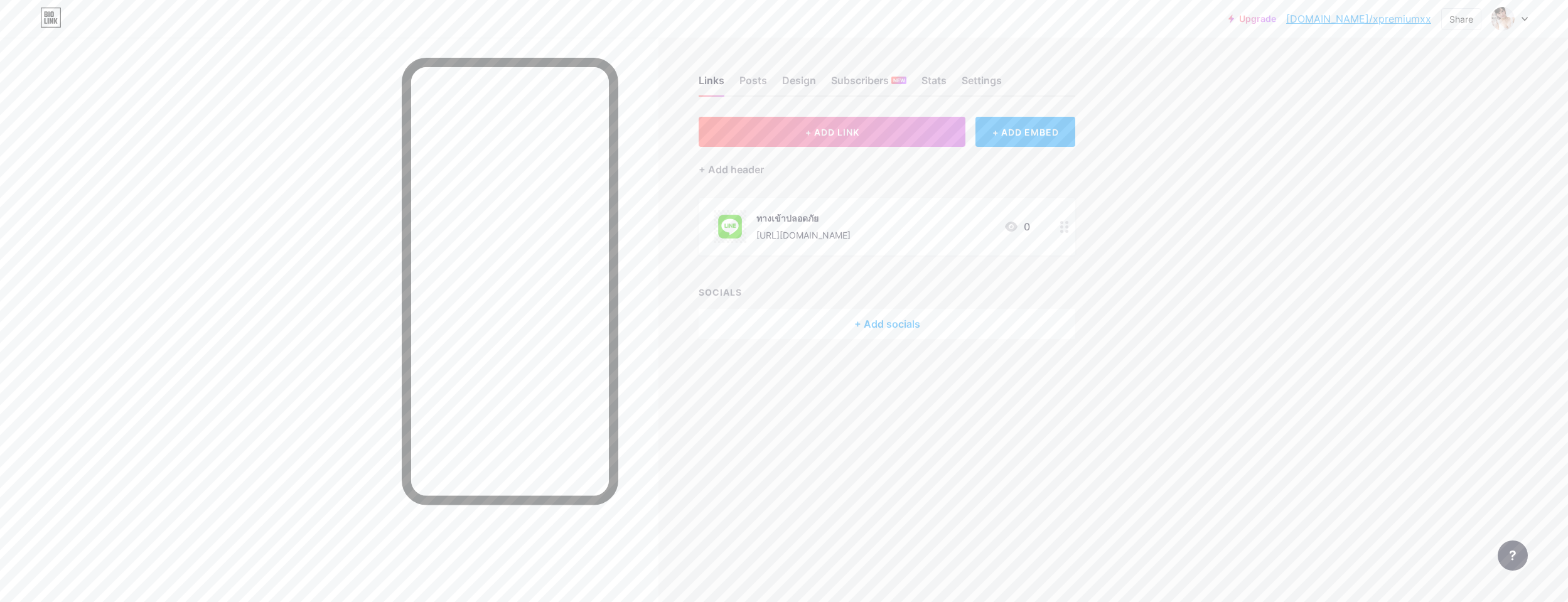
click at [864, 332] on div "+ Add socials" at bounding box center [887, 324] width 377 height 31
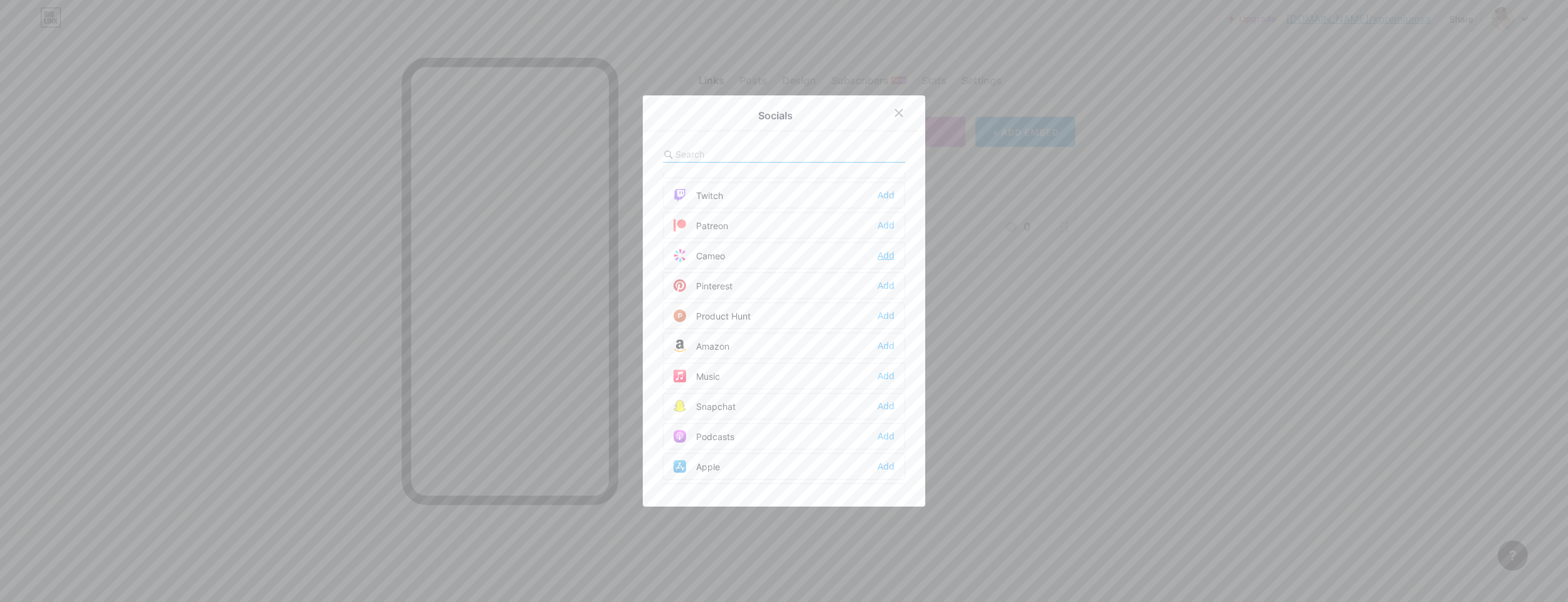
scroll to position [691, 0]
click at [864, 105] on div at bounding box center [899, 112] width 22 height 22
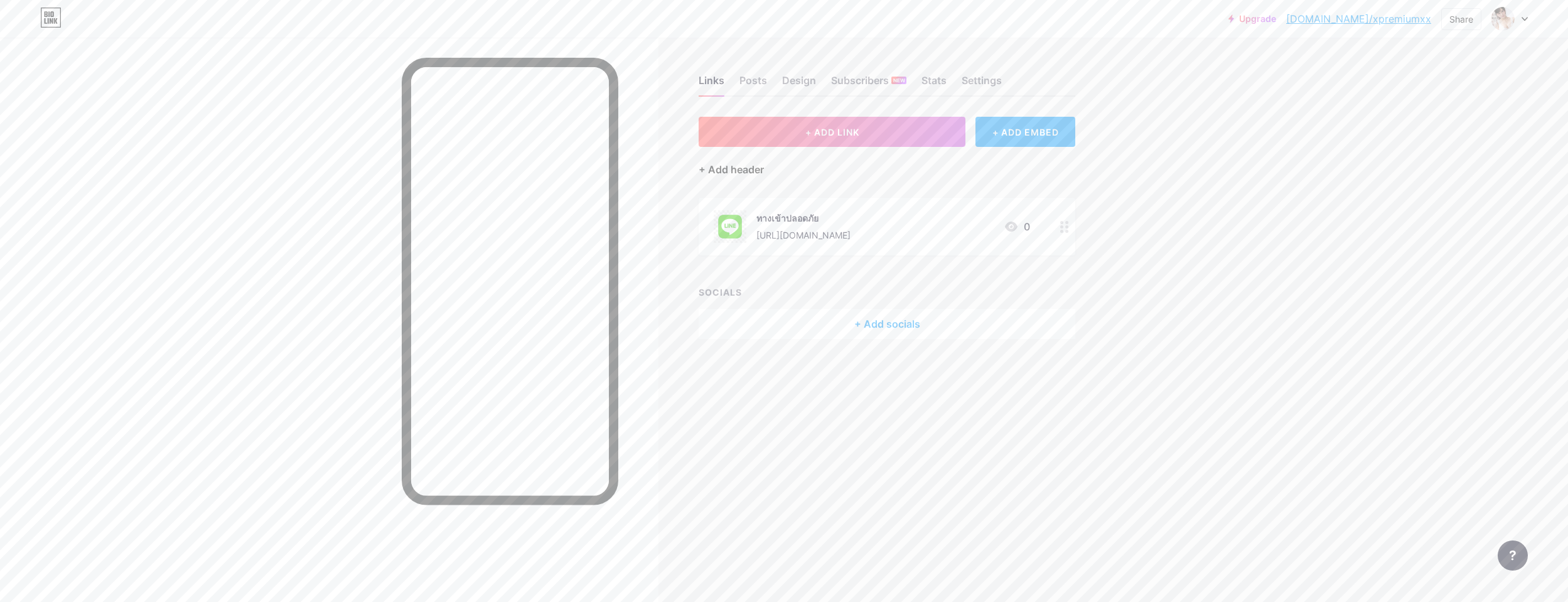
click at [724, 166] on div "+ Add header" at bounding box center [731, 170] width 65 height 15
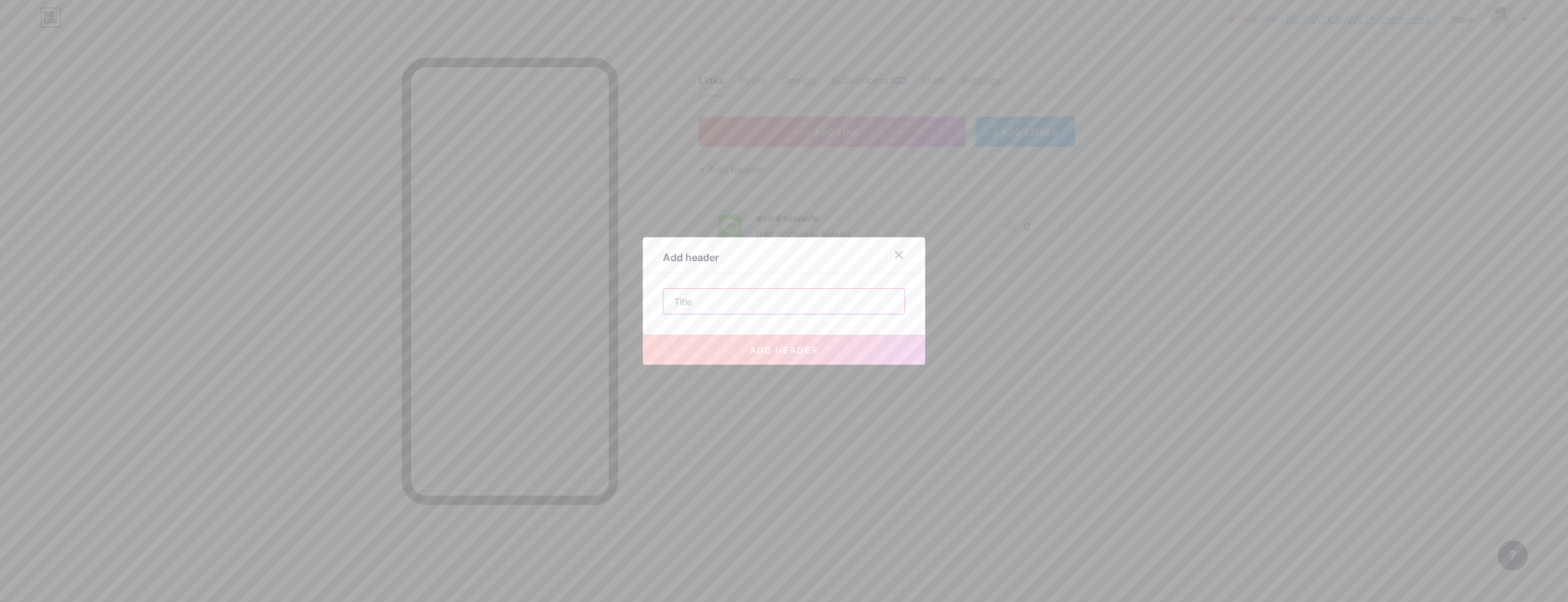
click at [741, 307] on input "text" at bounding box center [784, 301] width 241 height 25
click at [864, 255] on div at bounding box center [899, 255] width 22 height 22
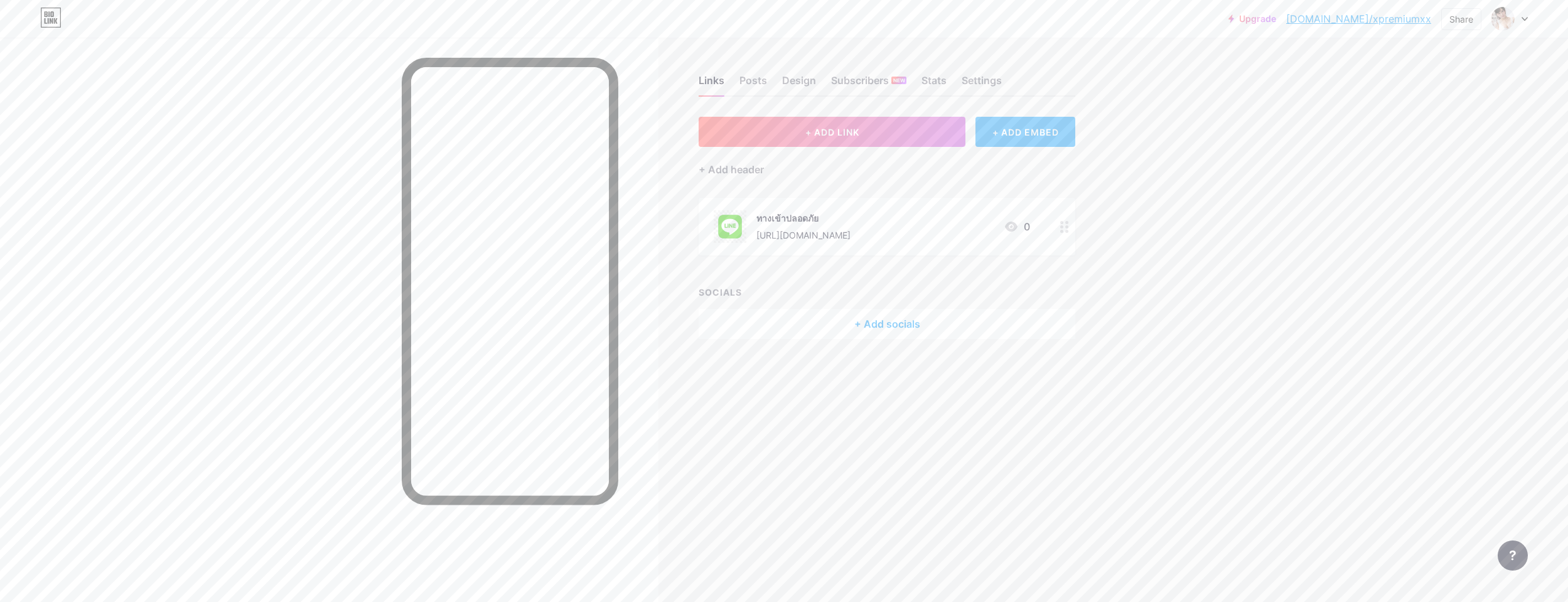
click at [864, 144] on div "+ ADD EMBED" at bounding box center [1025, 132] width 100 height 31
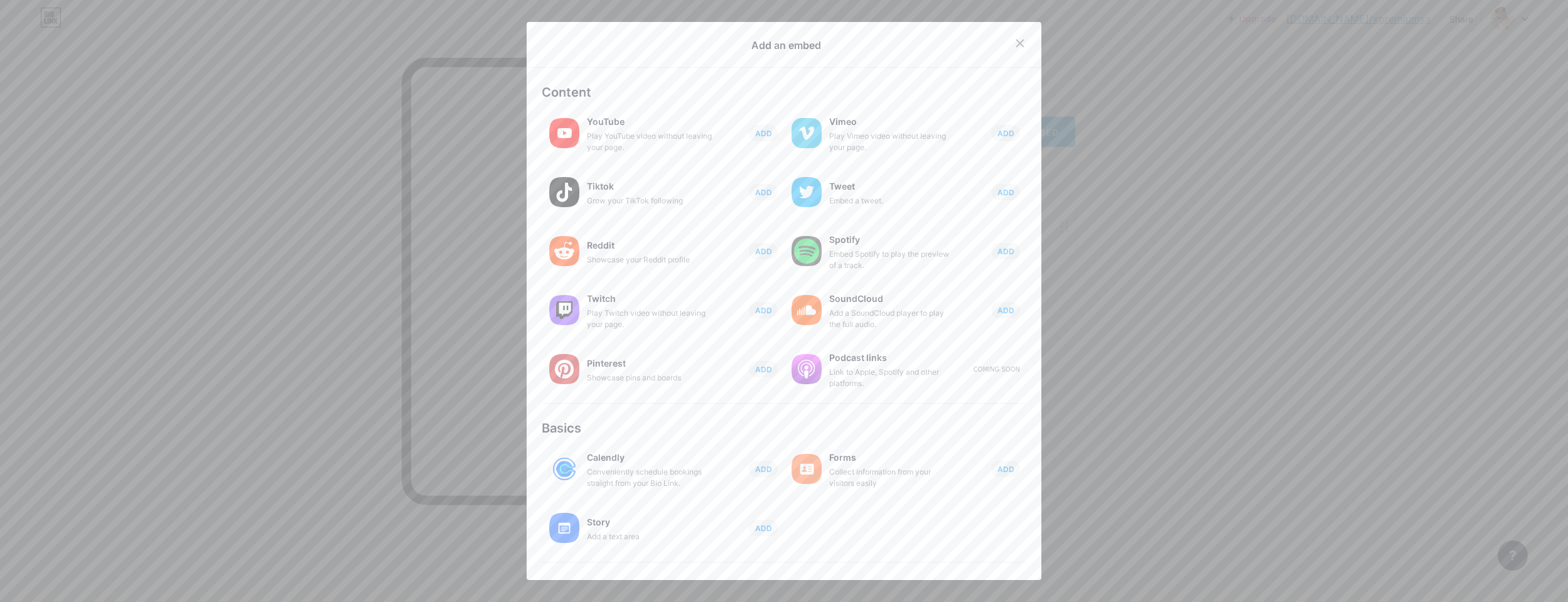
click at [864, 40] on icon at bounding box center [1020, 43] width 10 height 10
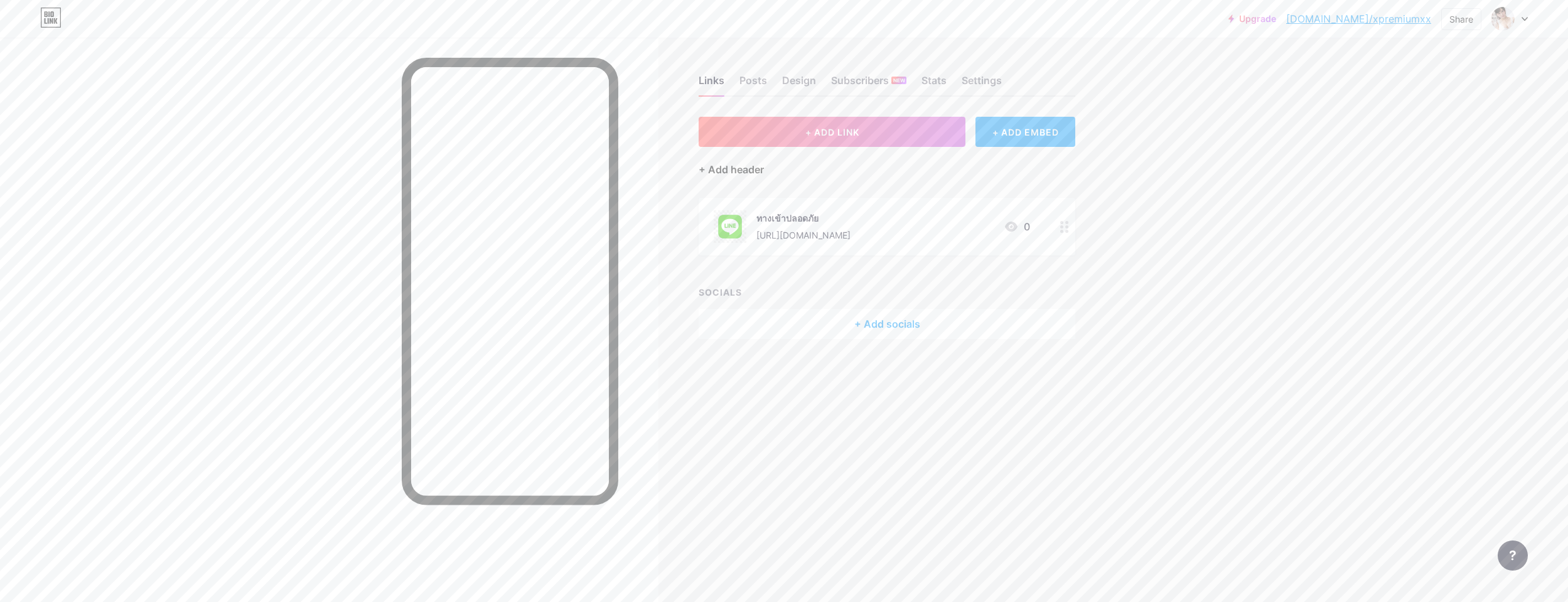
click at [721, 172] on div "+ Add header" at bounding box center [731, 170] width 65 height 15
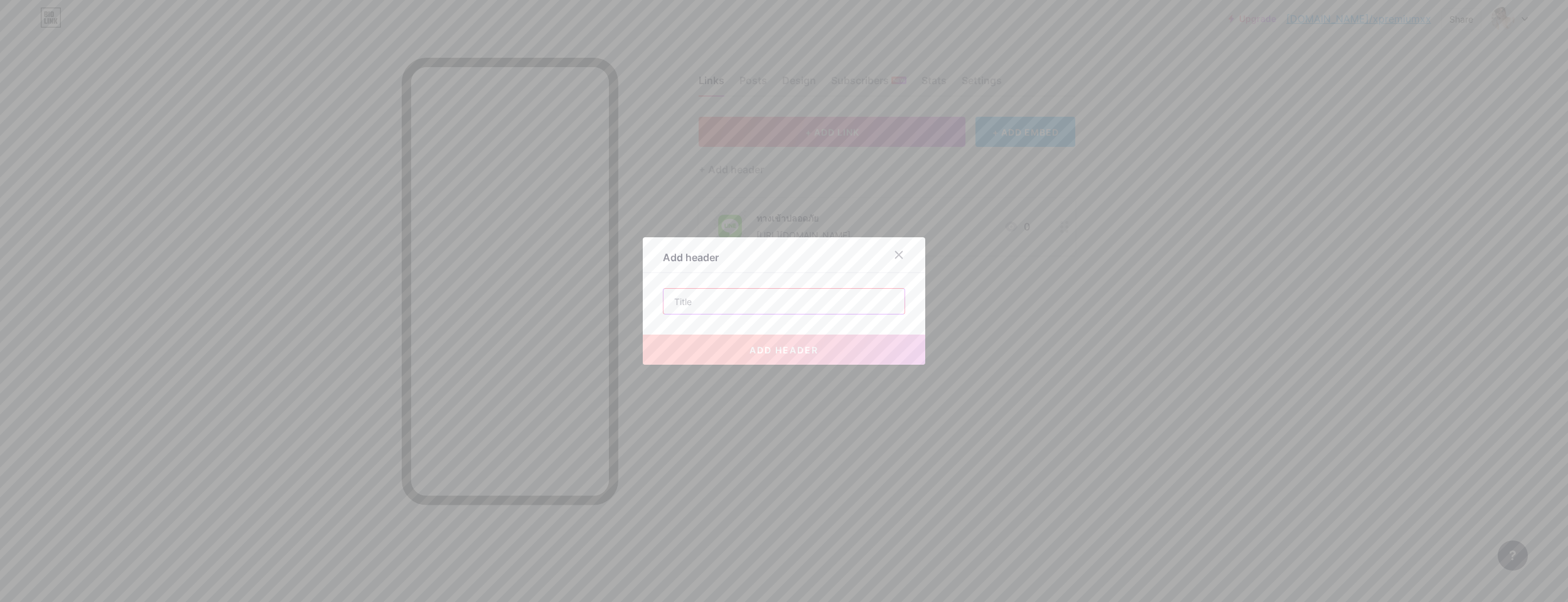
click at [741, 304] on input "text" at bounding box center [784, 301] width 241 height 25
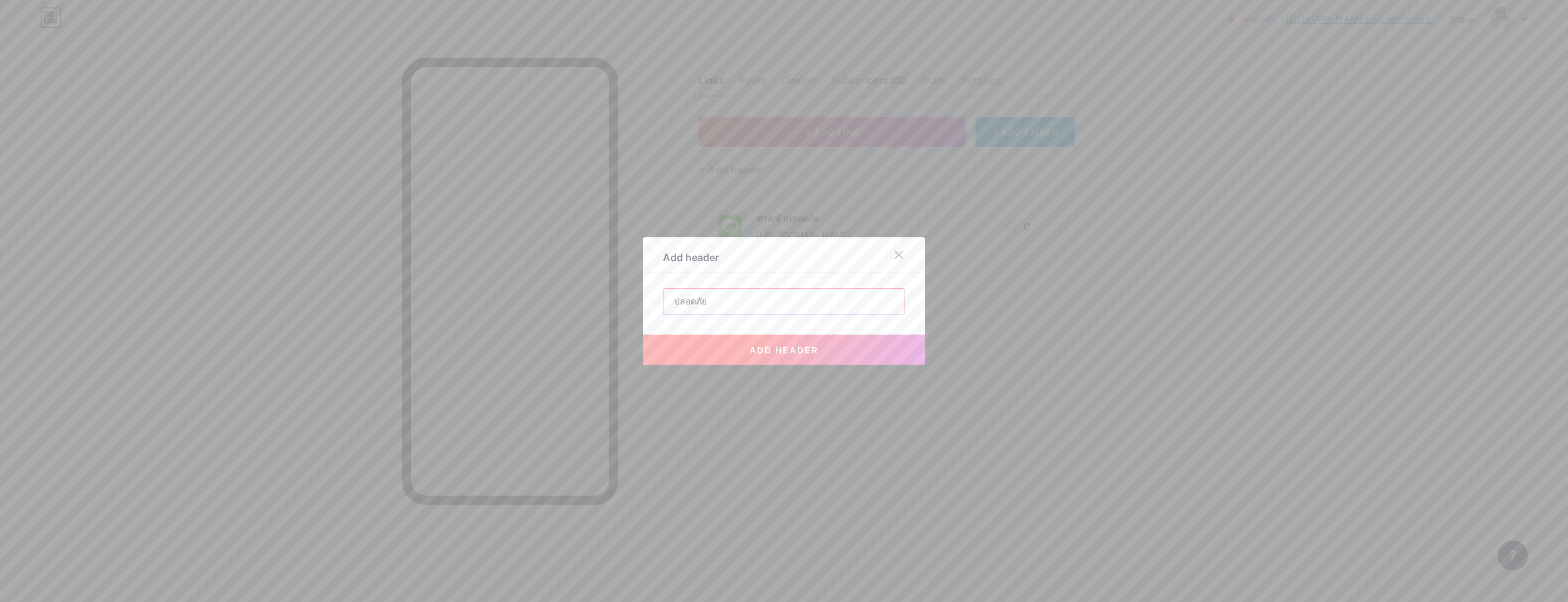
type input "ปลอดภัย"
click at [748, 366] on div at bounding box center [784, 301] width 1568 height 602
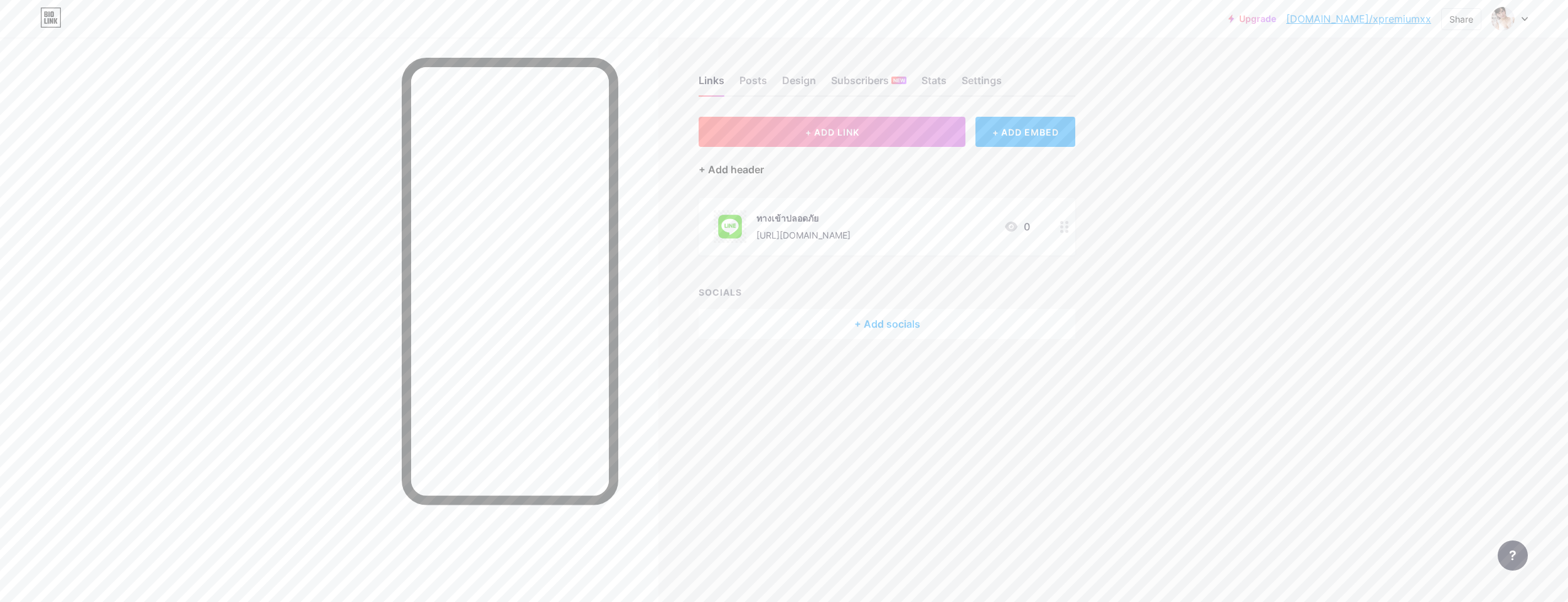
click at [742, 175] on div "+ Add header" at bounding box center [731, 170] width 65 height 15
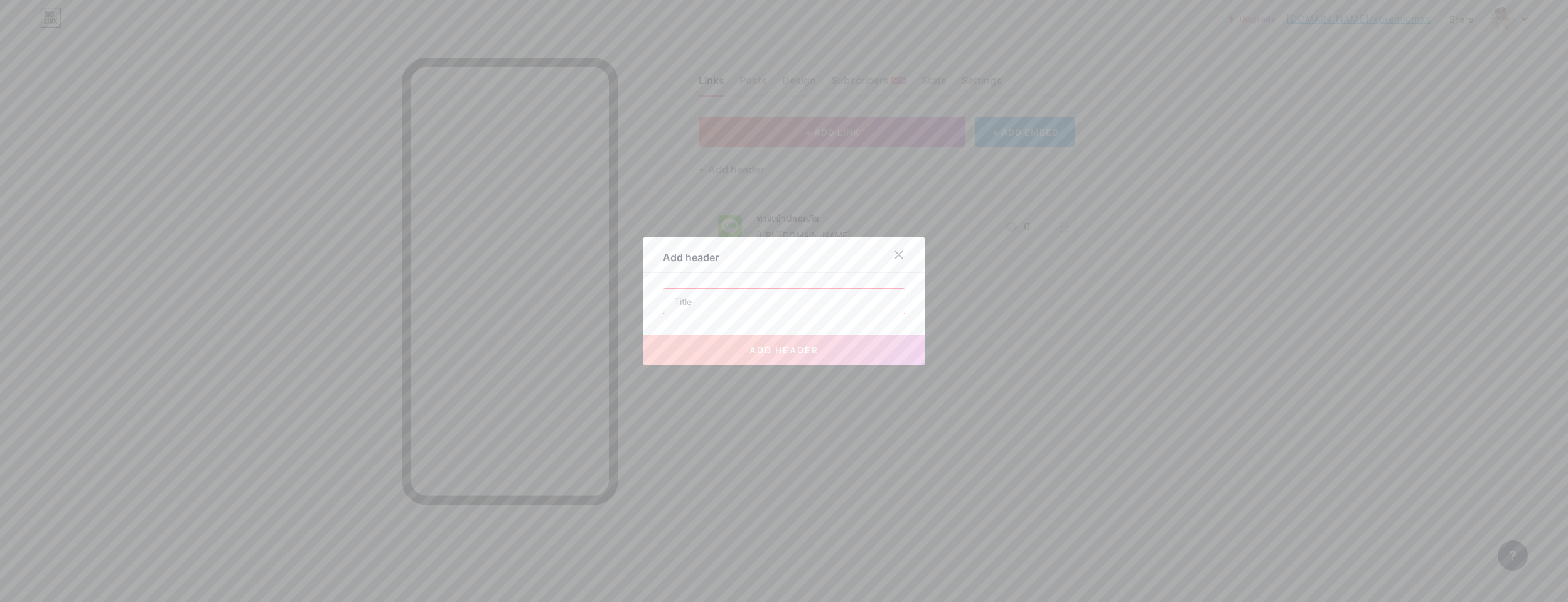
click at [758, 294] on input "text" at bounding box center [784, 301] width 241 height 25
type input "ปลอดภัย"
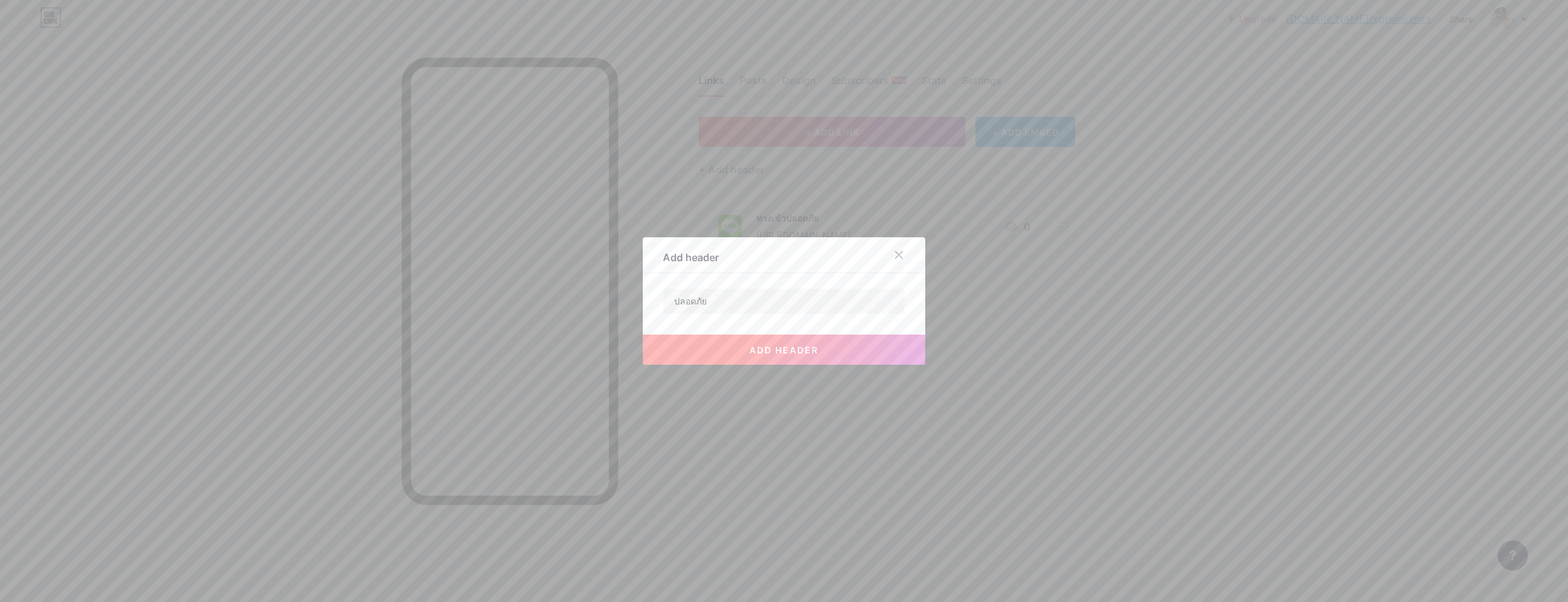
click at [770, 356] on button "add header" at bounding box center [784, 350] width 283 height 31
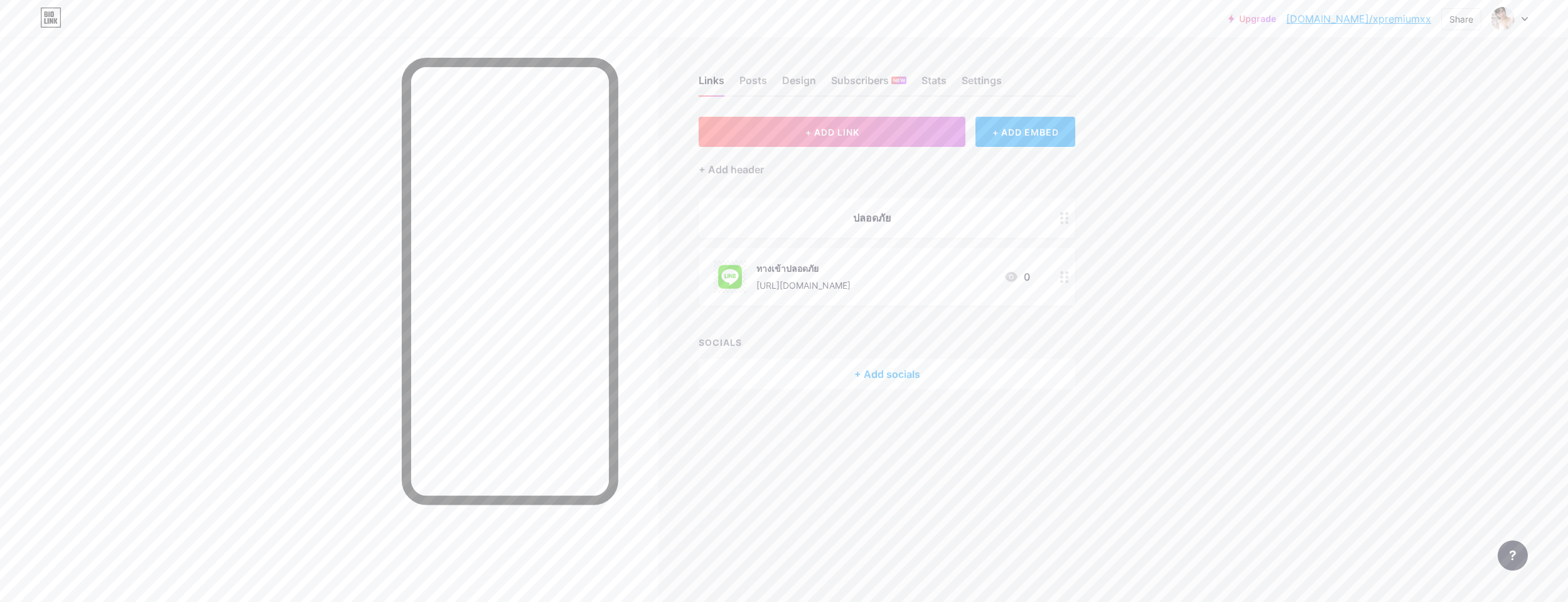
click at [864, 217] on div "ปลอดภัย" at bounding box center [872, 217] width 317 height 15
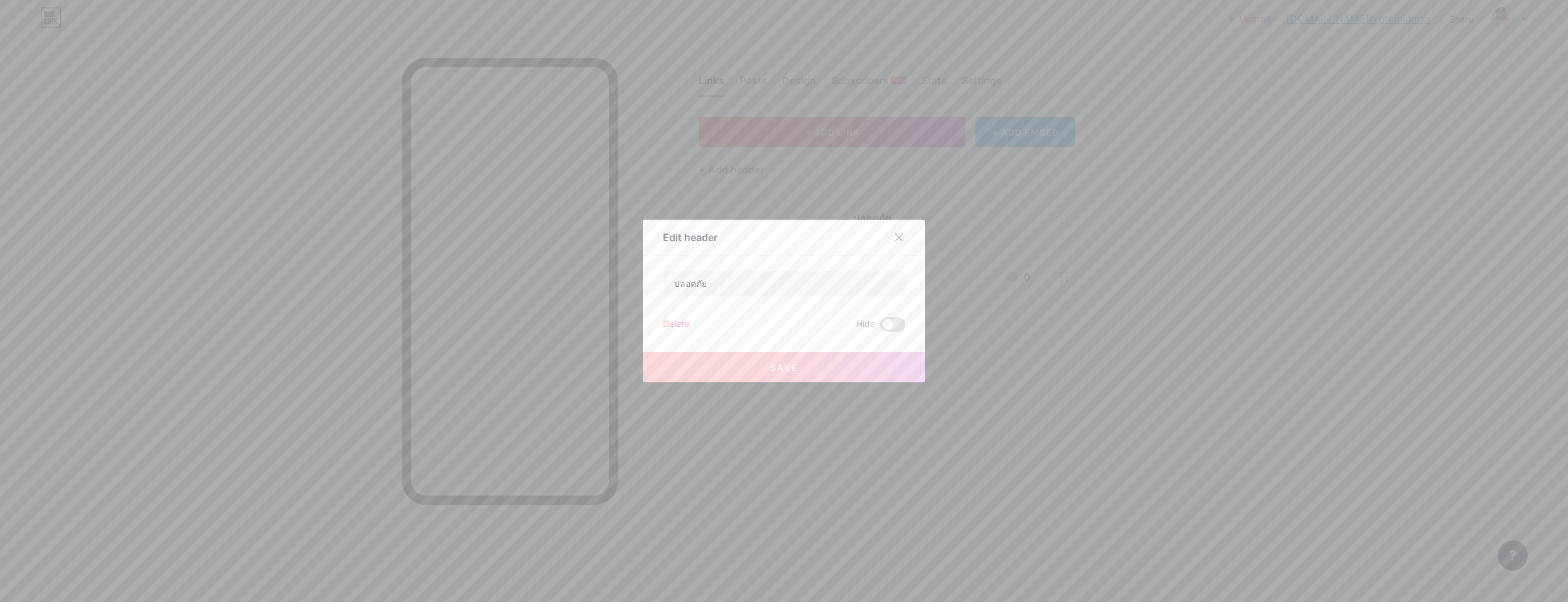
click at [679, 323] on div "Delete" at bounding box center [675, 324] width 26 height 15
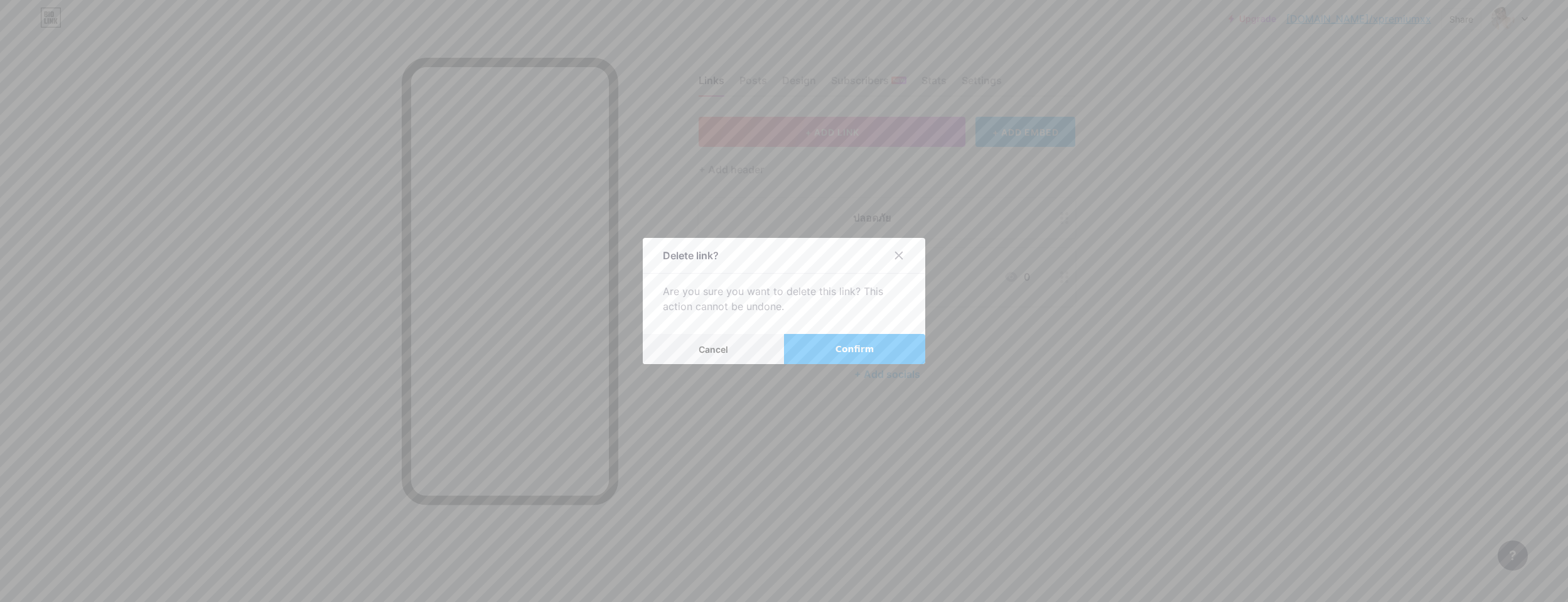
click at [827, 342] on button "Confirm" at bounding box center [854, 349] width 141 height 31
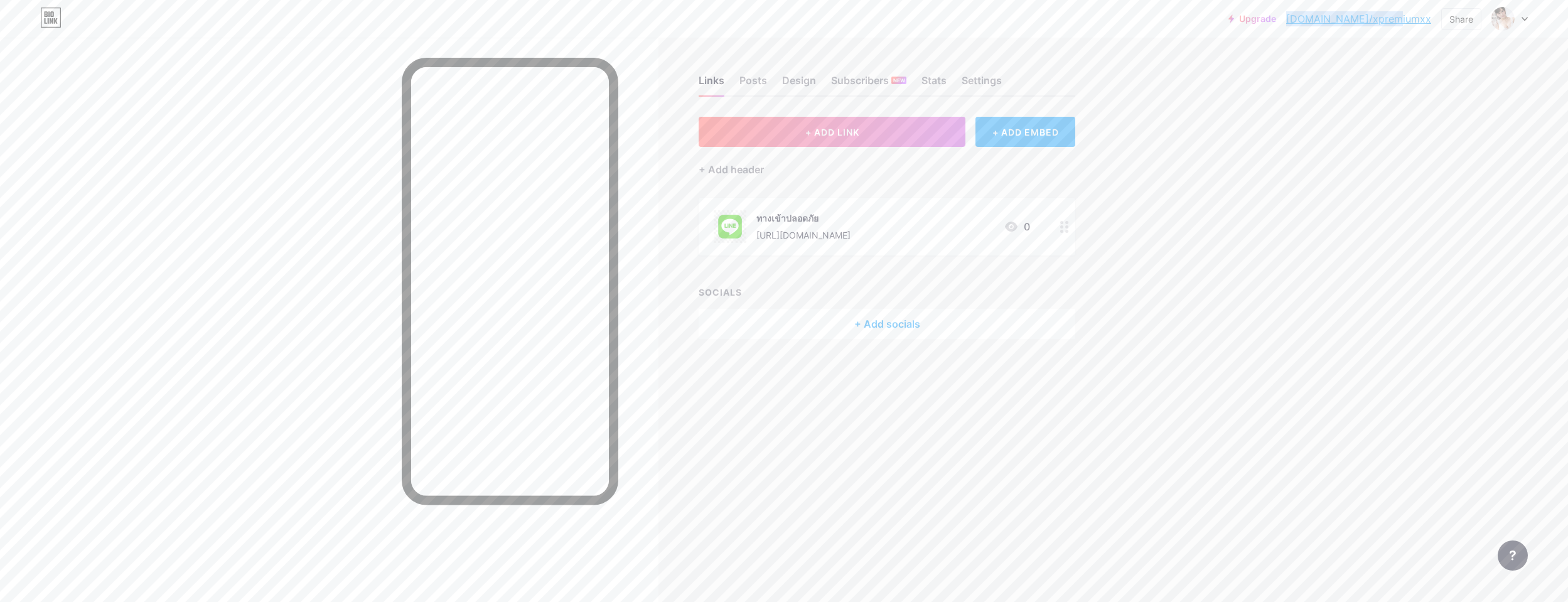
drag, startPoint x: 1436, startPoint y: 22, endPoint x: 1337, endPoint y: 18, distance: 99.1
click at [864, 18] on div "Upgrade bio.link/xpremi... bio.link/xpremiumxx Share Switch accounts พื้นที่ปลอ…" at bounding box center [1379, 18] width 300 height 22
copy link "[DOMAIN_NAME]/xpremiumxx"
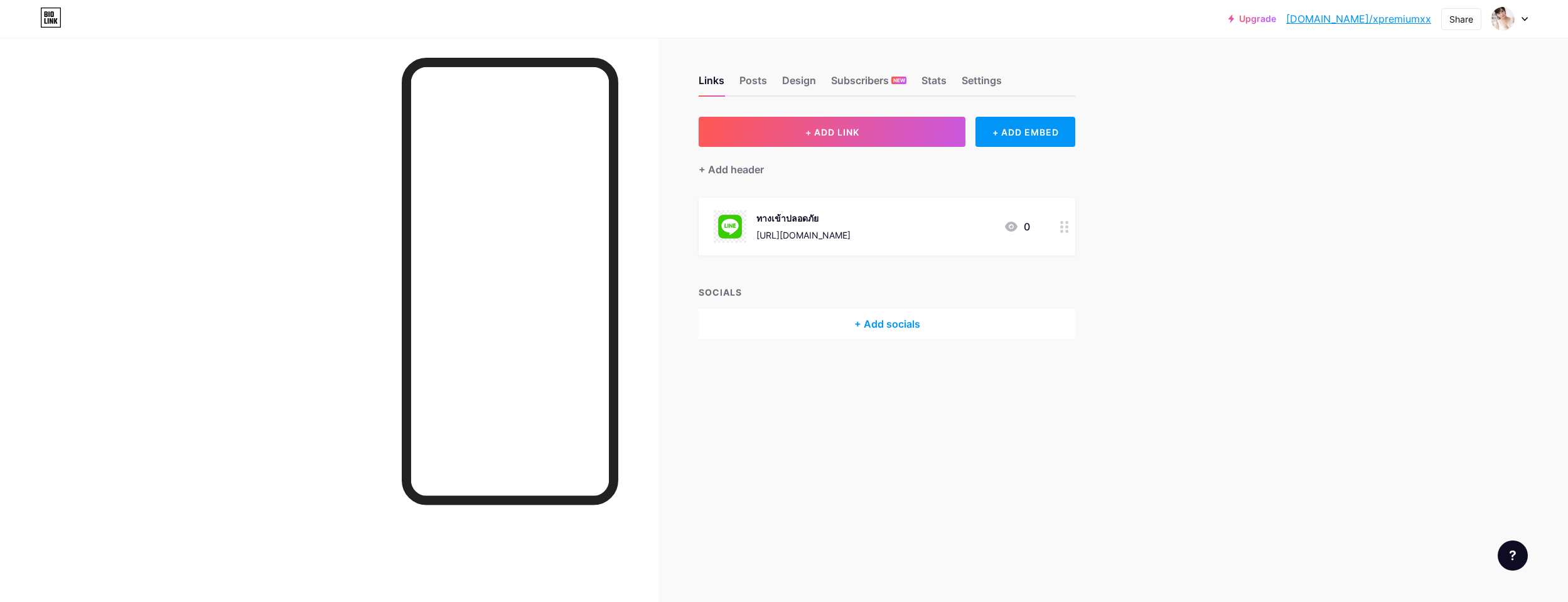
click at [1527, 21] on icon at bounding box center [1524, 19] width 6 height 4
click at [1409, 179] on li "Logout" at bounding box center [1450, 177] width 156 height 34
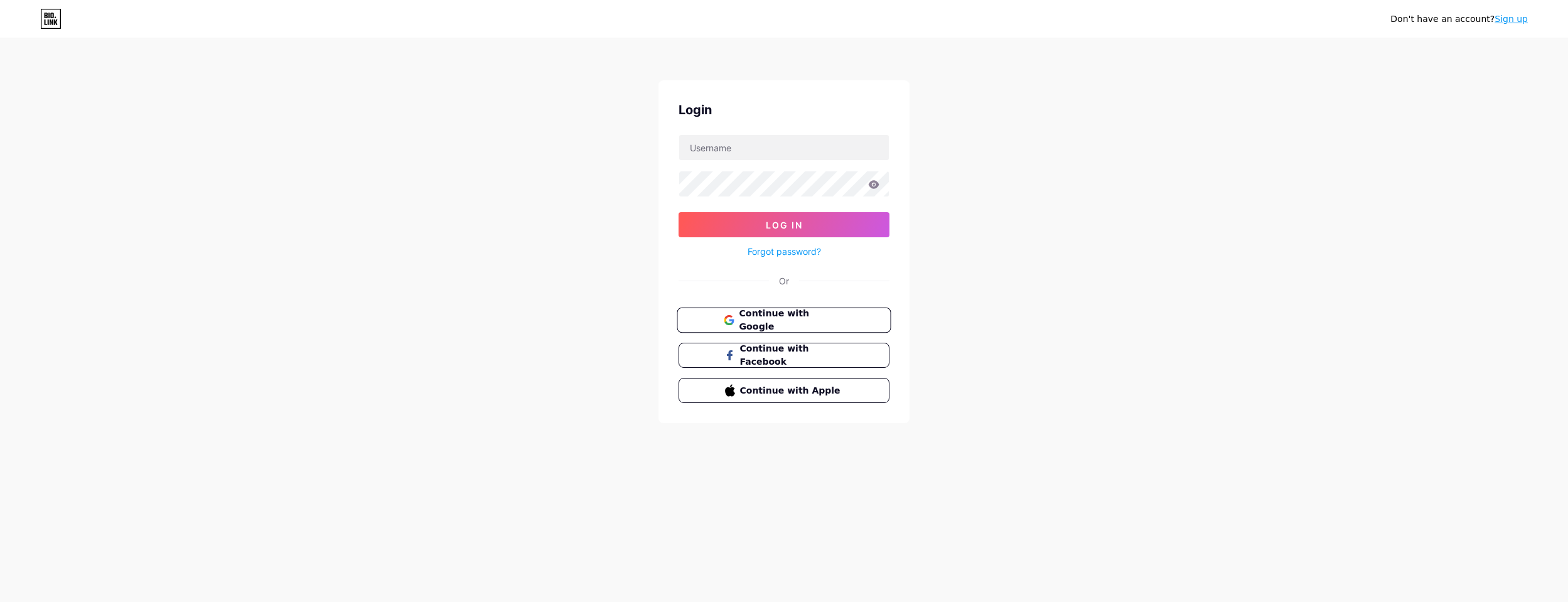
click at [816, 325] on span "Continue with Google" at bounding box center [791, 320] width 105 height 27
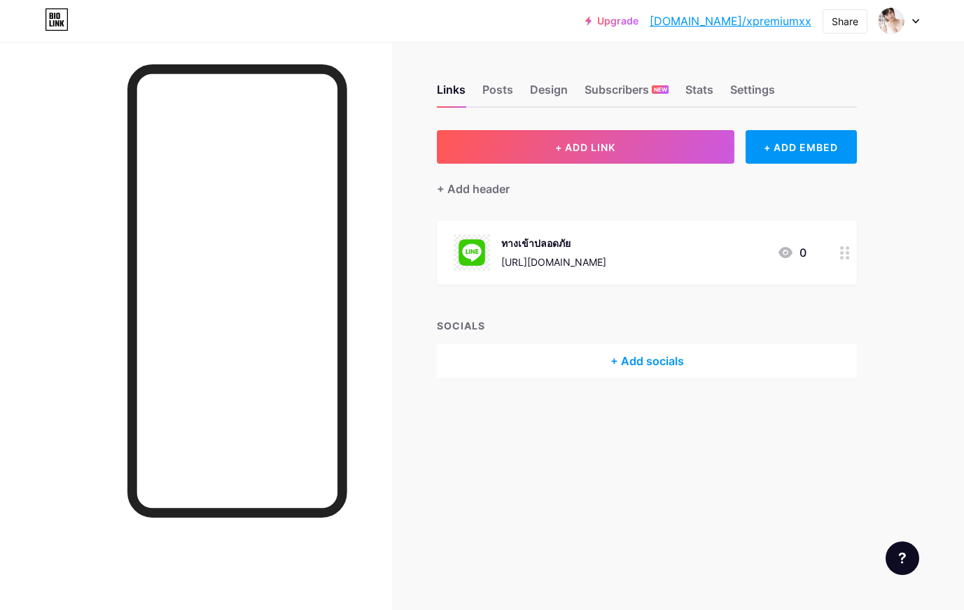
click at [843, 259] on div at bounding box center [845, 252] width 24 height 64
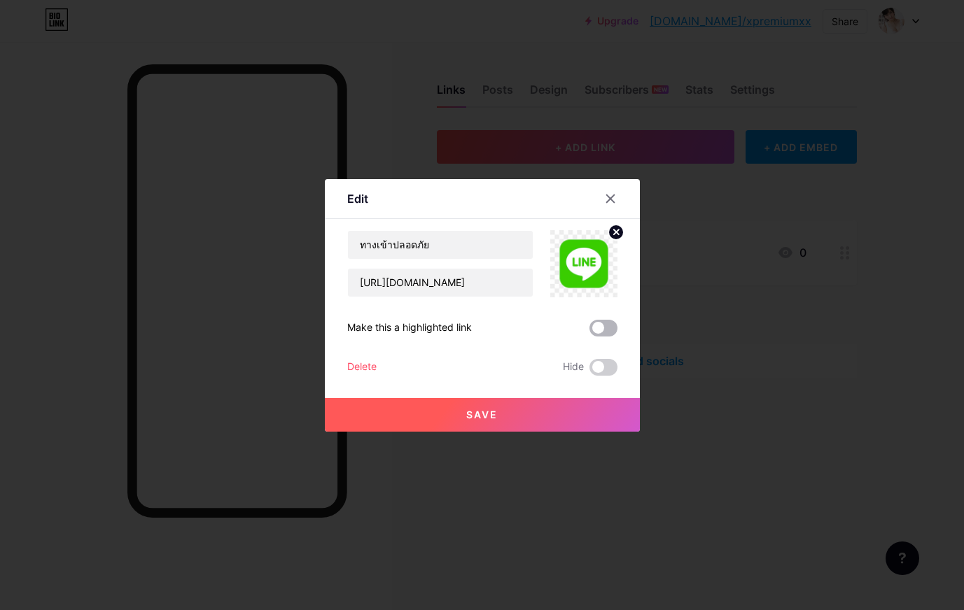
click at [596, 329] on span at bounding box center [603, 328] width 28 height 17
click at [589, 332] on input "checkbox" at bounding box center [589, 332] width 0 height 0
click at [596, 329] on span at bounding box center [603, 328] width 28 height 17
click at [589, 332] on input "checkbox" at bounding box center [589, 332] width 0 height 0
click at [596, 328] on span at bounding box center [603, 328] width 28 height 17
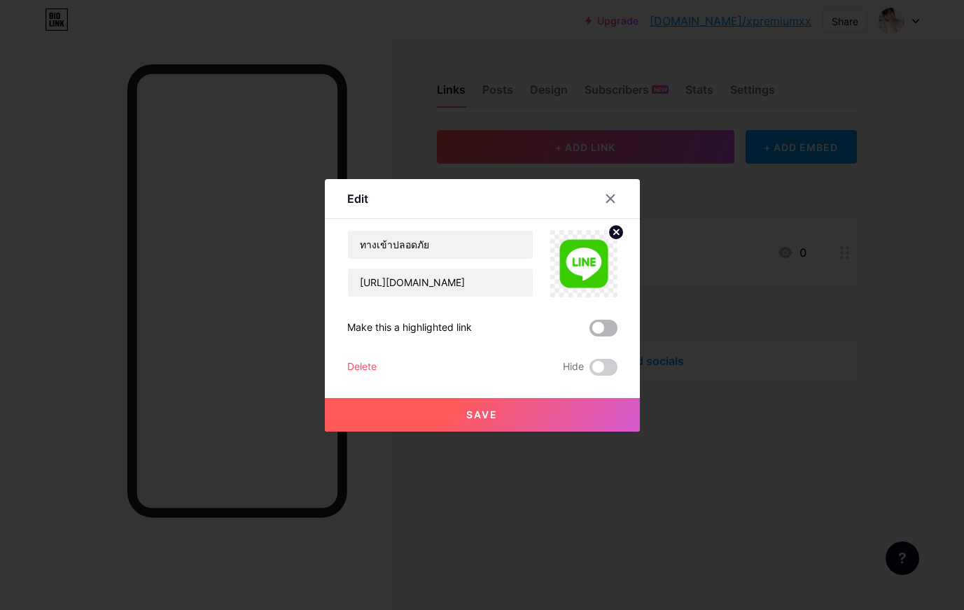
click at [589, 332] on input "checkbox" at bounding box center [589, 332] width 0 height 0
click at [519, 419] on button "Save" at bounding box center [482, 415] width 315 height 34
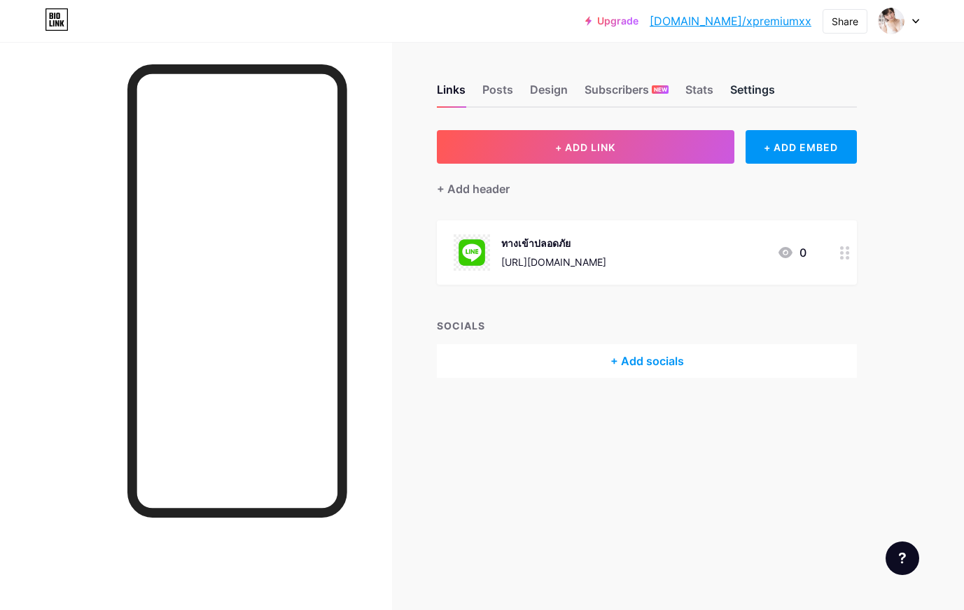
click at [742, 98] on div "Settings" at bounding box center [752, 93] width 45 height 25
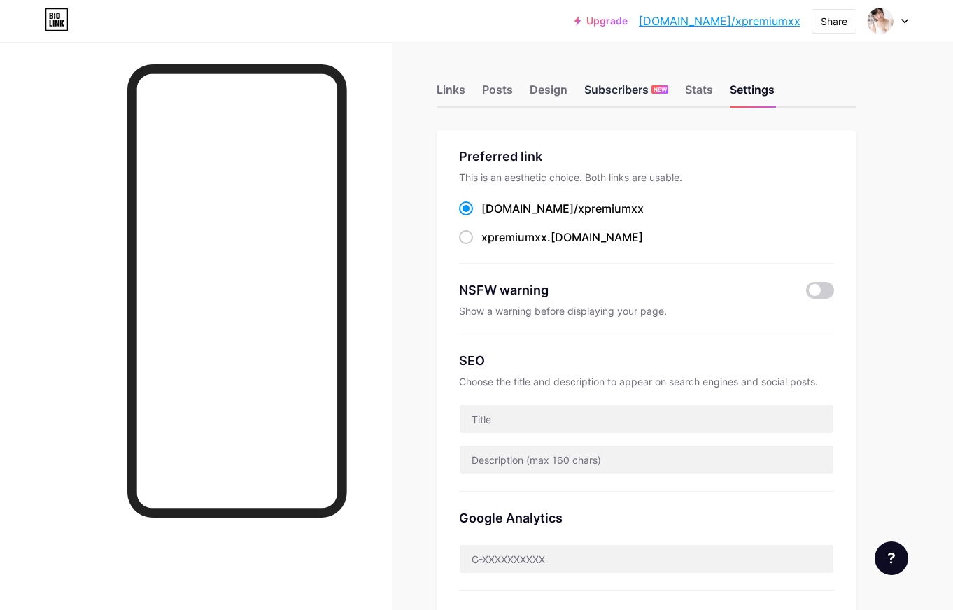
click at [606, 87] on div "Subscribers NEW" at bounding box center [626, 93] width 84 height 25
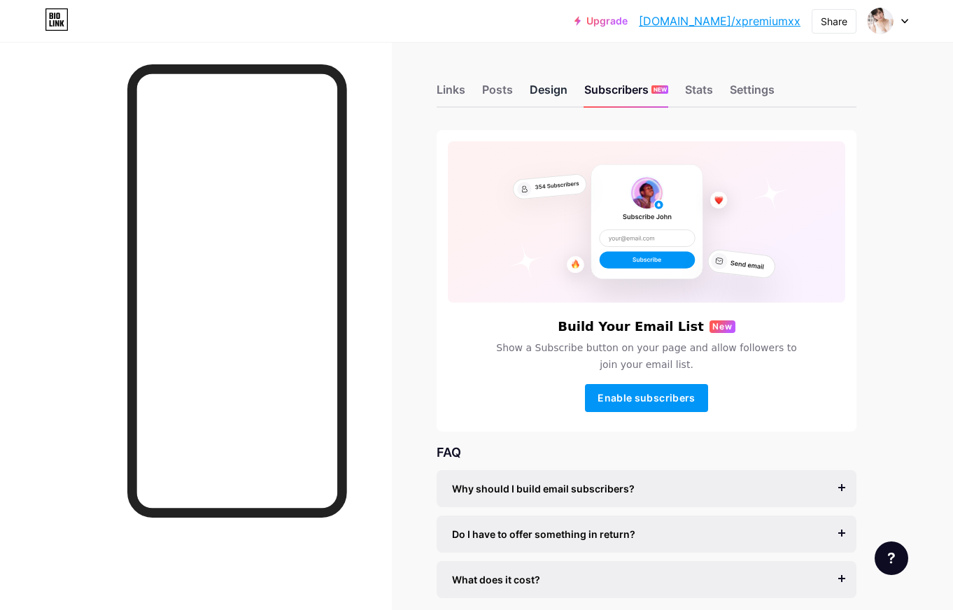
click at [547, 92] on div "Design" at bounding box center [549, 93] width 38 height 25
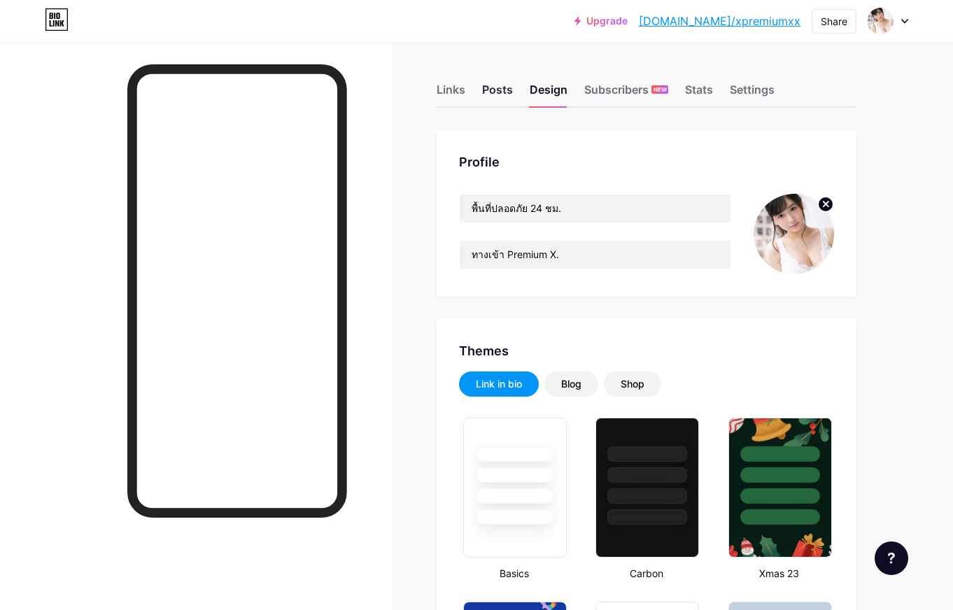
click at [493, 92] on div "Posts" at bounding box center [497, 93] width 31 height 25
